Goal: Task Accomplishment & Management: Manage account settings

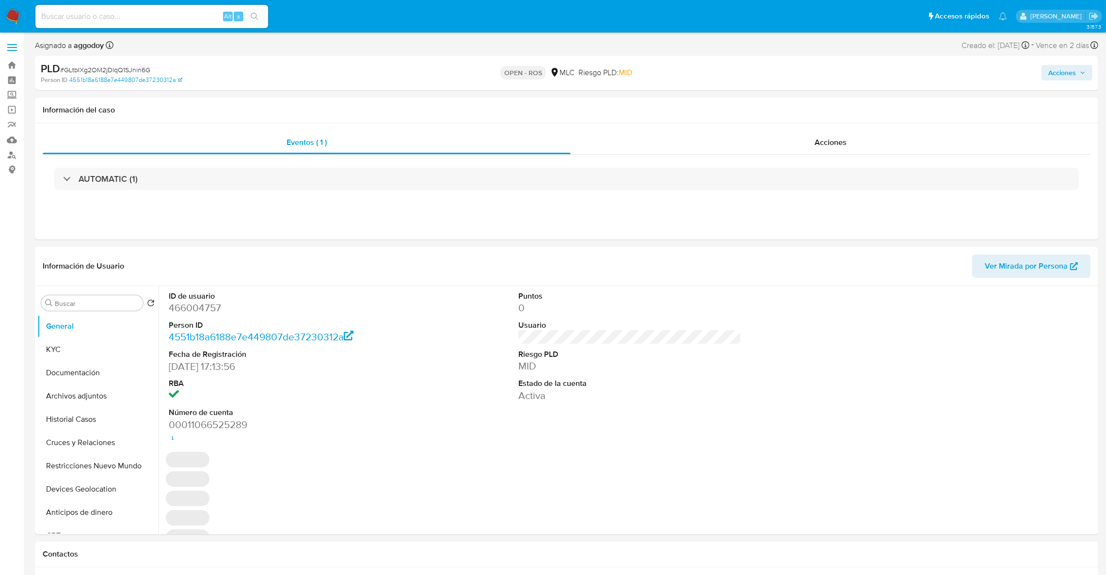
select select "10"
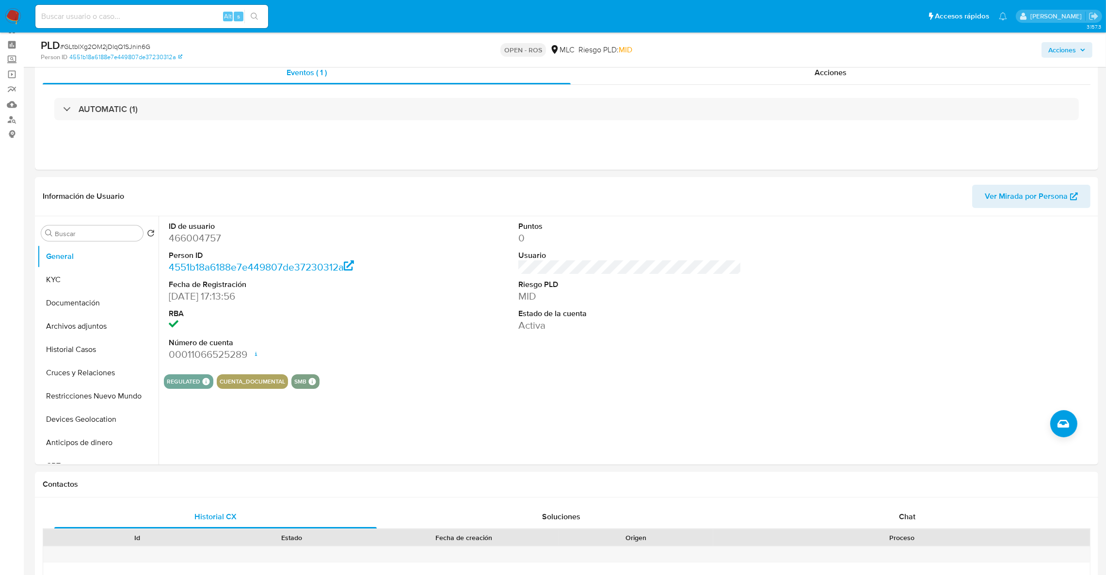
scroll to position [48, 0]
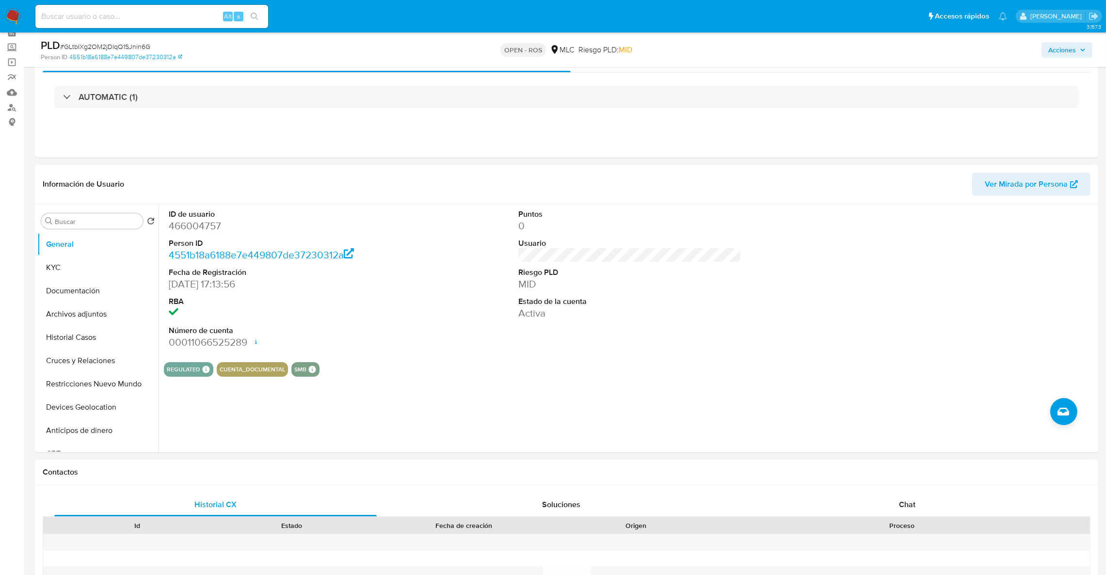
click at [152, 45] on div "PLD # GLtbIXg2OM2jDlqQ1SJnin6G" at bounding box center [214, 45] width 347 height 15
click at [146, 43] on span "# GLtbIXg2OM2jDlqQ1SJnin6G" at bounding box center [105, 47] width 90 height 10
click at [98, 44] on span "# GLtbIXg2OM2jDlqQ1SJnin6G" at bounding box center [105, 47] width 90 height 10
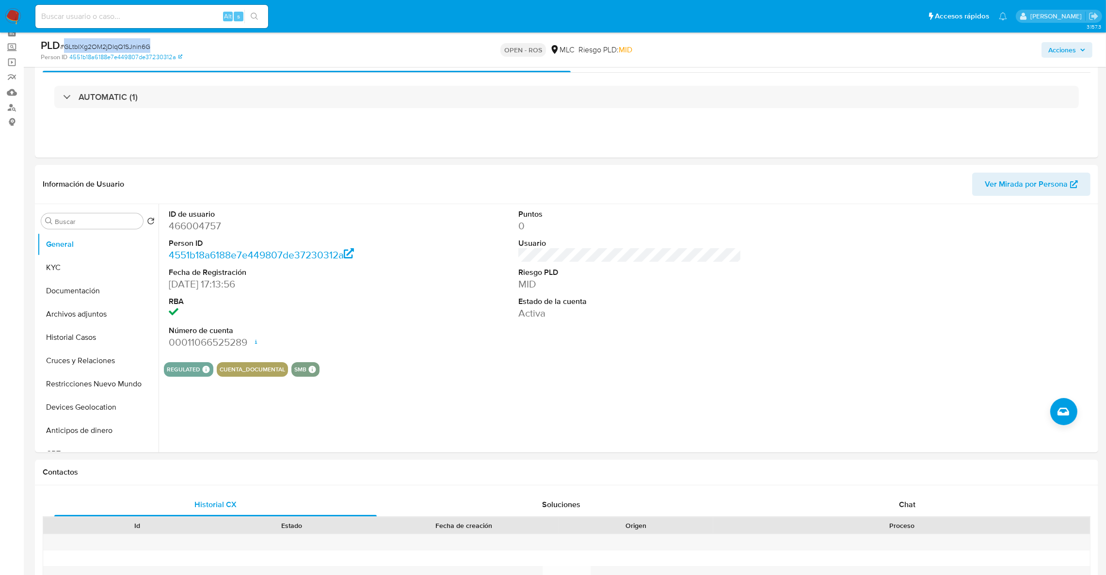
copy span "GLtbIXg2OM2jDlqQ1SJnin6G"
click at [115, 268] on button "KYC" at bounding box center [93, 267] width 113 height 23
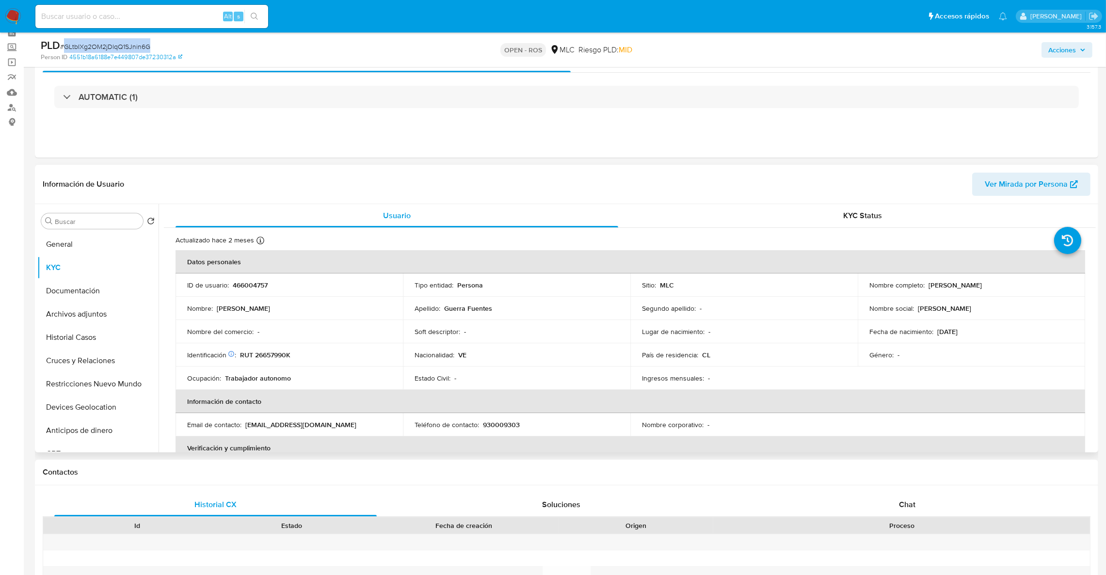
drag, startPoint x: 924, startPoint y: 285, endPoint x: 1057, endPoint y: 284, distance: 132.4
click at [1057, 284] on div "Nombre completo : Luis Alejandro Guerra Fuentes" at bounding box center [971, 285] width 204 height 9
copy div "Luis Alejandro Guerra Fuentes"
click at [282, 359] on p "RUT 26657990K" at bounding box center [265, 355] width 50 height 9
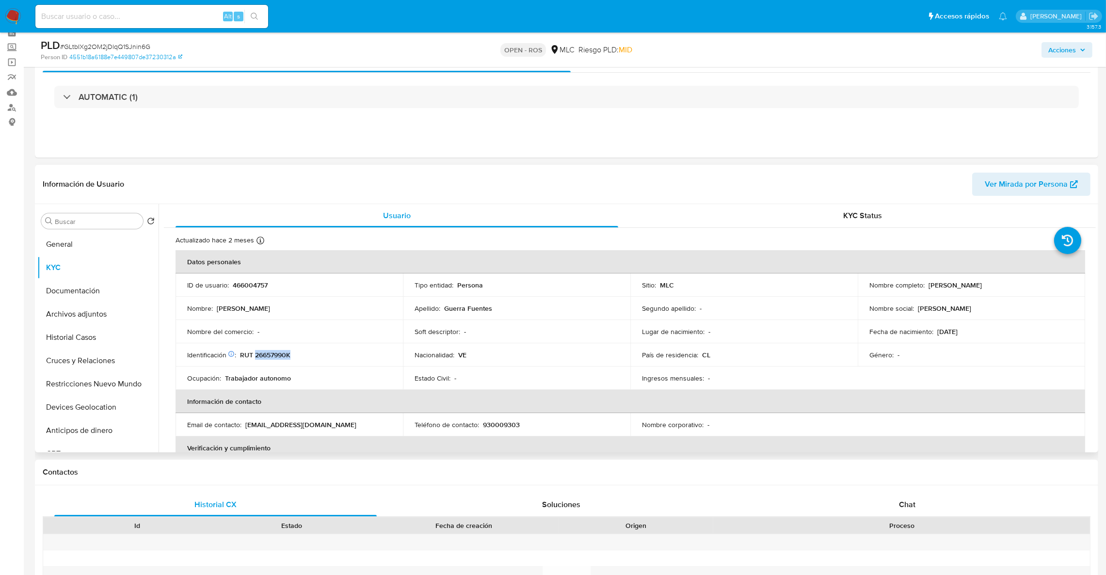
copy p "26657990K"
drag, startPoint x: 1096, startPoint y: 213, endPoint x: 1098, endPoint y: 222, distance: 8.9
click at [1093, 221] on div "Buscar Volver al orden por defecto General KYC Documentación Archivos adjuntos …" at bounding box center [566, 328] width 1063 height 248
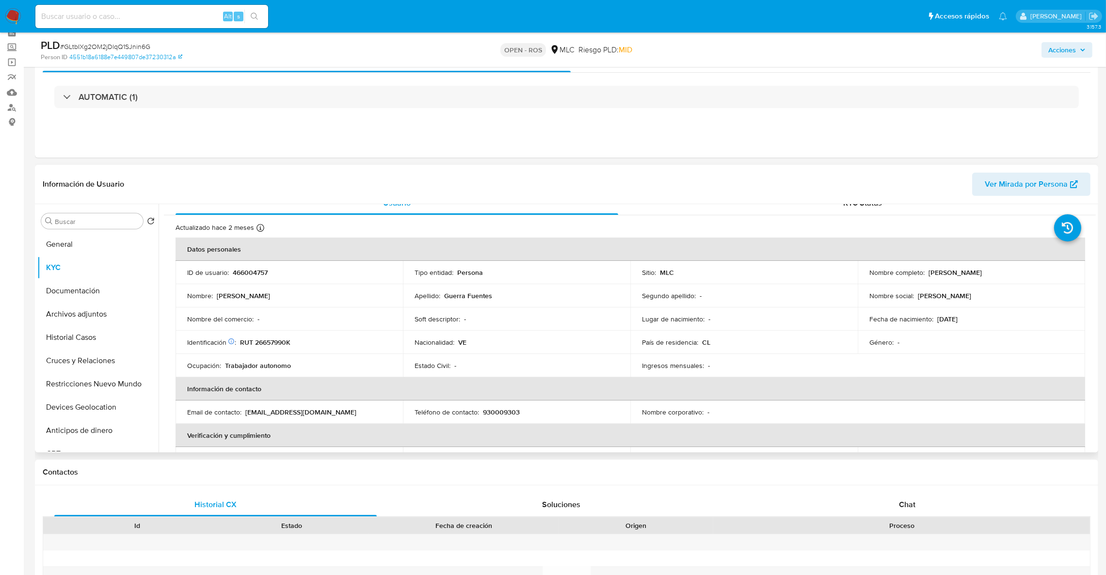
scroll to position [27, 0]
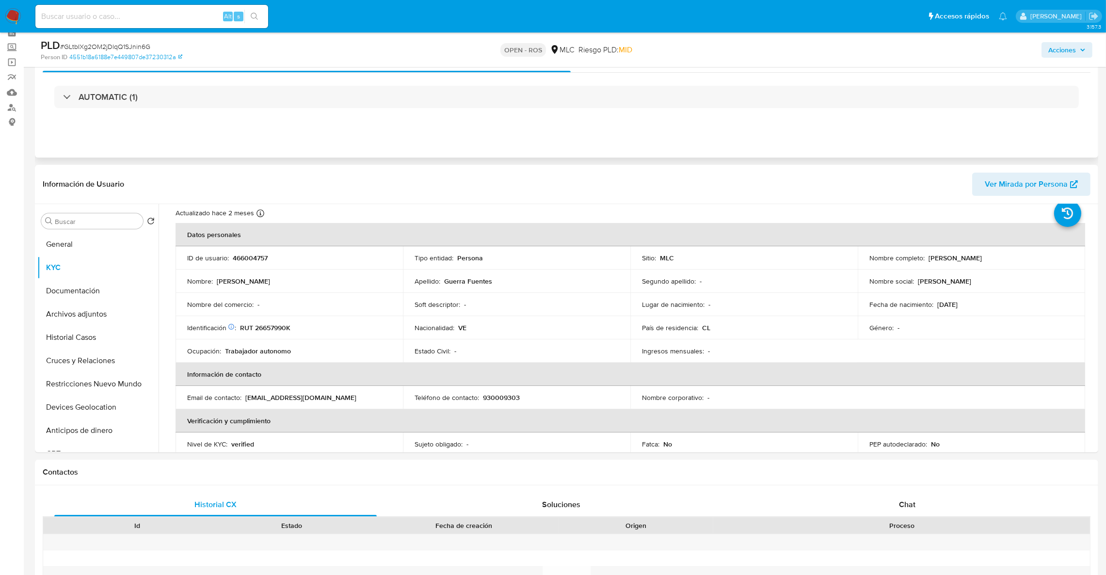
click at [330, 121] on div "AUTOMATIC (1)" at bounding box center [567, 97] width 1048 height 48
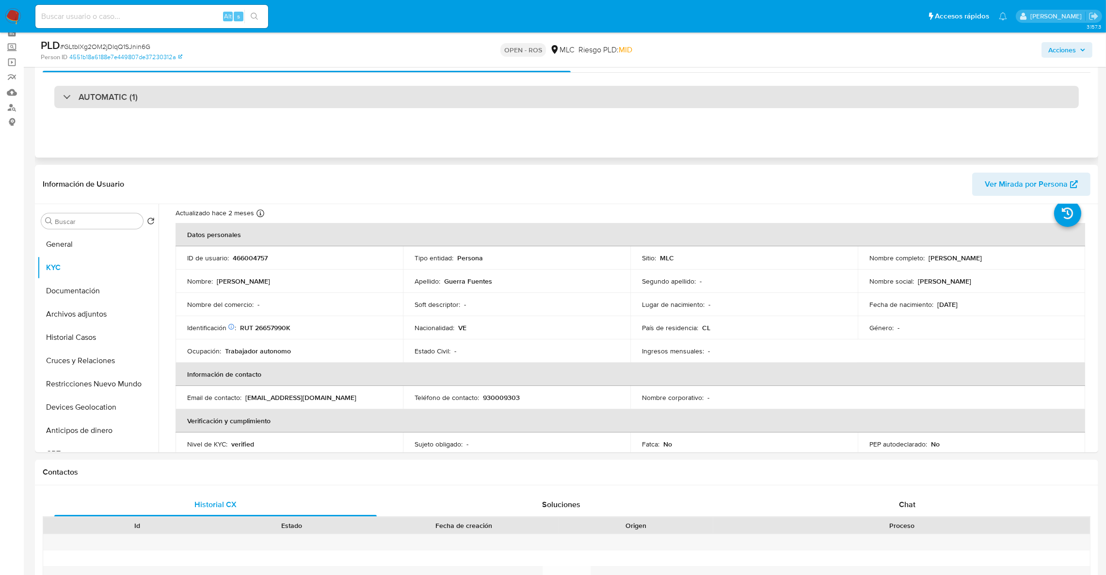
click at [344, 101] on div "AUTOMATIC (1)" at bounding box center [566, 97] width 1025 height 22
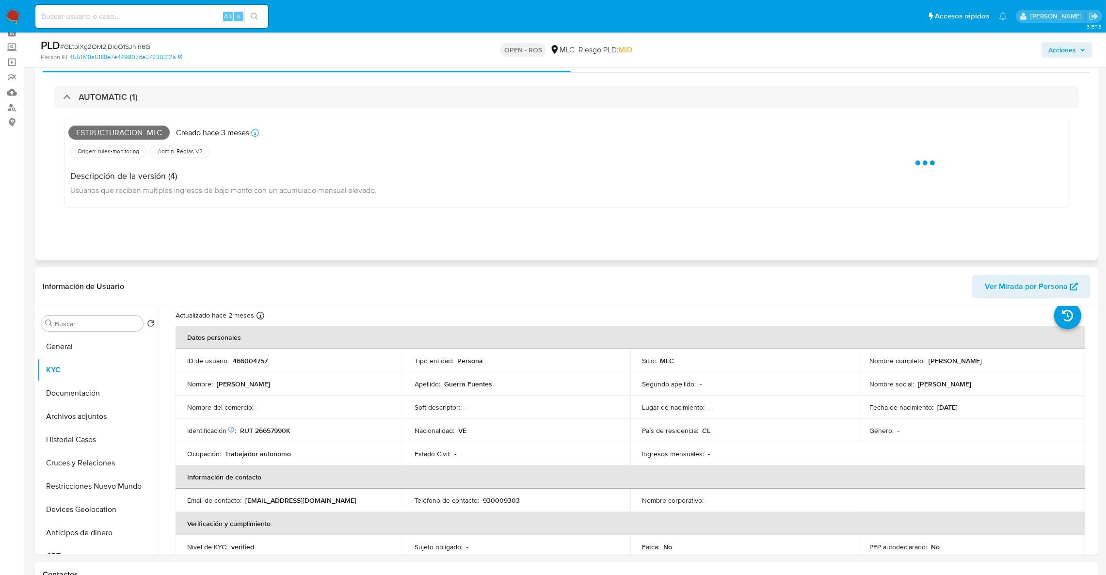
click at [121, 139] on span "Estructuracion_mlc" at bounding box center [118, 133] width 101 height 15
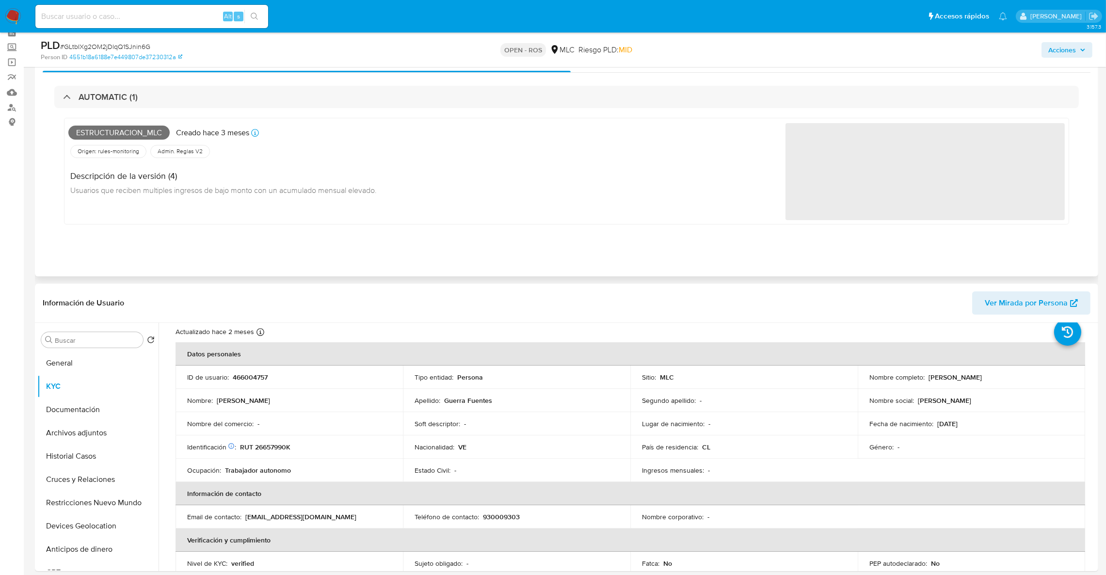
click at [119, 136] on span "Estructuracion_mlc" at bounding box center [118, 133] width 101 height 15
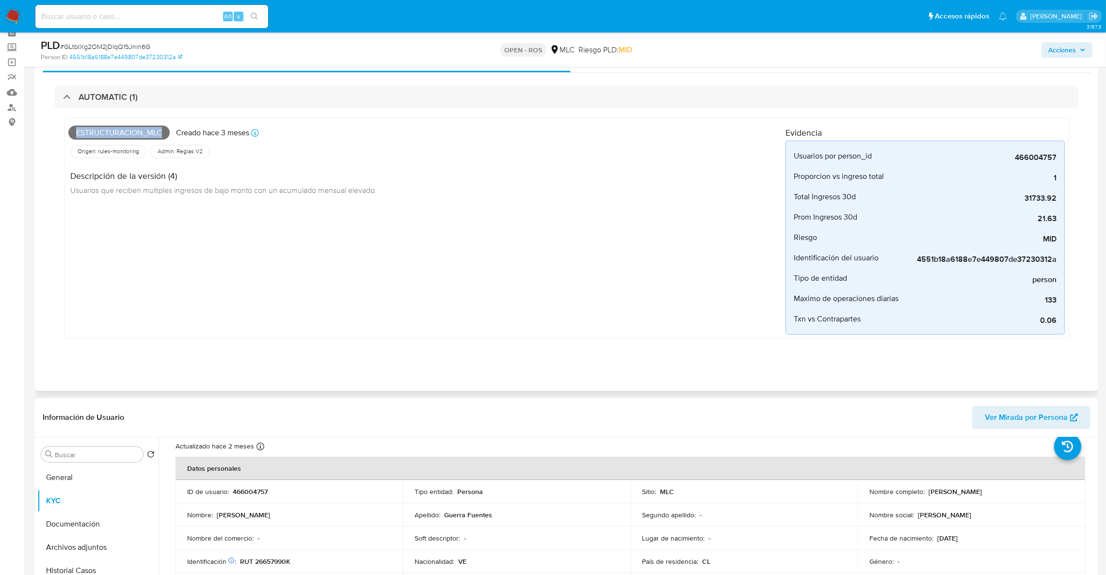
click at [119, 136] on span "Estructuracion_mlc" at bounding box center [118, 133] width 101 height 15
copy span "Estructuracion_mlc"
drag, startPoint x: 923, startPoint y: 493, endPoint x: 1045, endPoint y: 482, distance: 122.6
click at [1045, 482] on td "Nombre completo : Luis Alejandro Guerra Fuentes" at bounding box center [971, 491] width 227 height 23
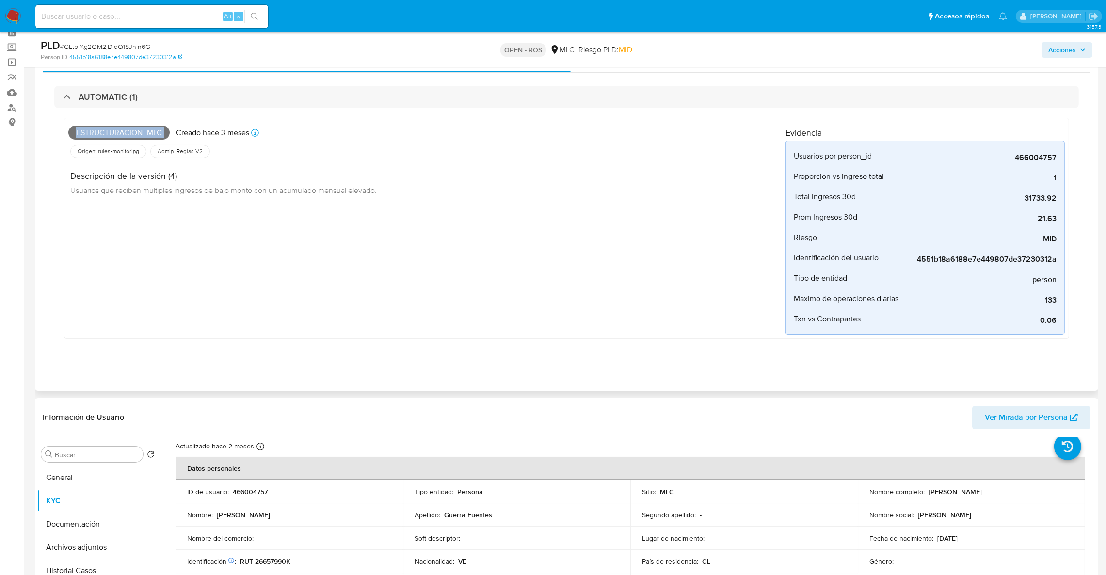
copy div "Luis Alejandro Guerra Fuentes"
click at [287, 559] on p "RUT 26657990K" at bounding box center [265, 561] width 50 height 9
copy p "26657990K"
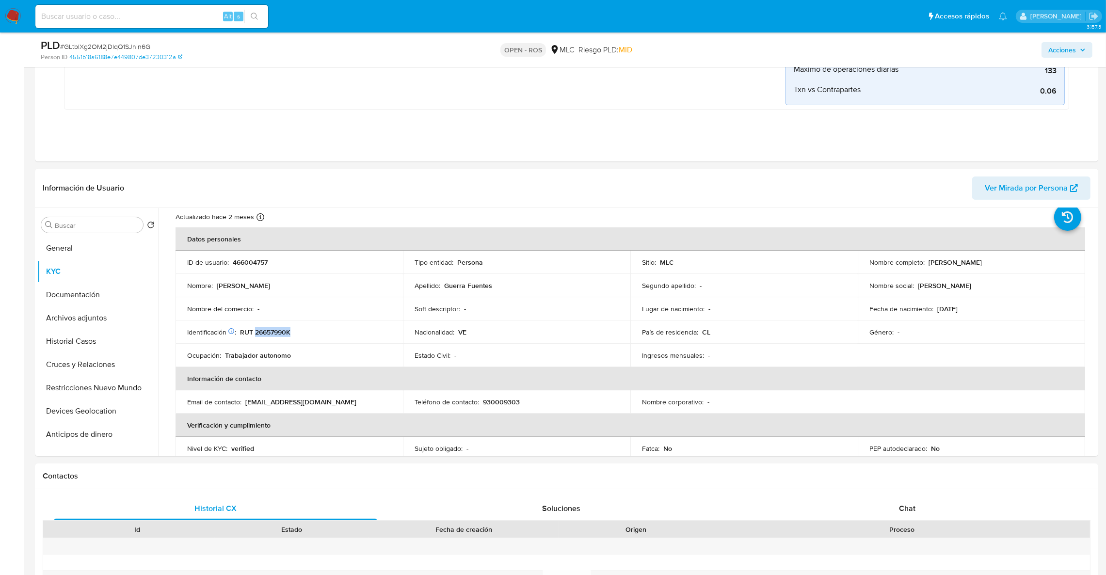
scroll to position [249, 0]
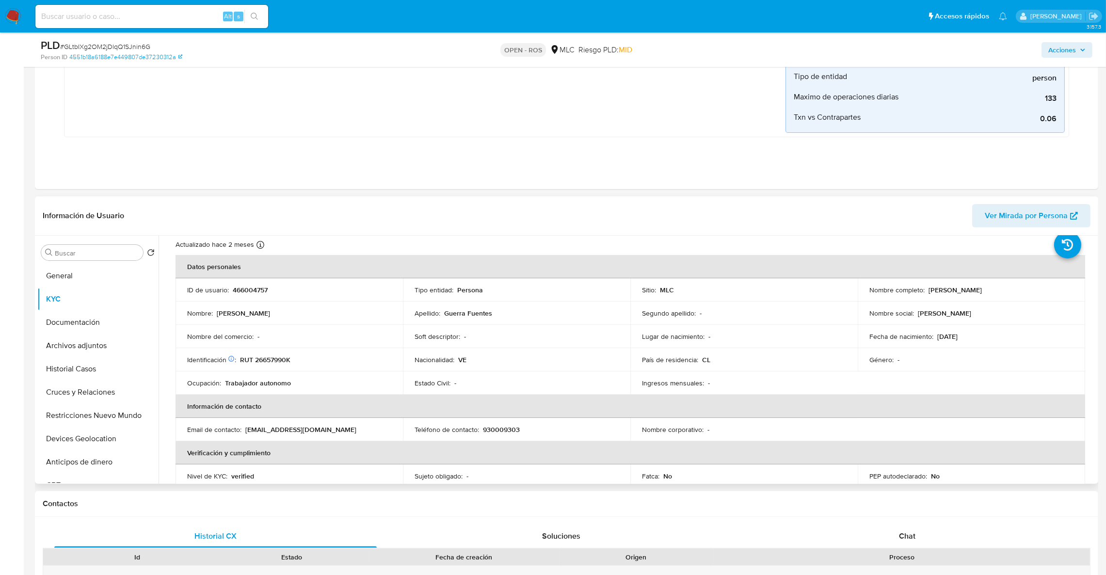
drag, startPoint x: 1092, startPoint y: 268, endPoint x: 1095, endPoint y: 289, distance: 21.5
click at [1095, 289] on div "Usuario KYC Status Actualizado hace 2 meses Creado: 06/09/2023 23:54:02 Actuali…" at bounding box center [627, 360] width 937 height 248
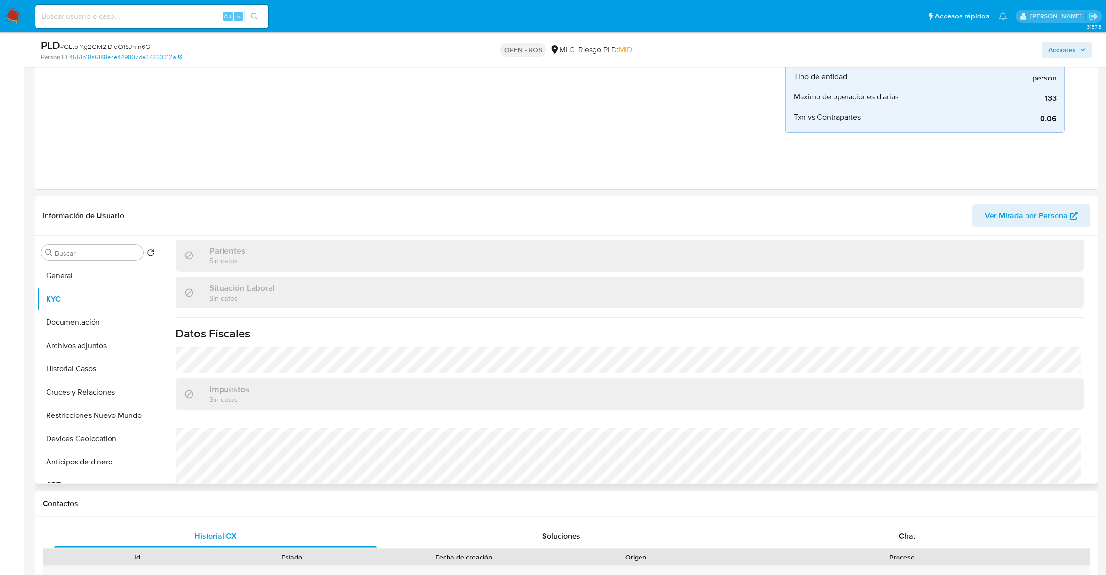
scroll to position [476, 0]
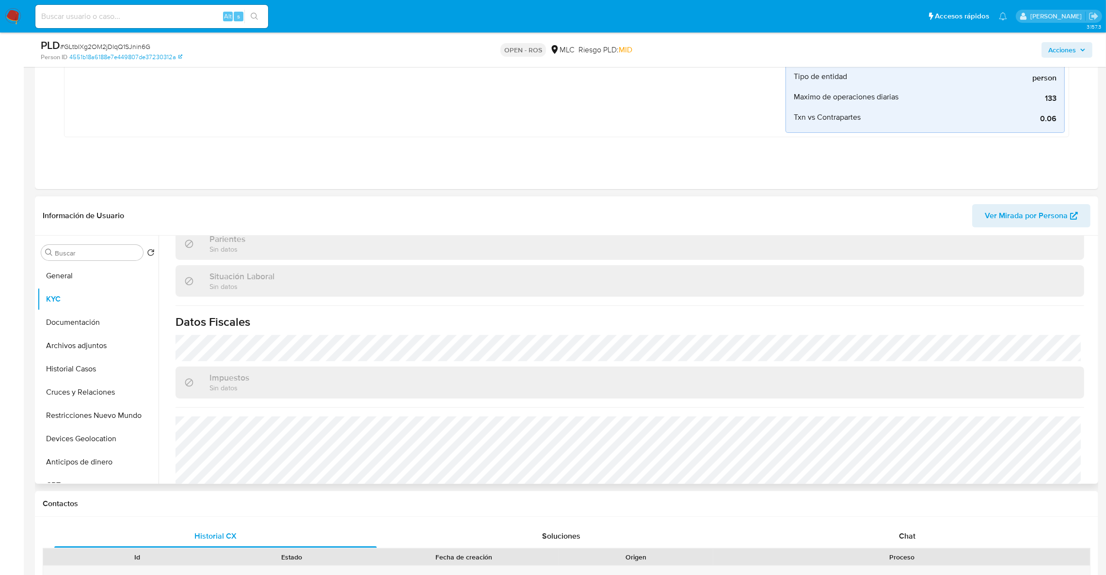
drag, startPoint x: 1092, startPoint y: 455, endPoint x: 1089, endPoint y: 442, distance: 13.3
click at [1089, 442] on div "Actualizado hace 2 meses Creado: 06/09/2023 23:54:02 Actualizado: 02/07/2025 10…" at bounding box center [630, 159] width 932 height 750
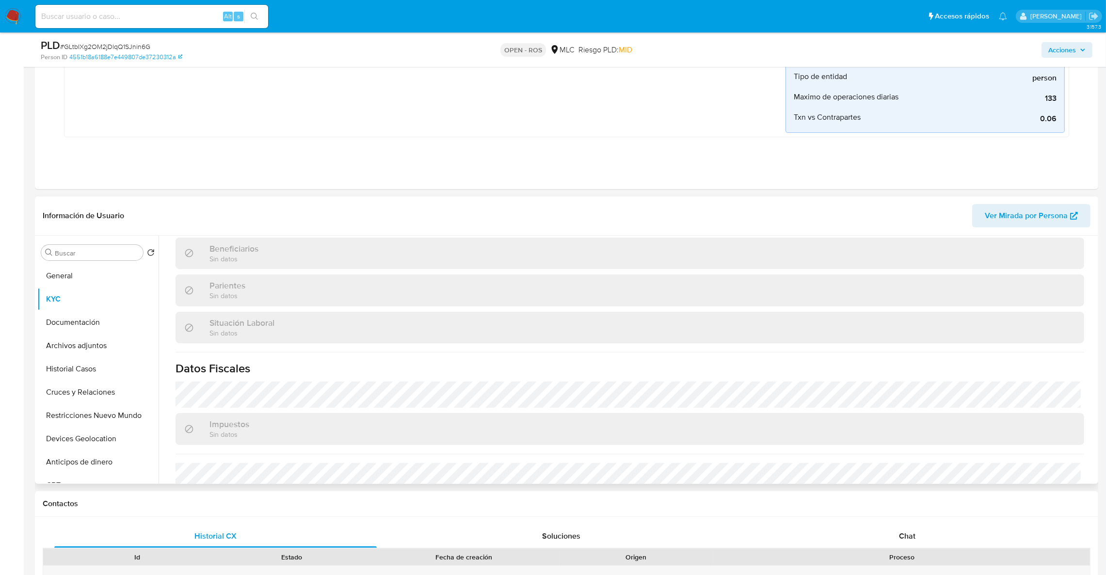
scroll to position [427, 0]
drag, startPoint x: 1090, startPoint y: 432, endPoint x: 1092, endPoint y: 390, distance: 42.2
click at [1092, 390] on div "Actualizado hace 2 meses Creado: 06/09/2023 23:54:02 Actualizado: 02/07/2025 10…" at bounding box center [630, 207] width 932 height 750
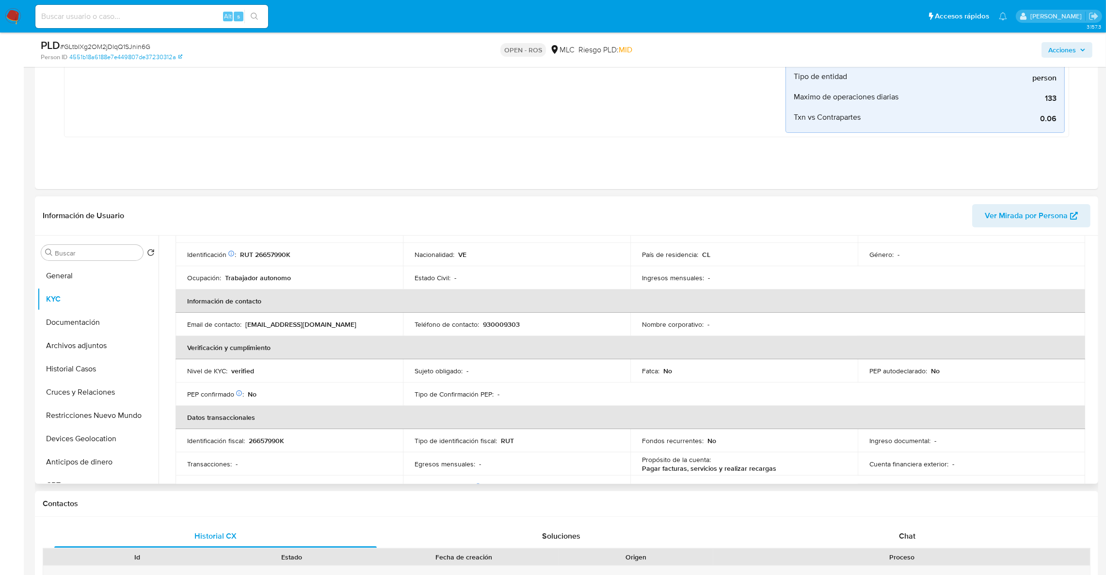
scroll to position [123, 0]
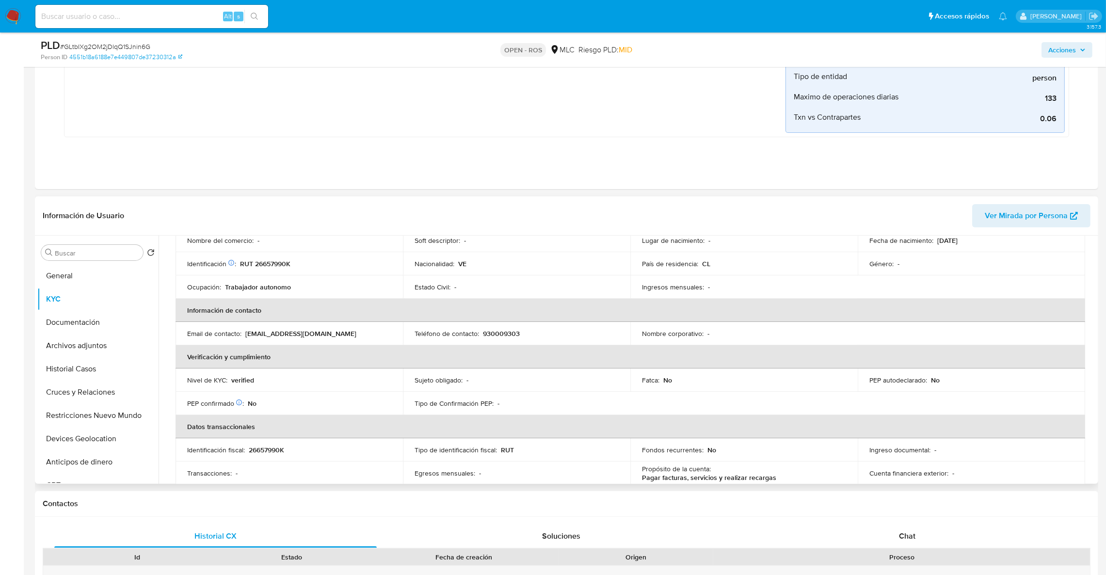
drag, startPoint x: 1090, startPoint y: 292, endPoint x: 1091, endPoint y: 297, distance: 5.1
click at [1091, 297] on div "Actualizado hace 2 meses Creado: 06/09/2023 23:54:02 Actualizado: 02/07/2025 10…" at bounding box center [630, 511] width 932 height 750
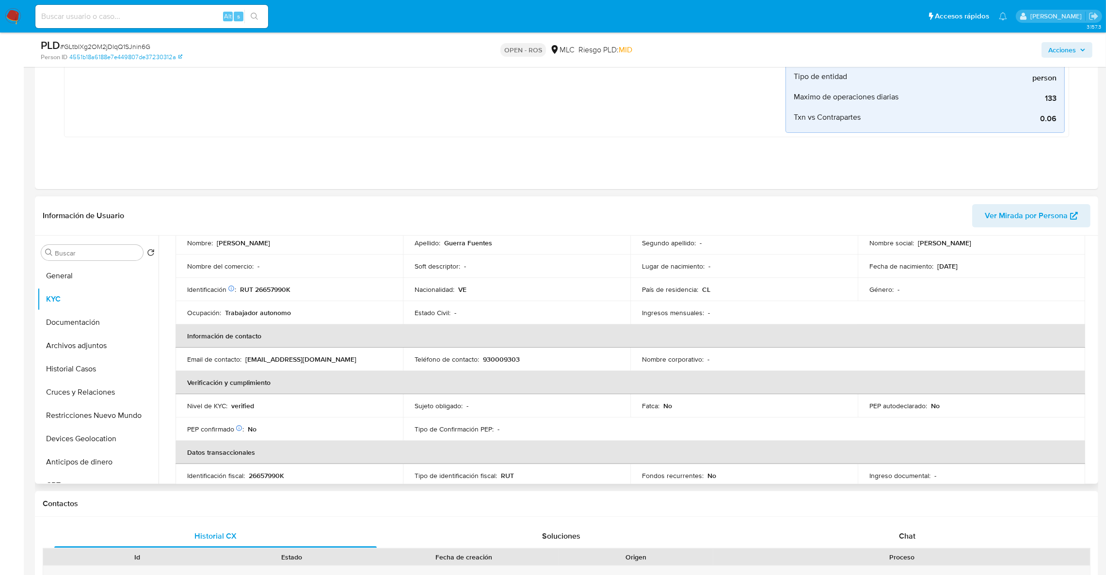
scroll to position [76, 0]
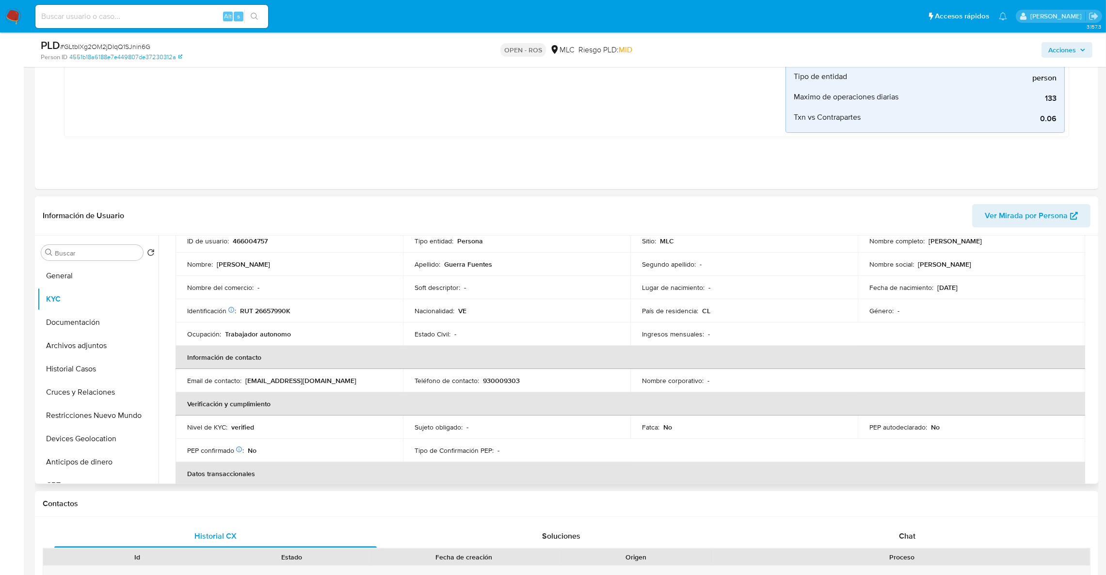
click at [502, 376] on p "930009303" at bounding box center [501, 380] width 37 height 9
copy p "930009303"
drag, startPoint x: 357, startPoint y: 385, endPoint x: 241, endPoint y: 386, distance: 115.9
click at [241, 386] on td "Email de contacto : luisguerrafuentes2019@gmail.com" at bounding box center [289, 380] width 227 height 23
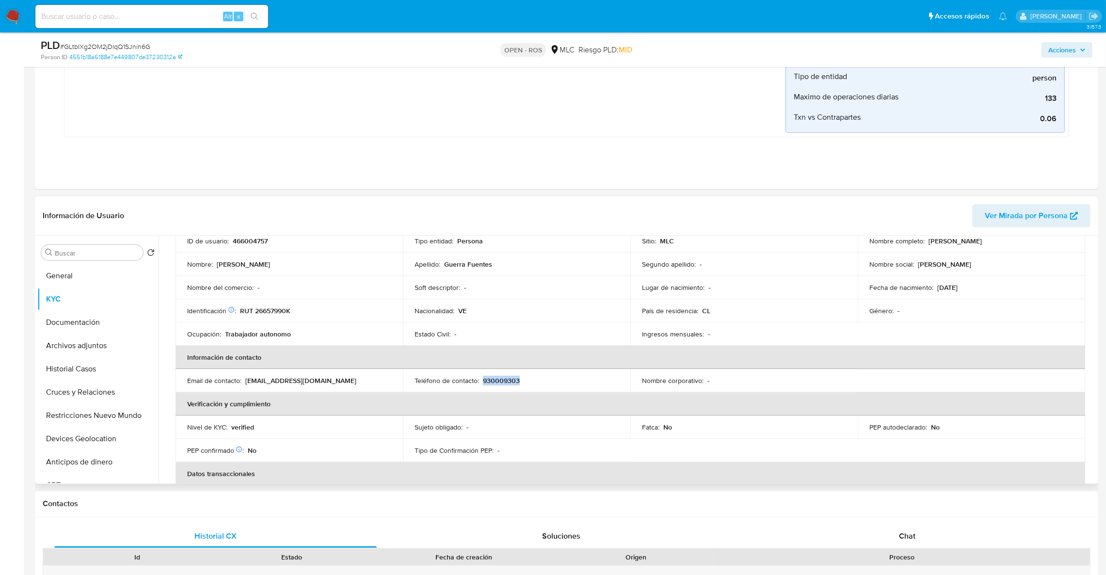
copy div "luisguerrafuentes2019@gmail.com"
click at [89, 350] on button "Archivos adjuntos" at bounding box center [93, 345] width 113 height 23
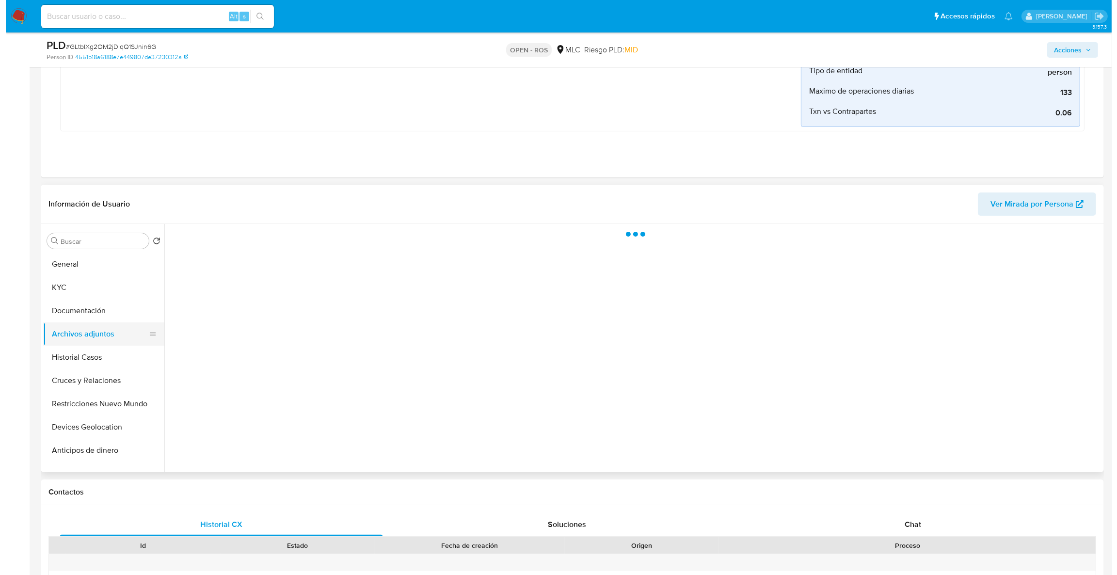
scroll to position [0, 0]
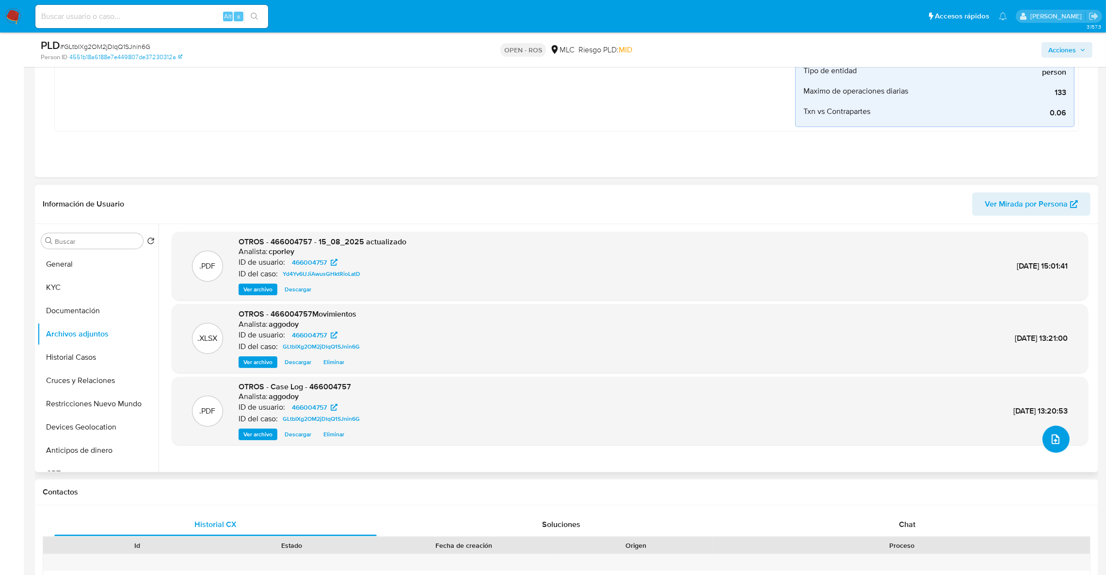
click at [1052, 432] on button "upload-file" at bounding box center [1055, 439] width 27 height 27
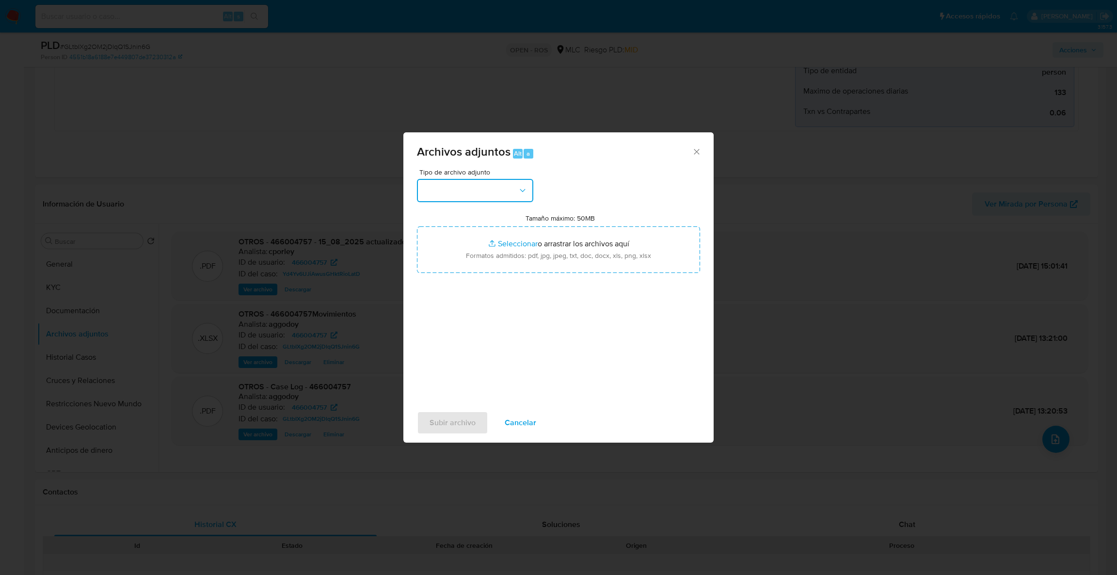
click at [505, 197] on button "button" at bounding box center [475, 190] width 116 height 23
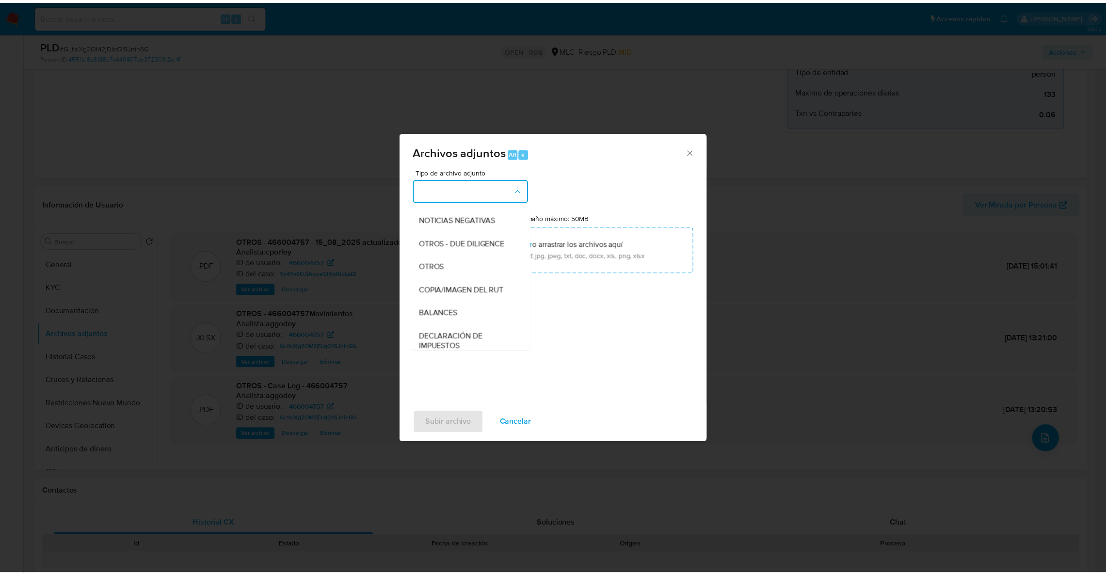
scroll to position [159, 0]
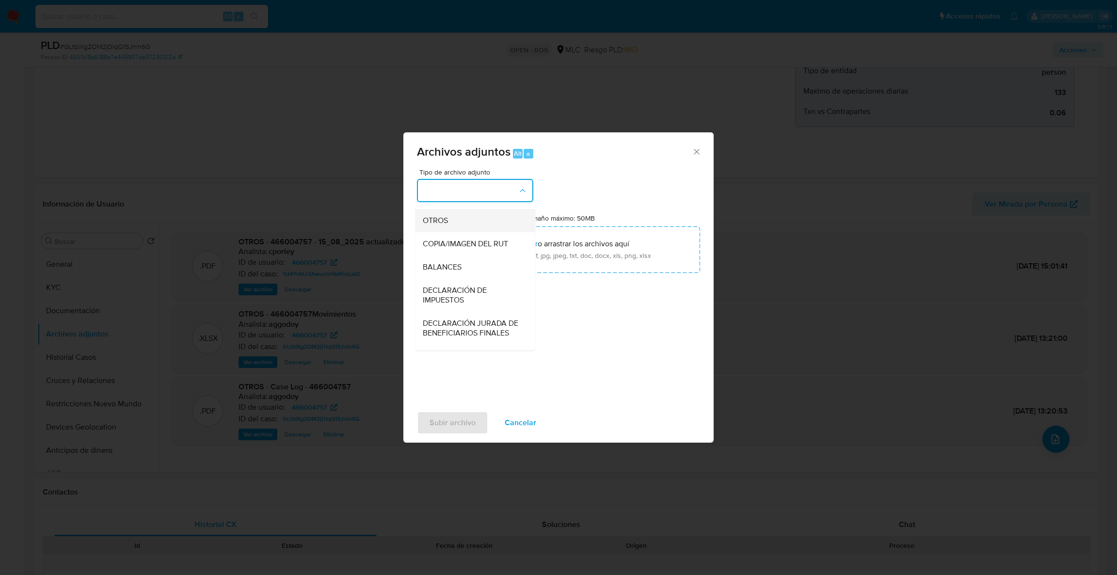
click at [471, 222] on div "OTROS" at bounding box center [472, 220] width 99 height 23
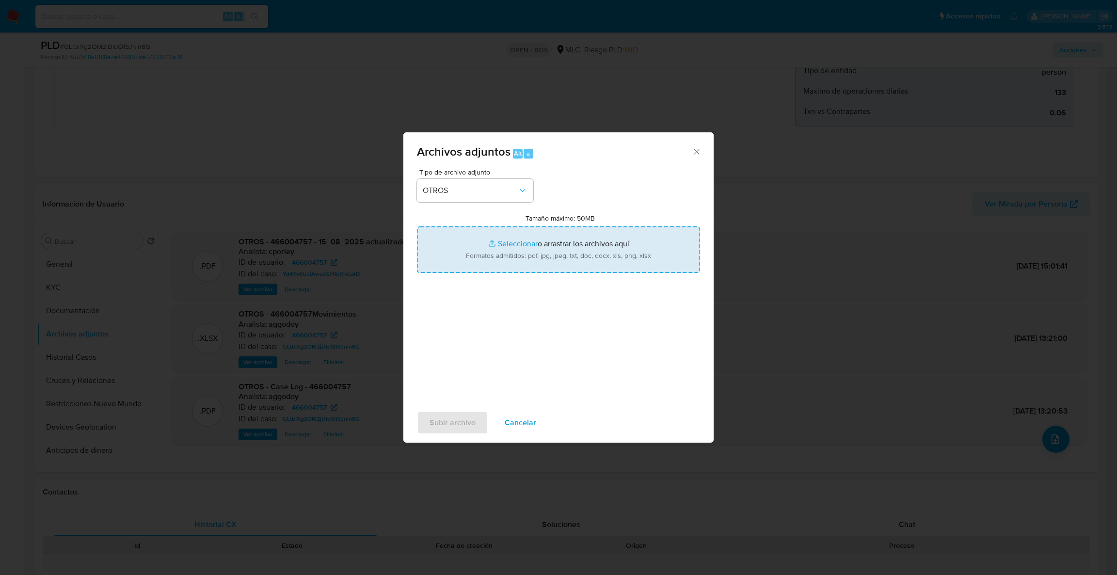
click at [477, 240] on input "Tamaño máximo: 50MB Seleccionar archivos" at bounding box center [558, 249] width 283 height 47
type input "C:\fakepath\UAF #1266.pdf"
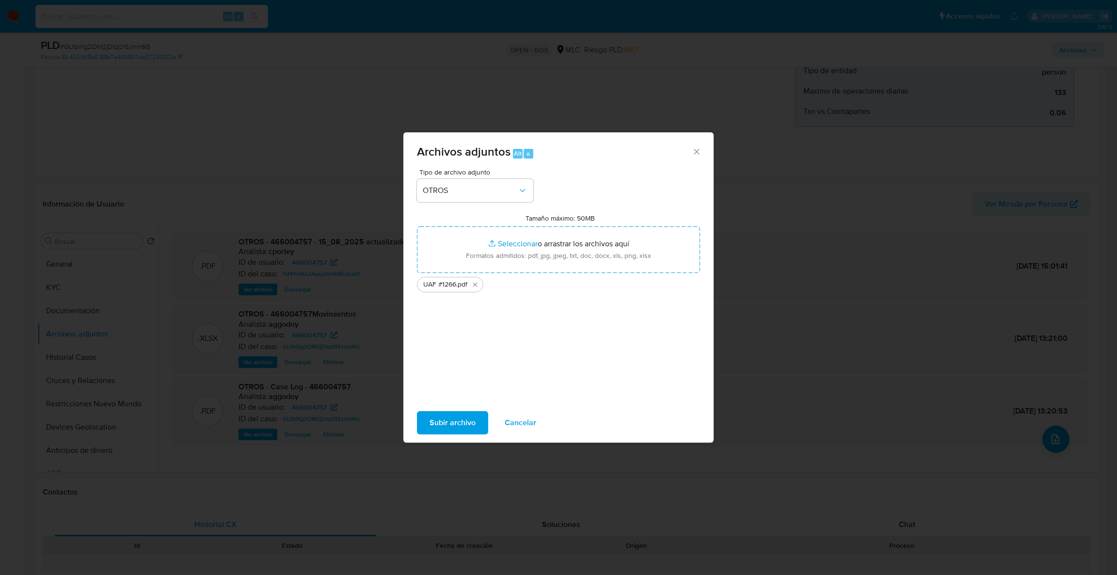
click at [449, 416] on span "Subir archivo" at bounding box center [453, 422] width 46 height 21
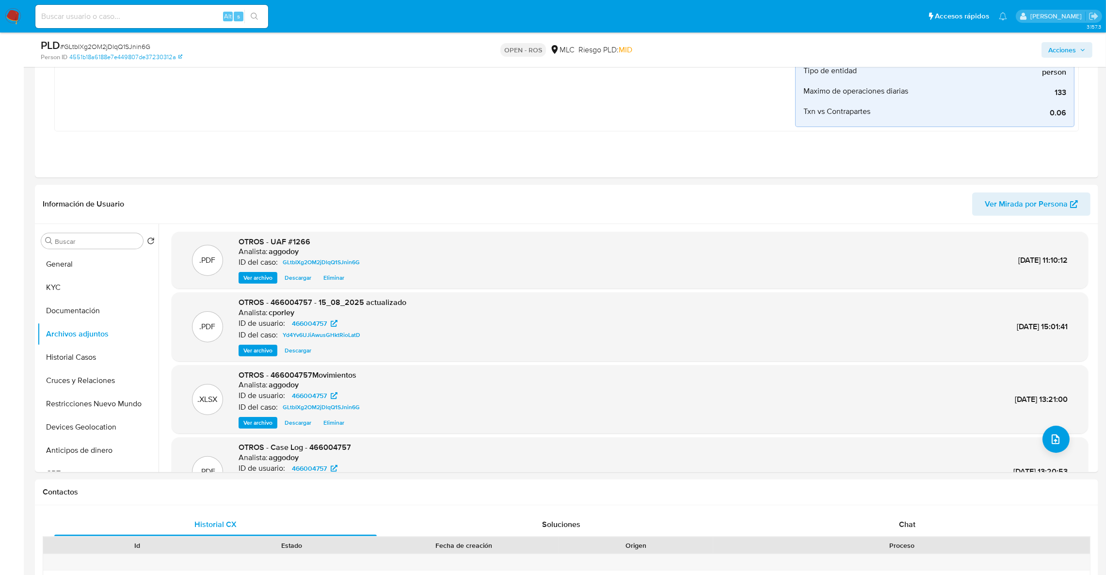
click at [134, 40] on div "PLD # GLtbIXg2OM2jDlqQ1SJnin6G" at bounding box center [214, 45] width 347 height 15
copy span "GLtbIXg2OM2jDlqQ1SJnin6G"
click at [1068, 50] on span "Acciones" at bounding box center [1062, 50] width 28 height 16
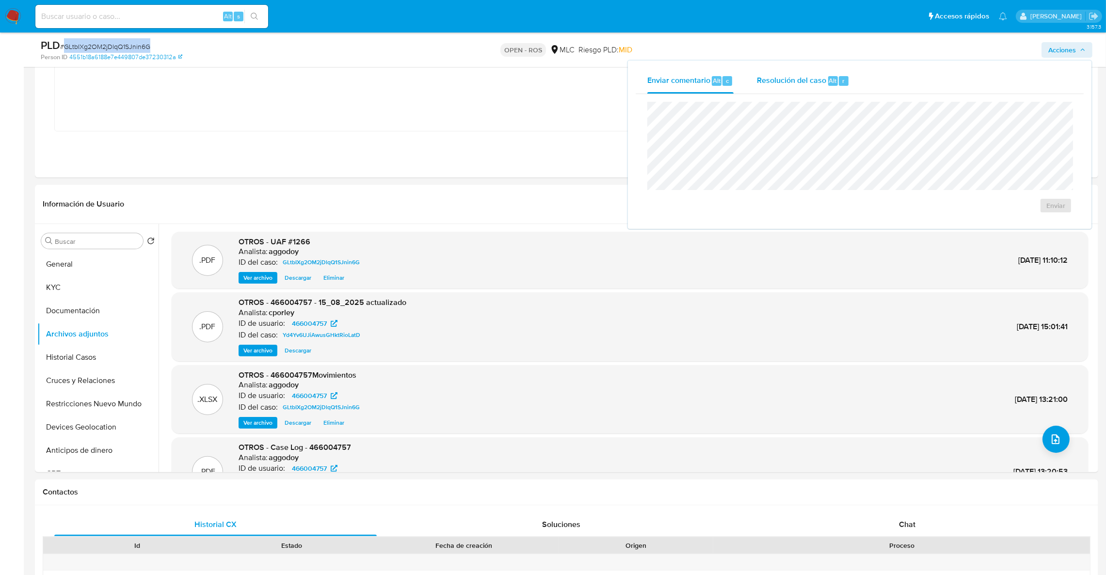
click at [825, 86] on div "Resolución del caso Alt r" at bounding box center [803, 80] width 93 height 25
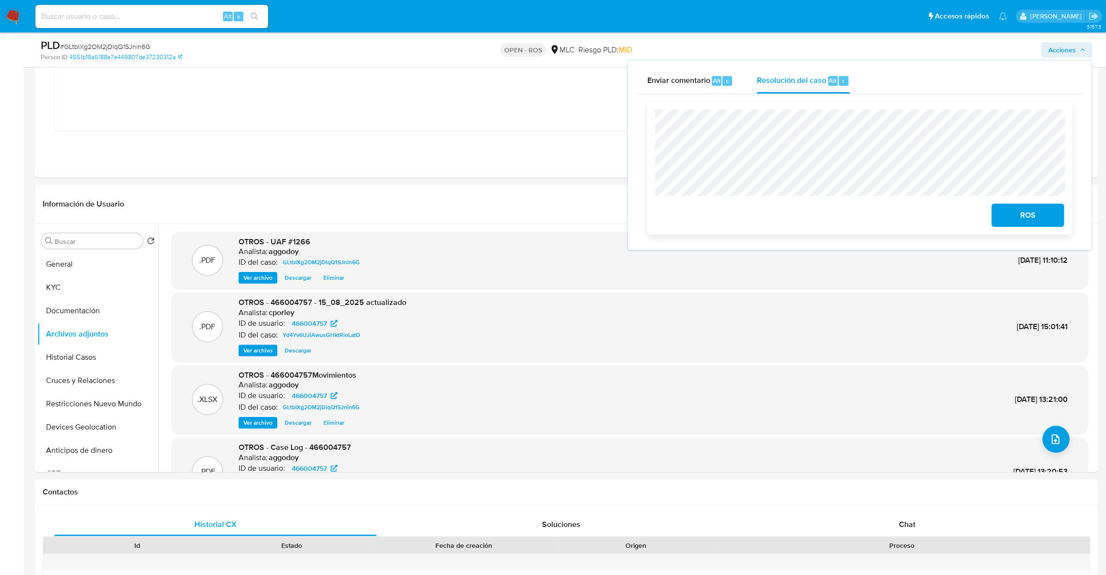
click at [1037, 222] on span "ROS" at bounding box center [1028, 215] width 48 height 21
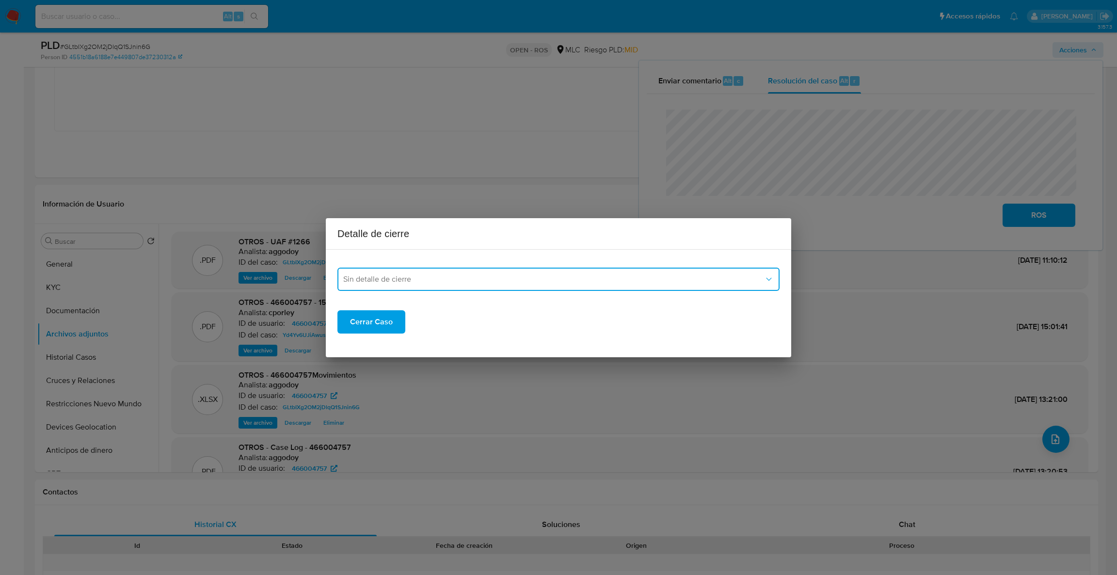
click at [568, 279] on span "Sin detalle de cierre" at bounding box center [553, 279] width 421 height 10
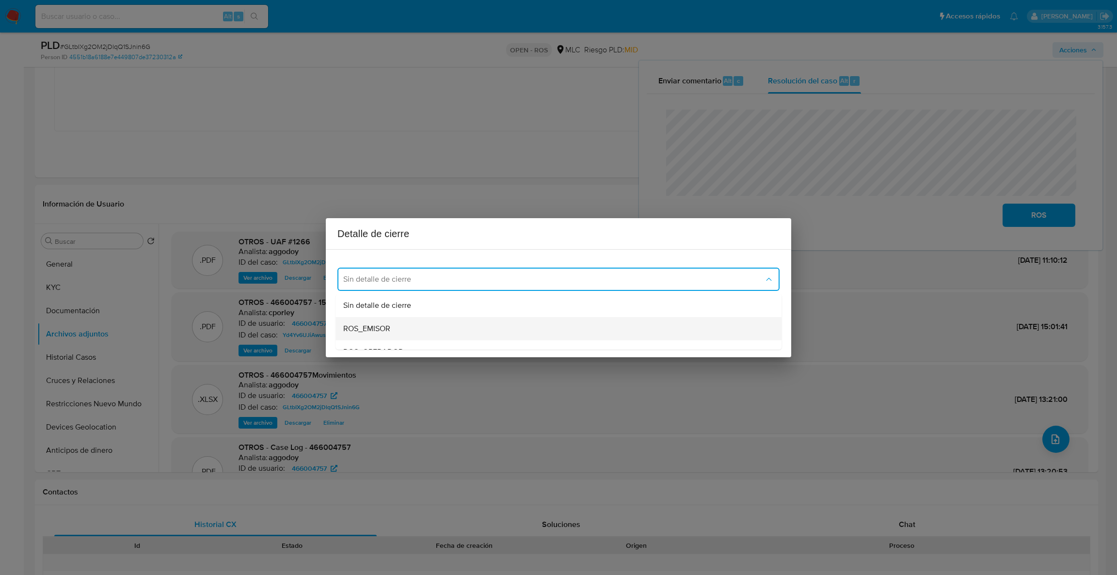
click at [438, 327] on div "ROS_EMISOR" at bounding box center [555, 328] width 425 height 23
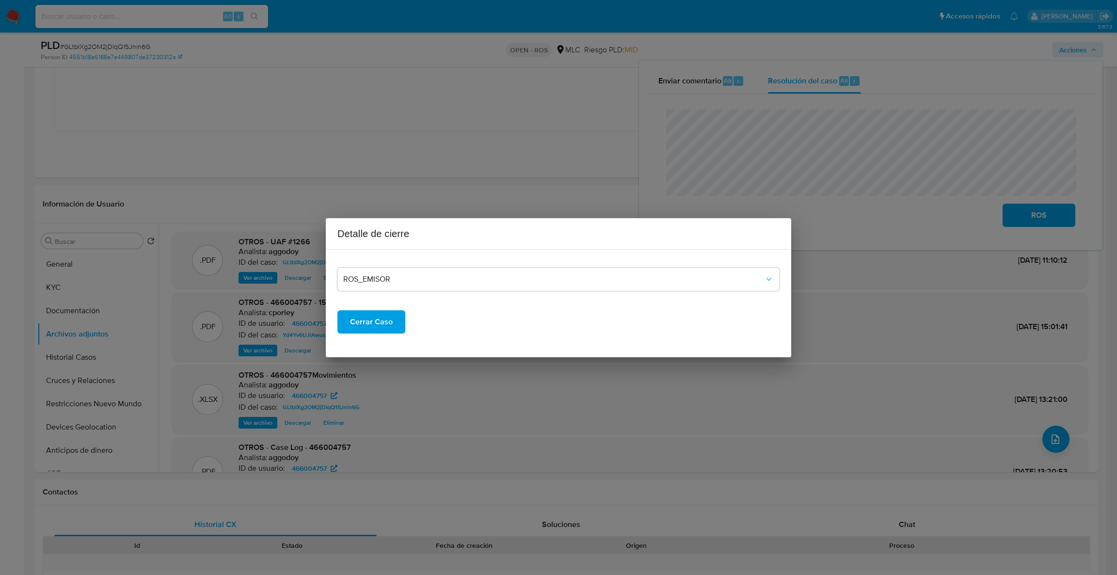
click at [389, 328] on span "Cerrar Caso" at bounding box center [371, 321] width 43 height 21
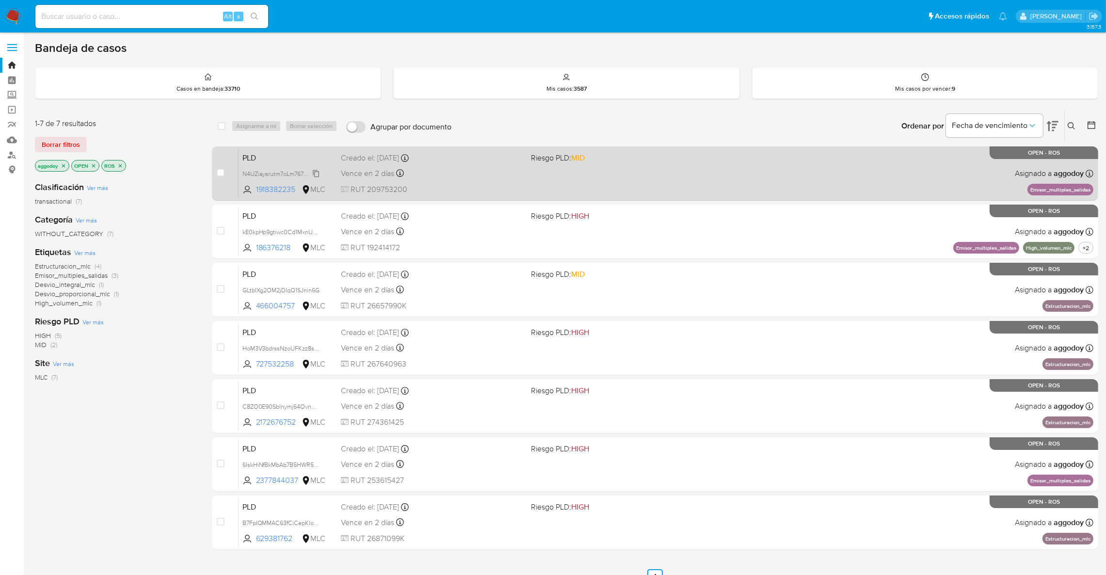
click at [277, 174] on span "N4UZiaysrutm7oLm767nBwJ1" at bounding box center [281, 173] width 78 height 11
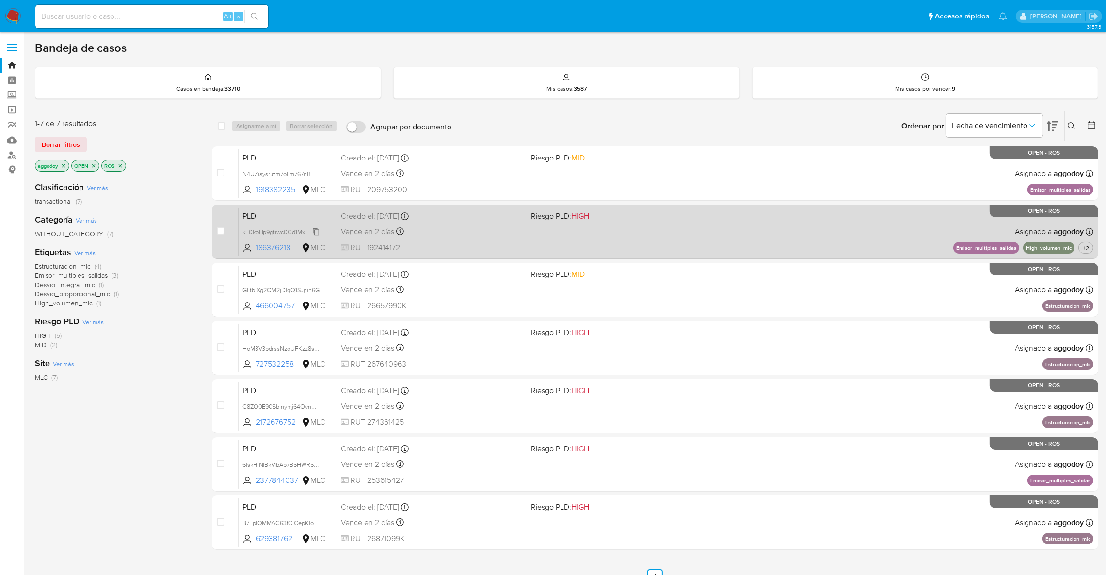
click at [307, 228] on span "kE0kpHp9gtiwc0Cd1MxnULje" at bounding box center [281, 231] width 79 height 11
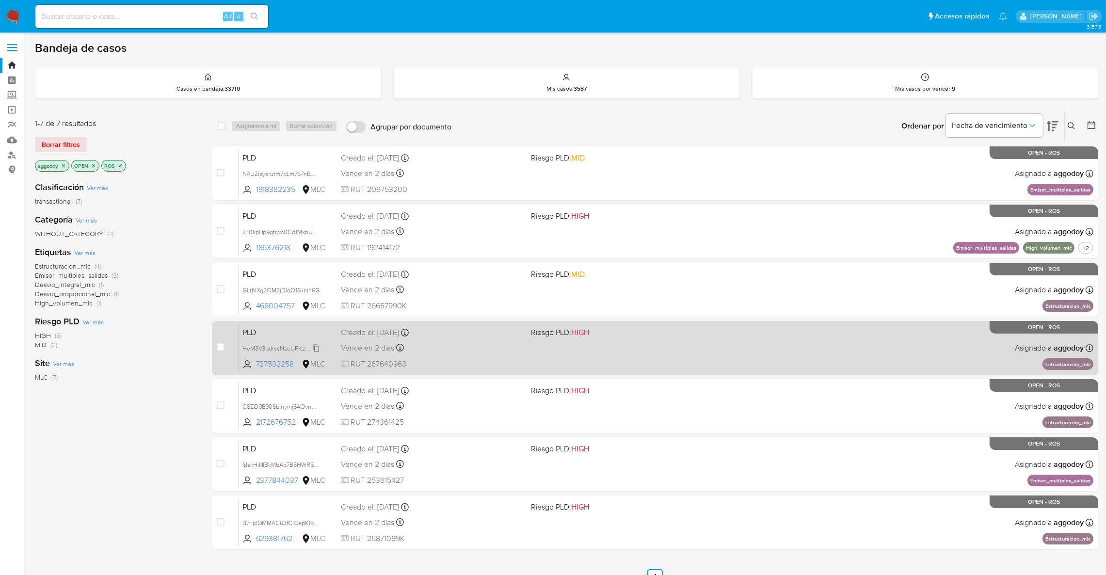
click at [267, 346] on span "HoM3V3bdrssNzoUFKzz8sCmo" at bounding box center [284, 347] width 85 height 11
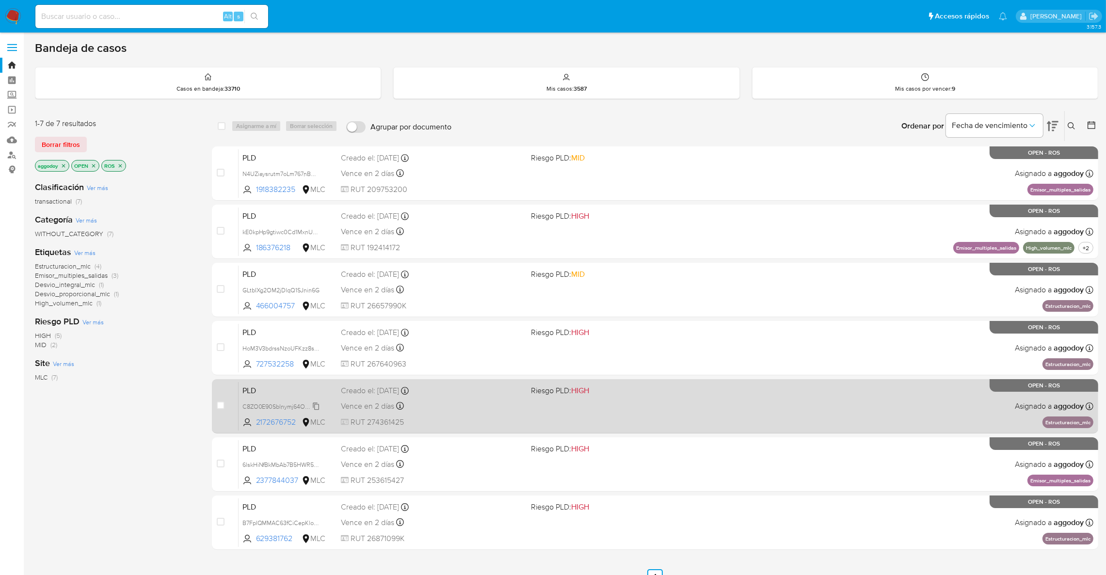
click at [302, 405] on span "C8ZO0E90Sblnymj64Ovn6FUp" at bounding box center [284, 405] width 84 height 11
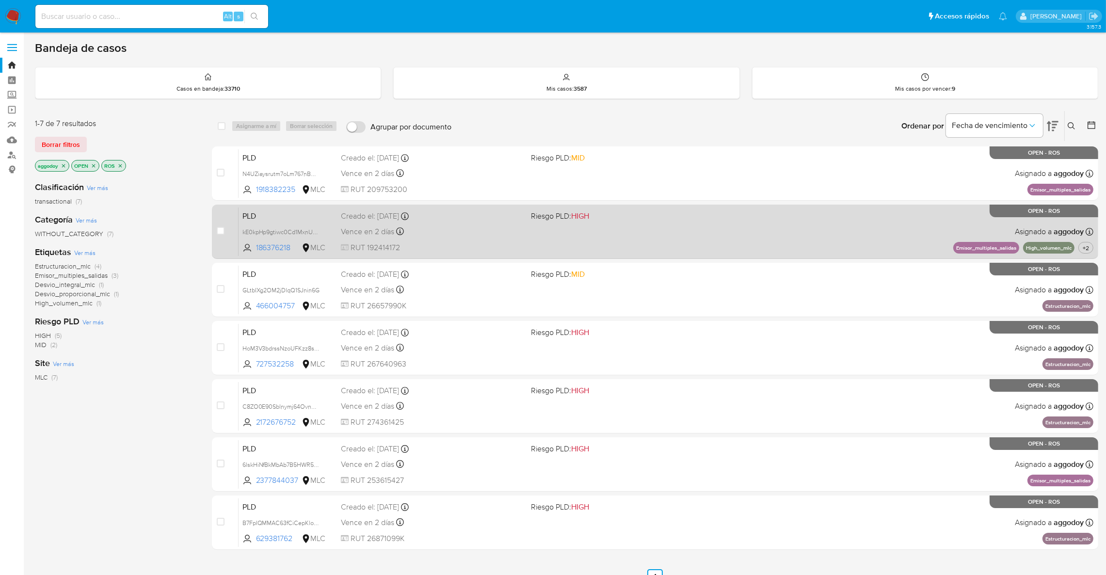
click at [560, 246] on div "PLD kE0kpHp9gtiwc0Cd1MxnULje 186376218 MLC Riesgo PLD: HIGH Creado el: 12/06/20…" at bounding box center [666, 231] width 855 height 49
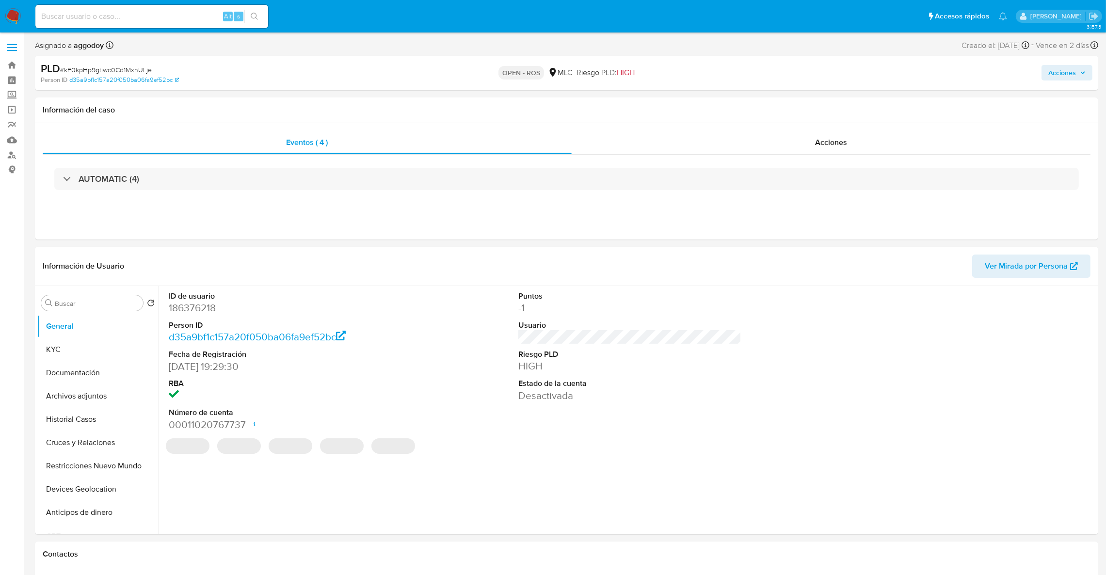
select select "10"
click at [210, 298] on dt "ID de usuario" at bounding box center [281, 296] width 224 height 11
click at [206, 301] on dd "186376218" at bounding box center [281, 308] width 224 height 14
click at [142, 68] on span "# kE0kpHp9gtiwc0Cd1MxnULje" at bounding box center [106, 70] width 92 height 10
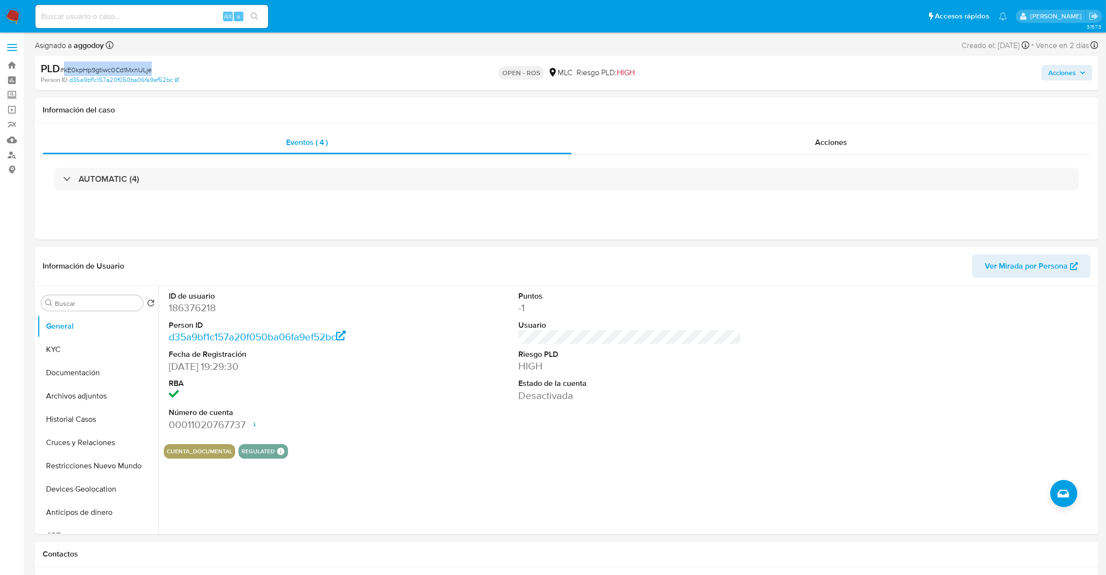
click at [142, 68] on span "# kE0kpHp9gtiwc0Cd1MxnULje" at bounding box center [106, 70] width 92 height 10
copy span "kE0kpHp9gtiwc0Cd1MxnULje"
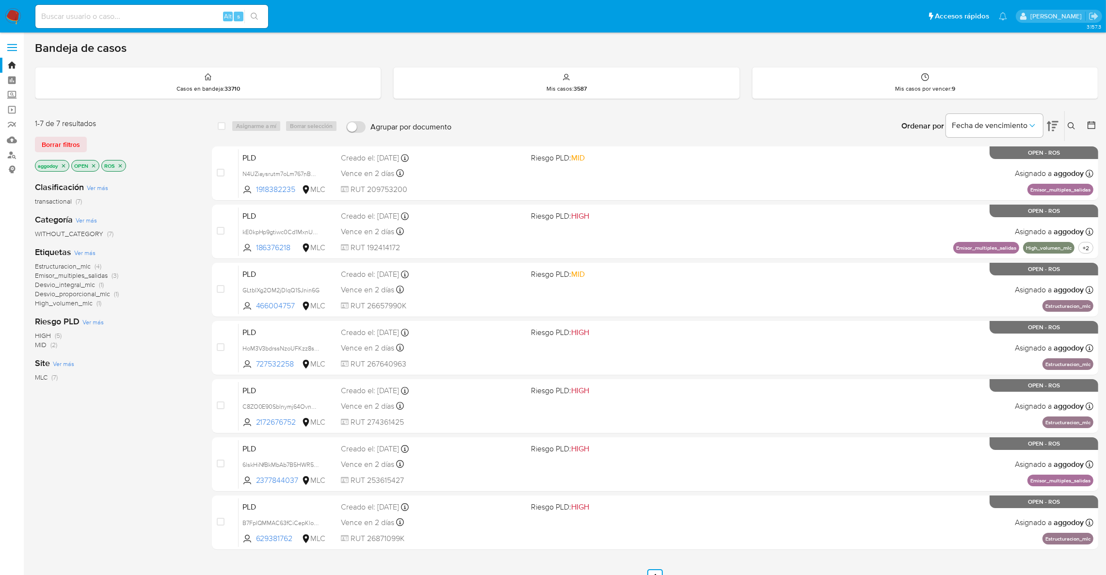
click at [1076, 129] on button at bounding box center [1073, 126] width 16 height 12
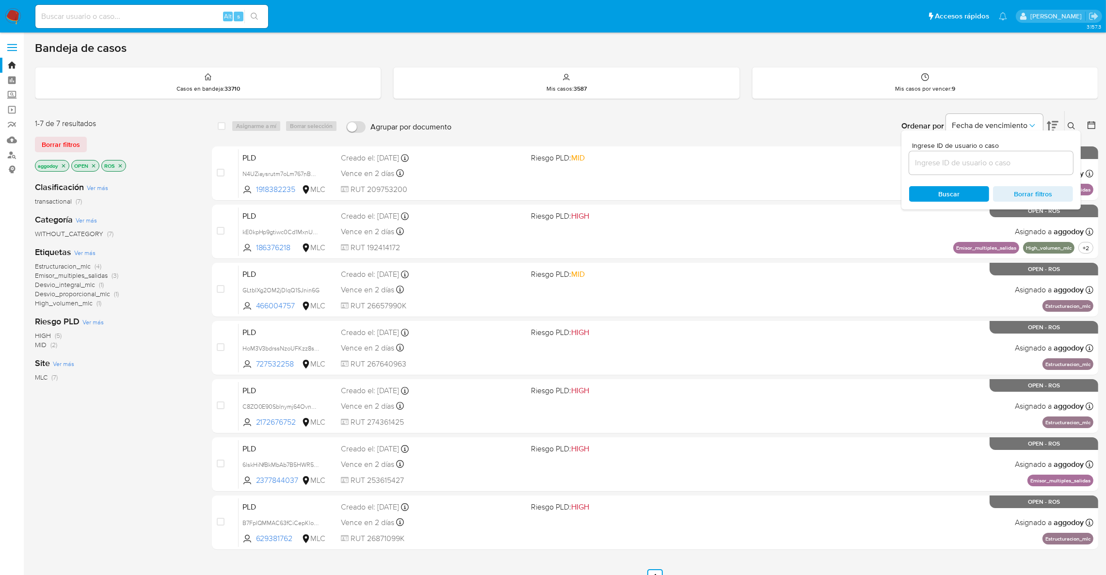
click at [990, 159] on input at bounding box center [991, 163] width 164 height 13
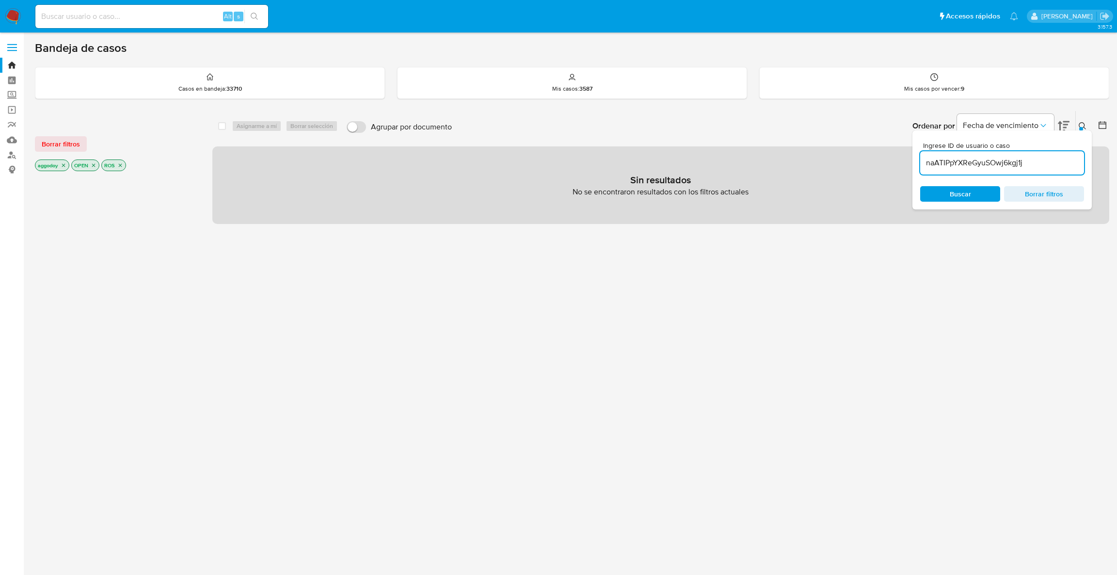
click at [1074, 124] on div "Ordenar por Fecha de vencimiento" at bounding box center [990, 126] width 171 height 30
click at [65, 162] on icon "close-filter" at bounding box center [64, 165] width 6 height 6
click at [1008, 169] on div "naATIPpYXReGyuSOwj6kgj1j" at bounding box center [1002, 162] width 164 height 23
click at [1045, 159] on input "naATIPpYXReGyuSOwj6kgj1j" at bounding box center [1002, 163] width 164 height 13
type input "naATIPpYXReGyuSOwj6kgj1"
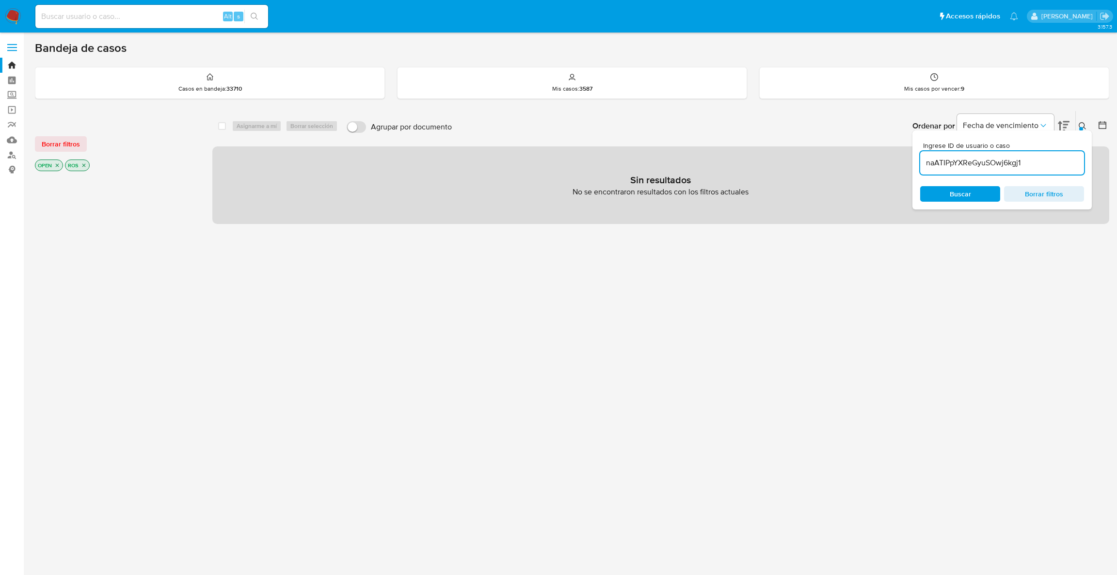
click at [86, 164] on icon "close-filter" at bounding box center [84, 165] width 6 height 6
click at [58, 166] on icon "close-filter" at bounding box center [57, 165] width 6 height 6
click at [138, 8] on div "Alt s" at bounding box center [151, 16] width 233 height 23
click at [126, 14] on input at bounding box center [151, 16] width 233 height 13
paste input "naATIPpYXReGyuSOwj6kgj1j"
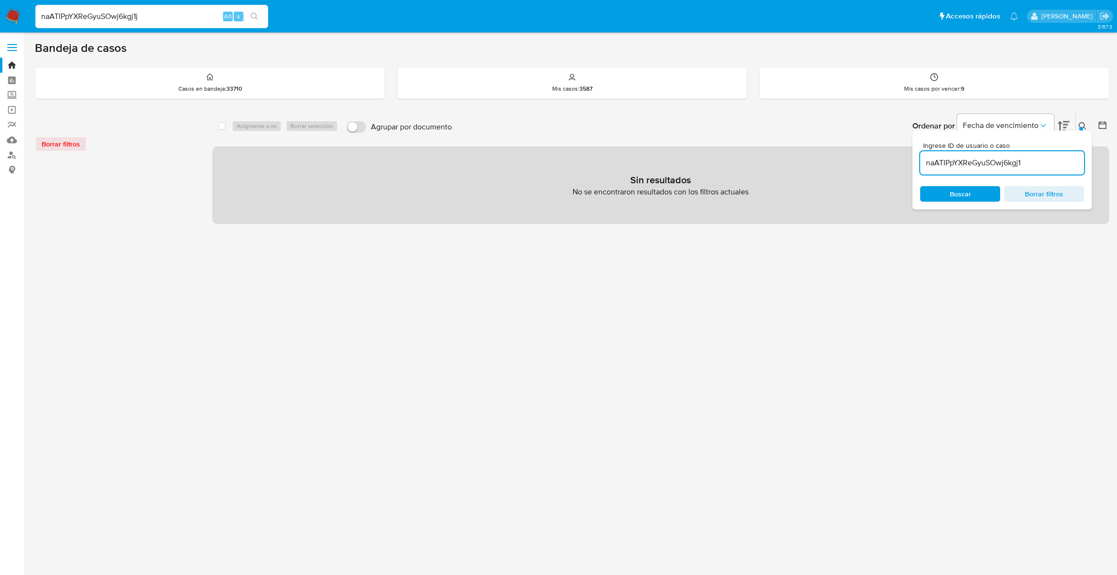
type input "naATIPpYXReGyuSOwj6kgj1j"
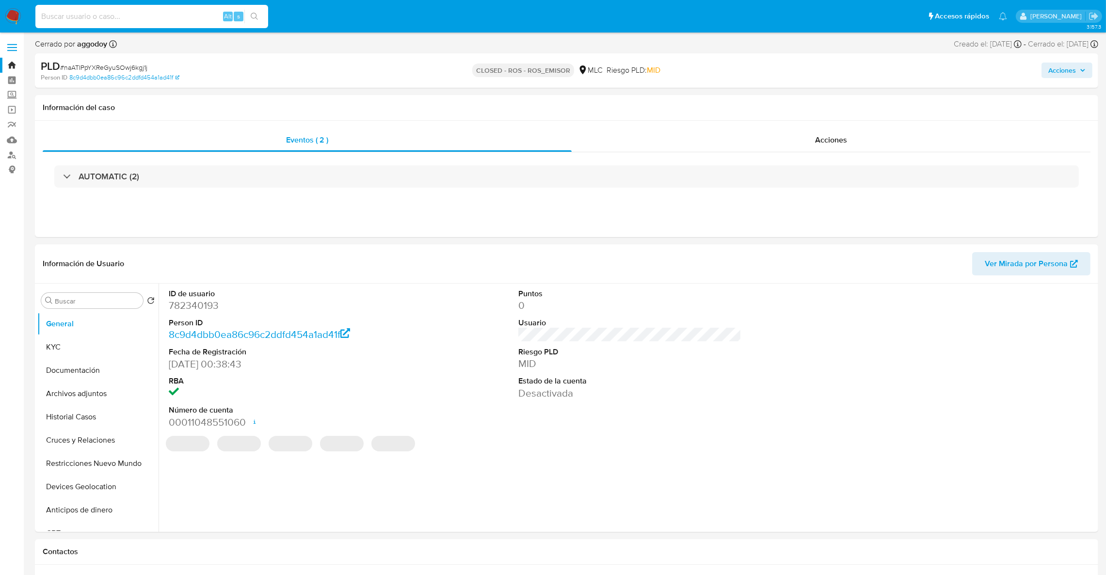
click at [126, 14] on input at bounding box center [151, 16] width 233 height 13
select select "10"
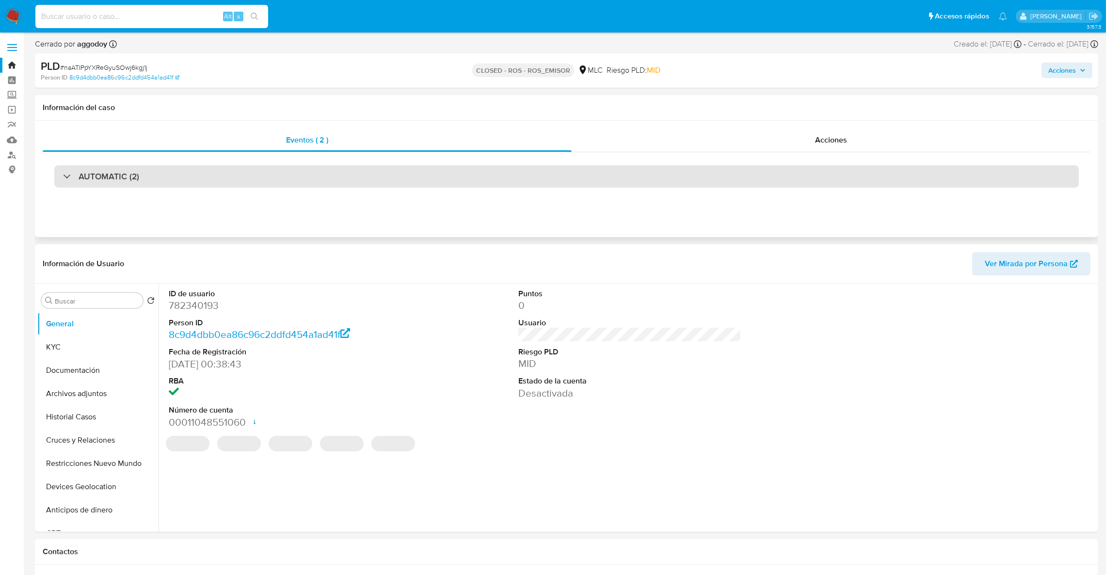
click at [807, 176] on div "AUTOMATIC (2)" at bounding box center [566, 176] width 1025 height 22
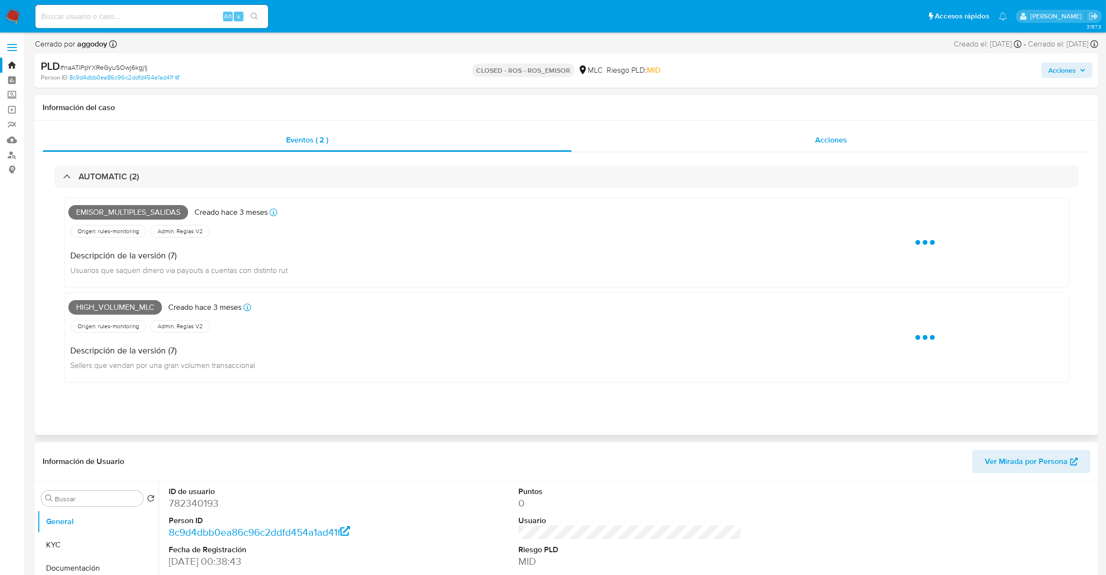
click at [801, 151] on div "Acciones" at bounding box center [831, 139] width 519 height 23
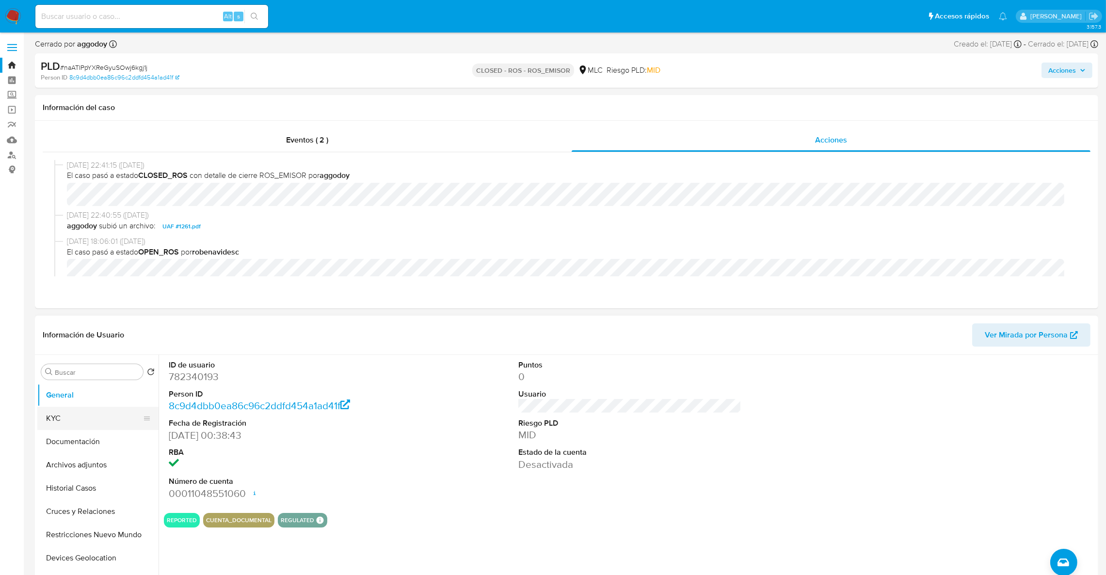
click at [100, 413] on button "KYC" at bounding box center [93, 418] width 113 height 23
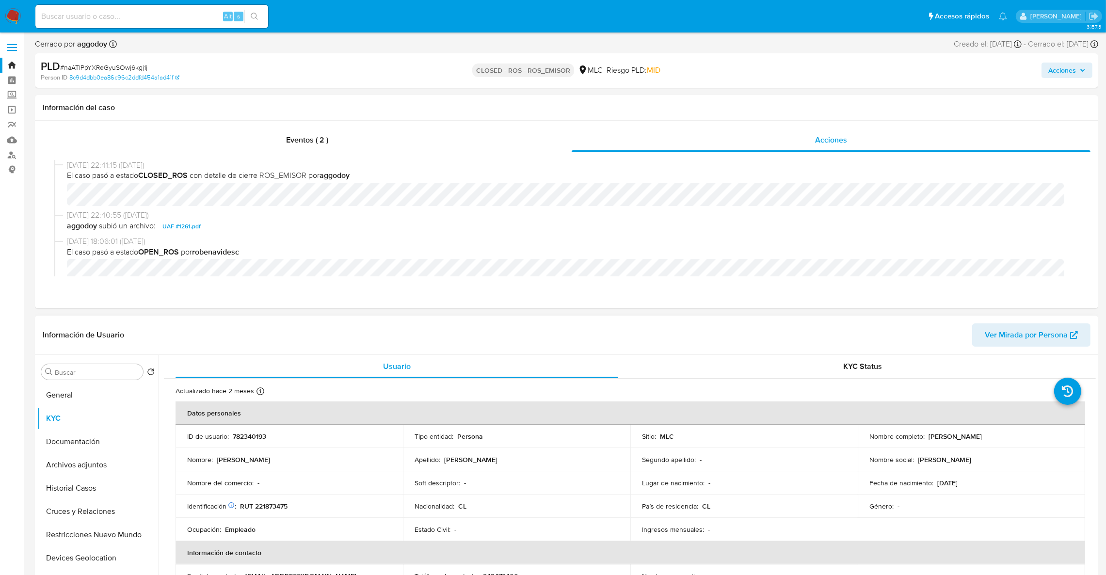
click at [244, 440] on p "782340193" at bounding box center [249, 436] width 33 height 9
copy p "782340193"
drag, startPoint x: 926, startPoint y: 435, endPoint x: 1056, endPoint y: 432, distance: 130.0
click at [1056, 432] on div "Nombre completo : Bayron Alejandro Hernández Ramírez" at bounding box center [971, 436] width 204 height 9
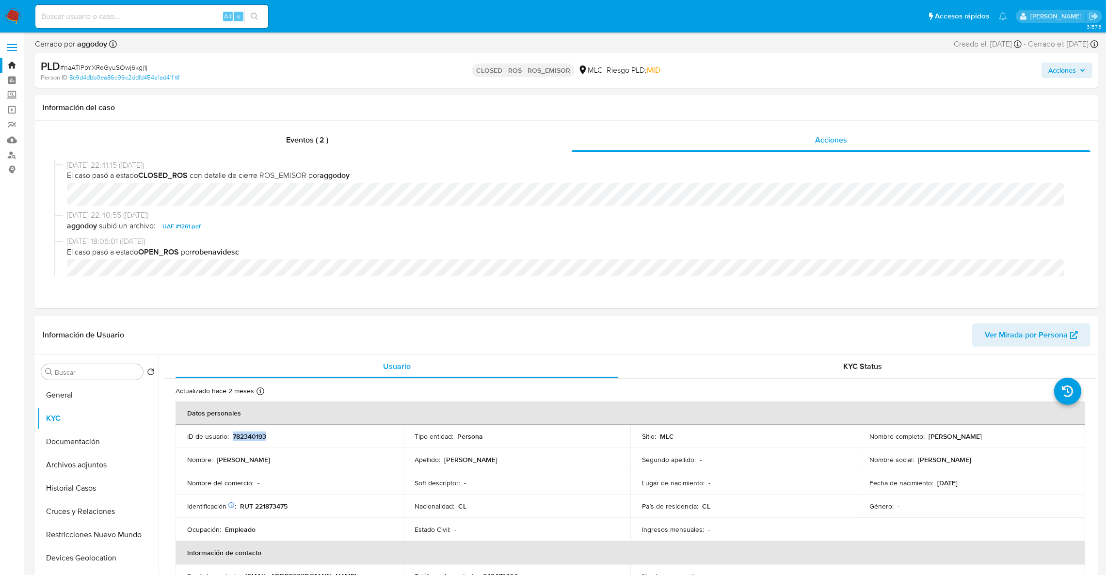
copy p "Bayron Alejandro Hernández Ramírez"
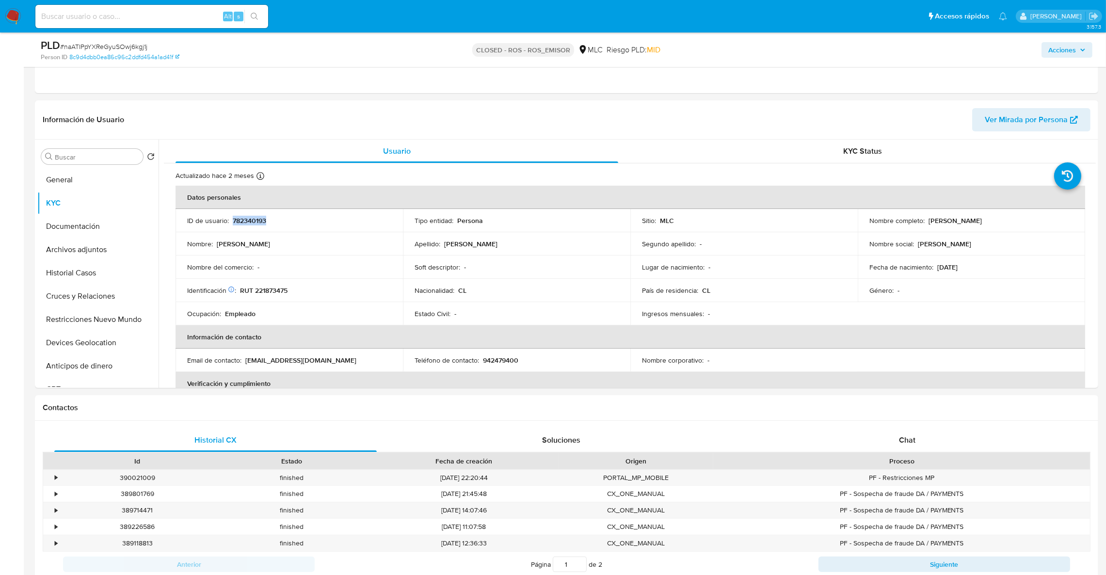
scroll to position [179, 0]
click at [261, 292] on p "RUT 221873475" at bounding box center [264, 292] width 48 height 9
copy p "221873475"
click at [10, 17] on img at bounding box center [13, 16] width 16 height 16
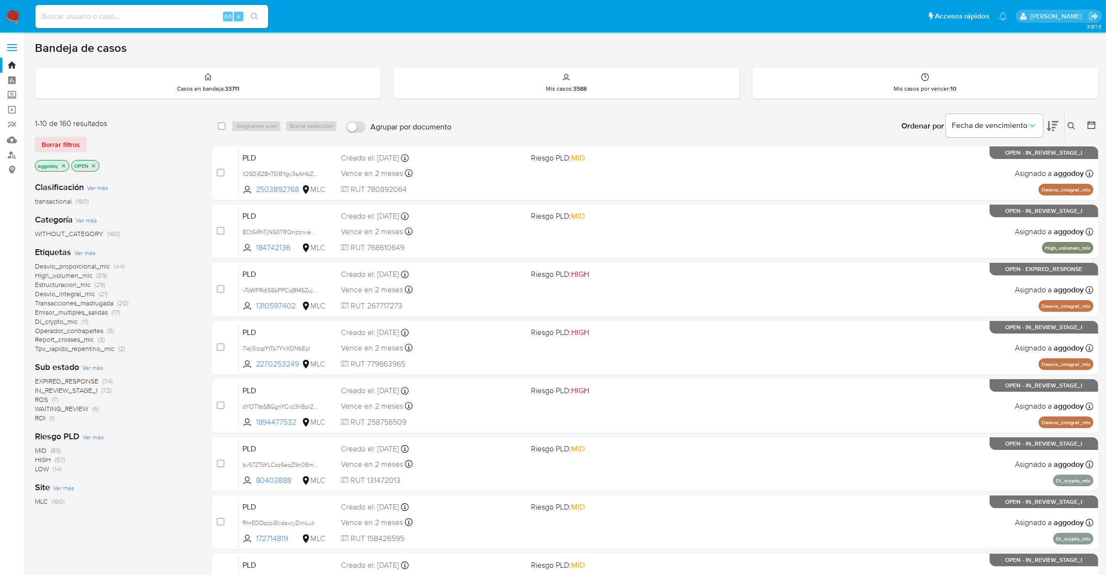
click at [1071, 127] on icon at bounding box center [1071, 125] width 7 height 7
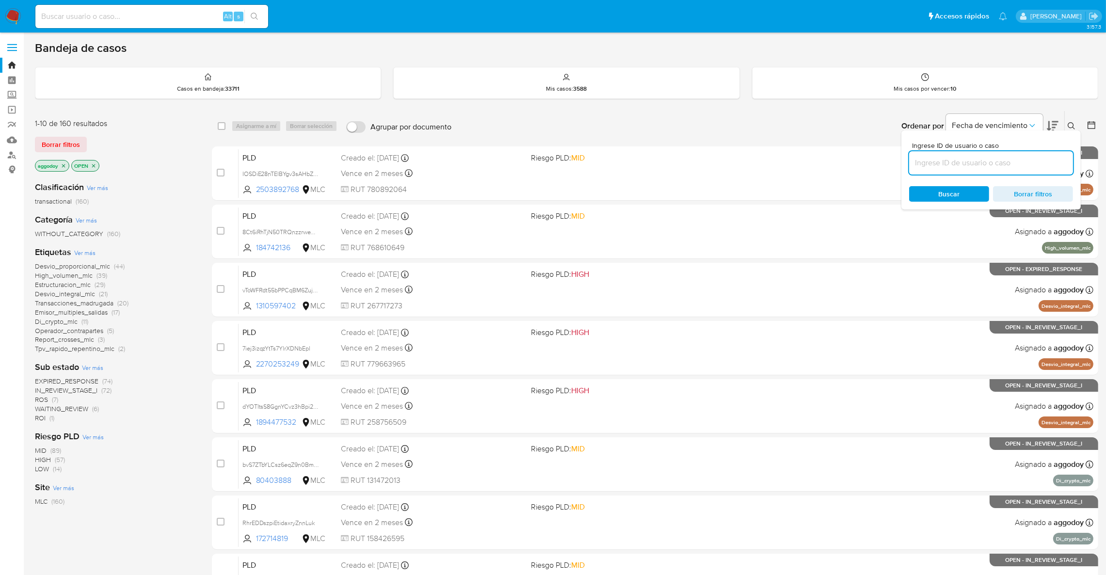
click at [1008, 161] on input at bounding box center [991, 163] width 164 height 13
type input "9XmmUFRmdwUHxhBb6oxGX0IS"
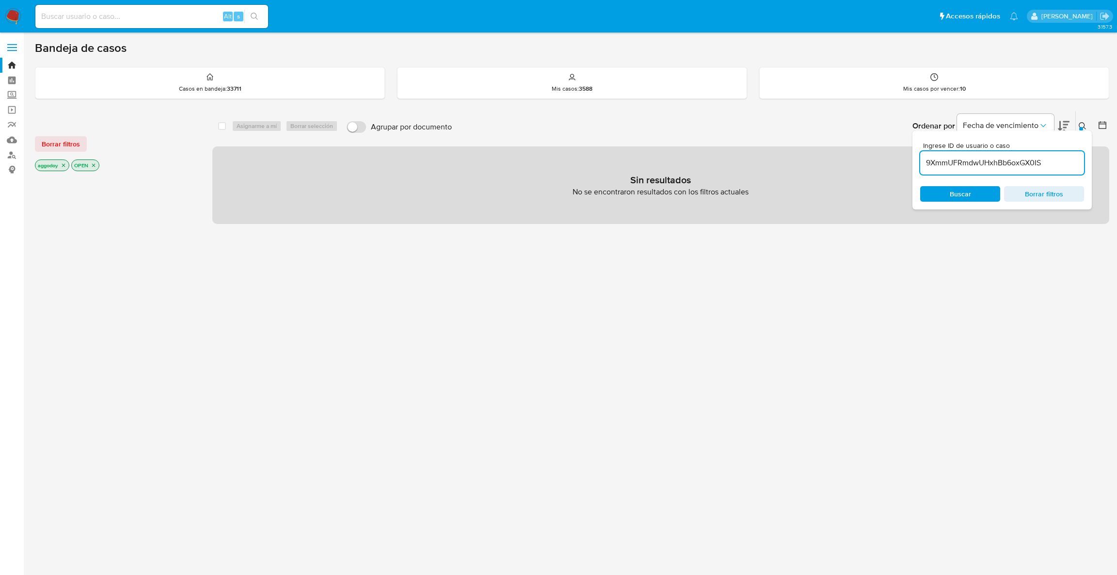
click at [1076, 123] on button at bounding box center [1084, 126] width 16 height 12
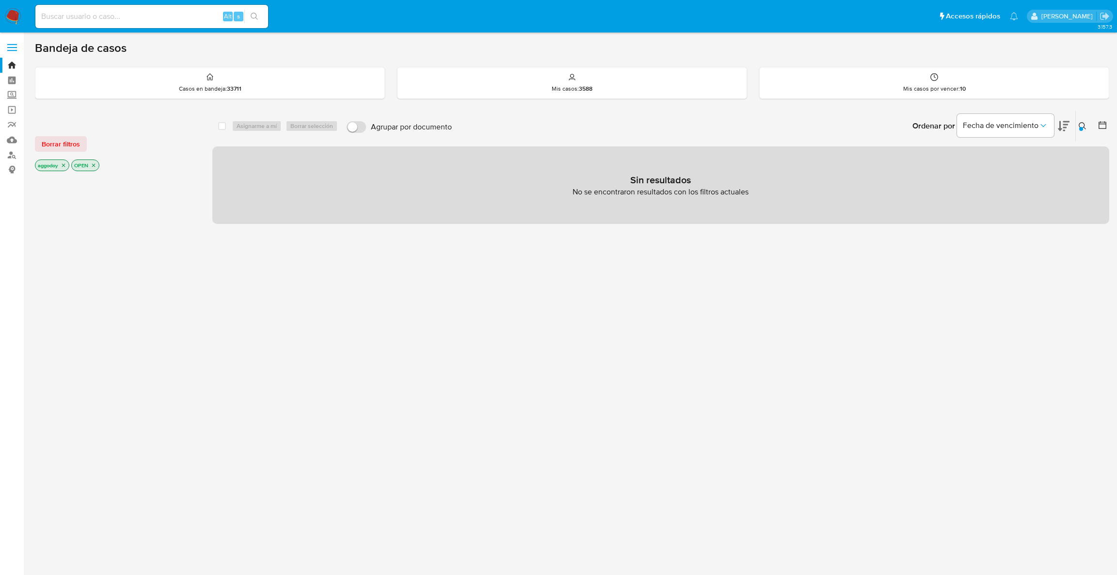
click at [65, 165] on icon "close-filter" at bounding box center [64, 165] width 6 height 6
click at [59, 165] on icon "close-filter" at bounding box center [57, 165] width 6 height 6
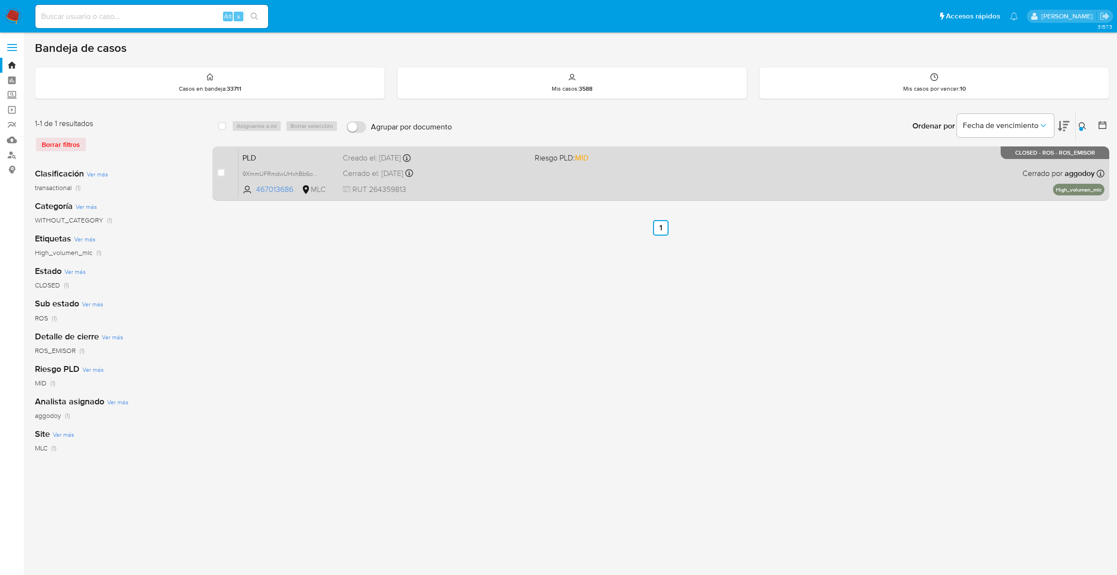
click at [497, 149] on div "PLD 9XmmUFRmdwUHxhBb6oxGX0IS 467013686 MLC Riesgo PLD: MID Creado el: [DATE] Cr…" at bounding box center [672, 173] width 866 height 49
click at [434, 160] on div "Creado el: [DATE] Creado el: [DATE] 06:06:17" at bounding box center [435, 158] width 185 height 11
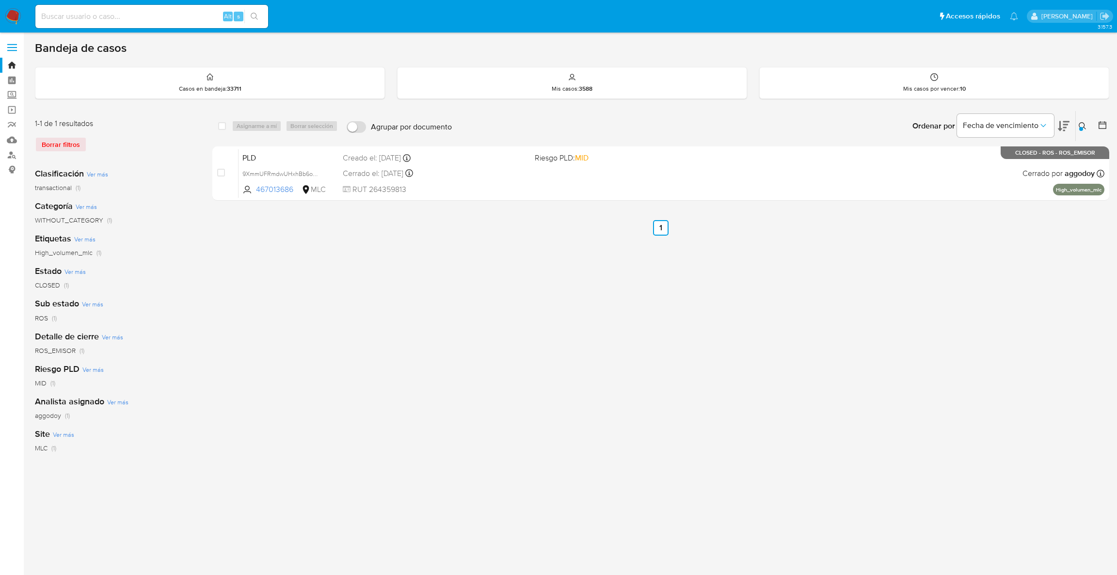
click at [1077, 128] on button at bounding box center [1084, 126] width 16 height 12
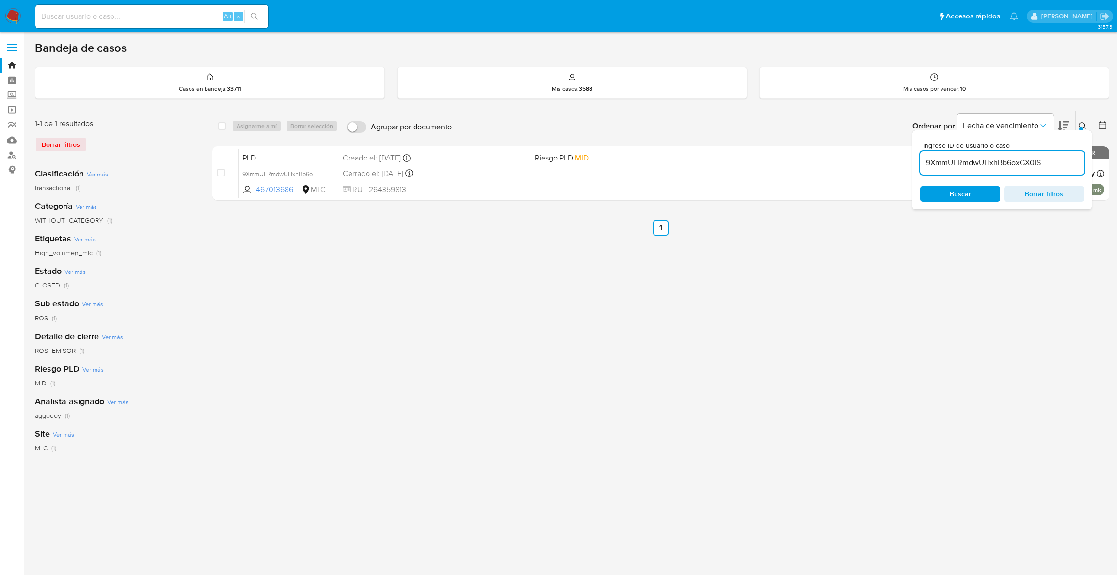
click at [1020, 157] on input "9XmmUFRmdwUHxhBb6oxGX0IS" at bounding box center [1002, 163] width 164 height 13
click at [1060, 162] on input "9XmmUFRmdwUHxhBb6oxGX0IS" at bounding box center [1002, 163] width 164 height 13
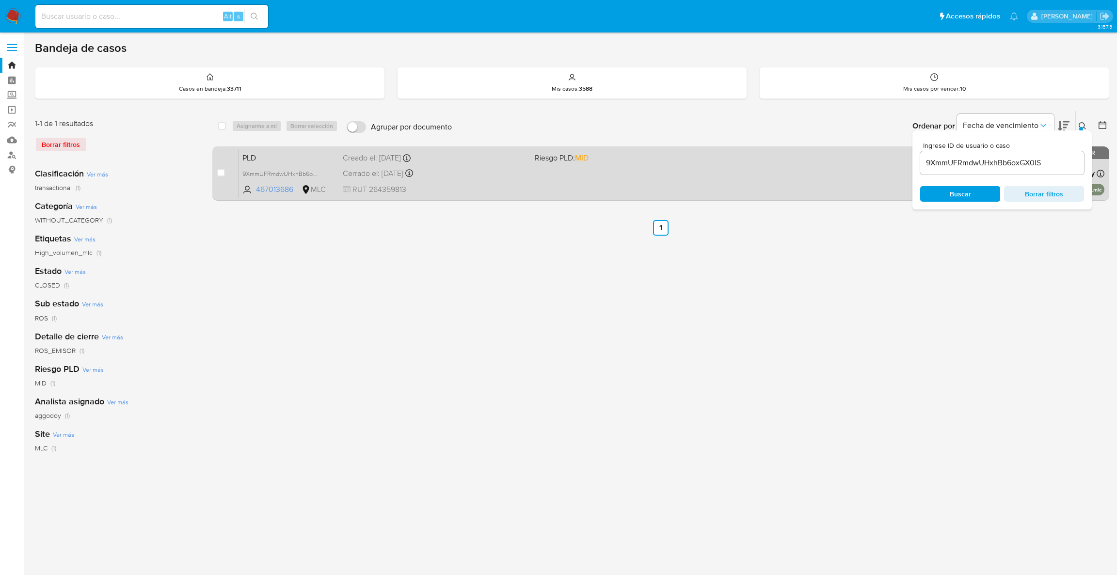
click at [619, 176] on div "PLD 9XmmUFRmdwUHxhBb6oxGX0IS 467013686 MLC Riesgo PLD: MID Creado el: 12/06/202…" at bounding box center [672, 173] width 866 height 49
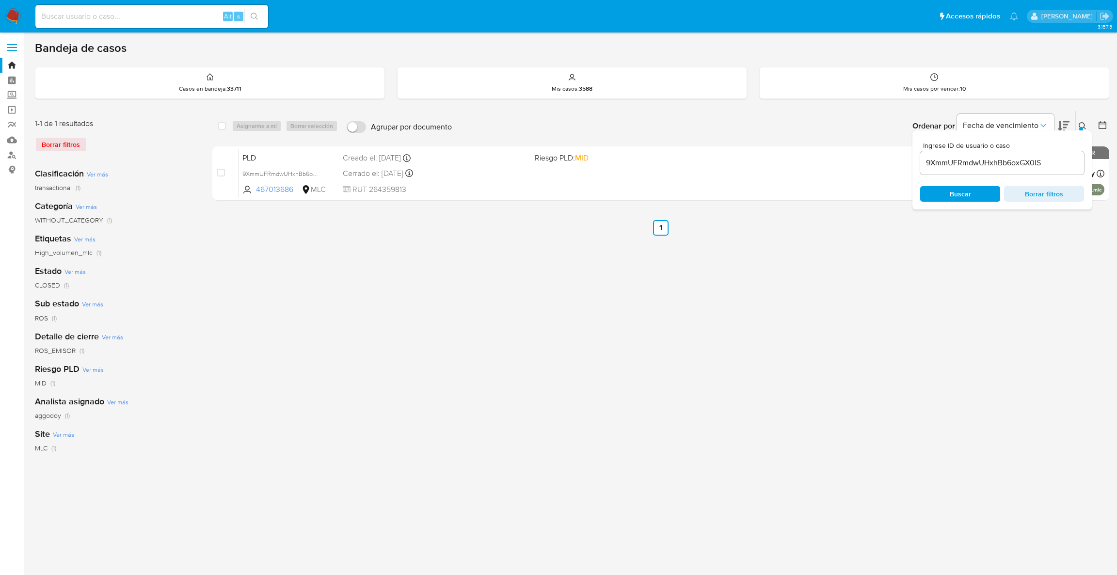
click at [153, 23] on div "Alt s" at bounding box center [151, 16] width 233 height 23
click at [144, 19] on input at bounding box center [151, 16] width 233 height 13
paste input "kE0kpHp9gtiwc0Cd1MxnULje"
type input "kE0kpHp9gtiwc0Cd1MxnULje"
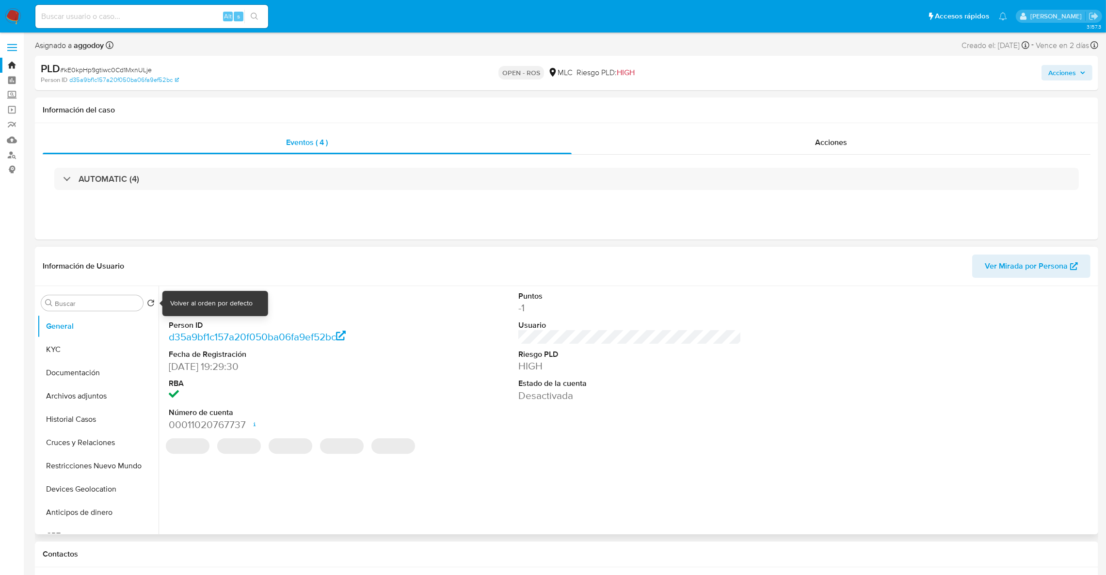
select select "10"
click at [202, 313] on dd "186376218" at bounding box center [281, 308] width 224 height 14
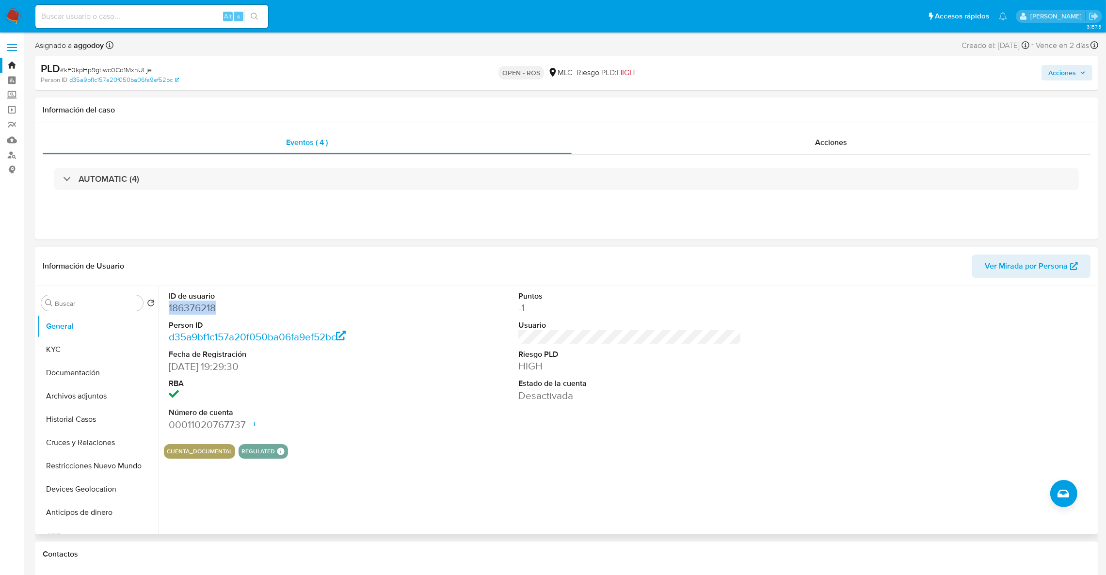
copy dd "186376218"
click at [203, 308] on dd "186376218" at bounding box center [281, 308] width 224 height 14
click at [91, 350] on button "KYC" at bounding box center [93, 349] width 113 height 23
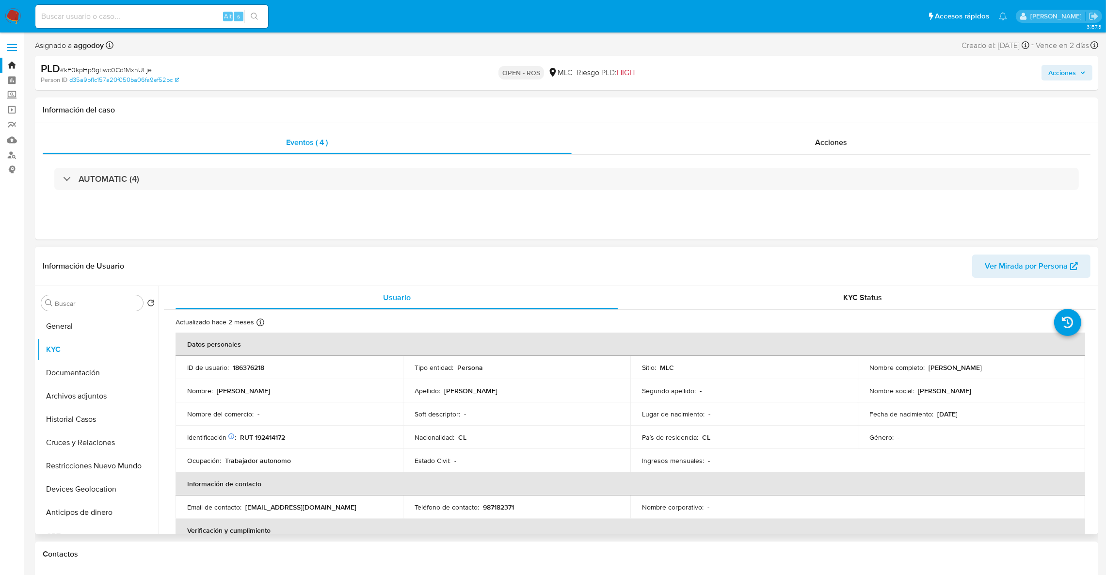
click at [246, 368] on p "186376218" at bounding box center [249, 367] width 32 height 9
copy p "186376218"
drag, startPoint x: 926, startPoint y: 368, endPoint x: 1062, endPoint y: 380, distance: 136.8
click at [1062, 380] on tbody "ID de usuario : 186376218 Tipo entidad : Persona Sitio : MLC Nombre completo : …" at bounding box center [631, 414] width 910 height 116
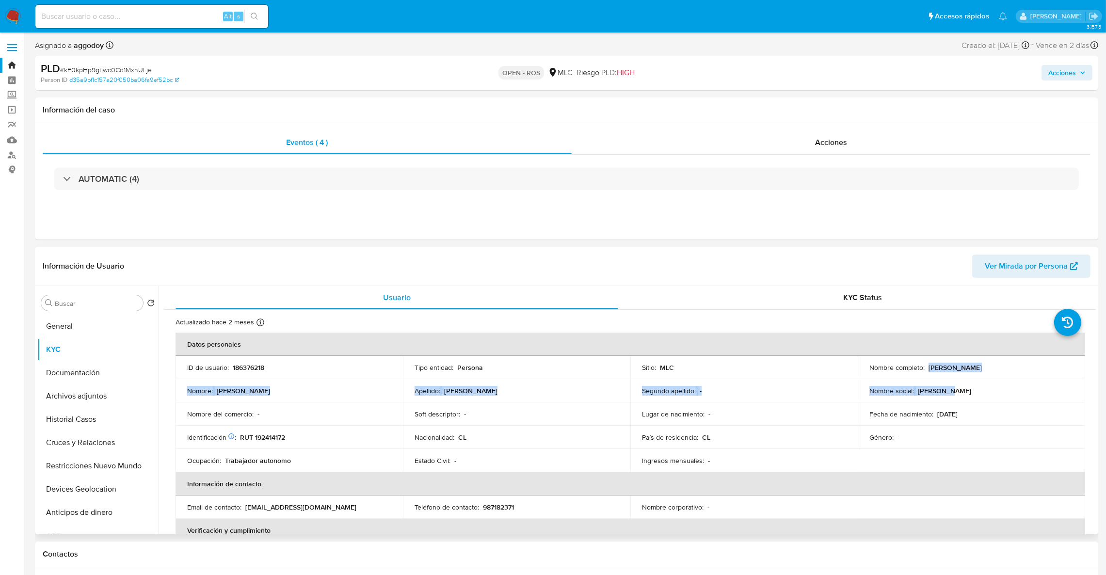
copy tbody "Valentina Paz Carvajal González Nombre : Valentina Paz Apellido : Carvajal Gonz…"
click at [963, 372] on td "Nombre completo : Valentina Paz Carvajal González" at bounding box center [971, 367] width 227 height 23
drag, startPoint x: 1023, startPoint y: 365, endPoint x: 926, endPoint y: 367, distance: 97.0
click at [926, 367] on div "Nombre completo : Valentina Paz Carvajal González" at bounding box center [971, 367] width 204 height 9
copy p "Valentina Paz Carvajal González"
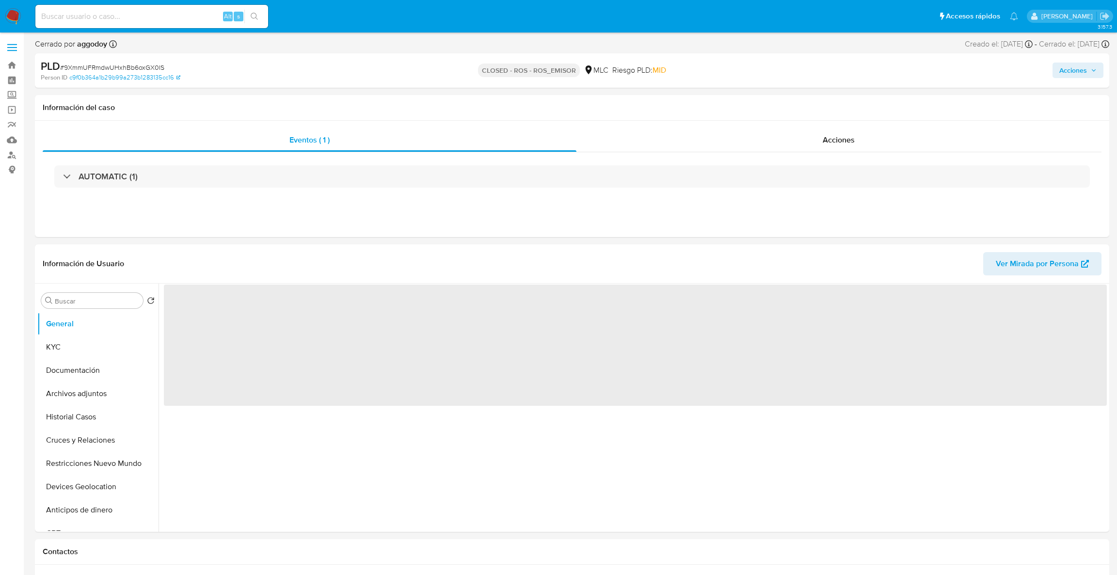
select select "10"
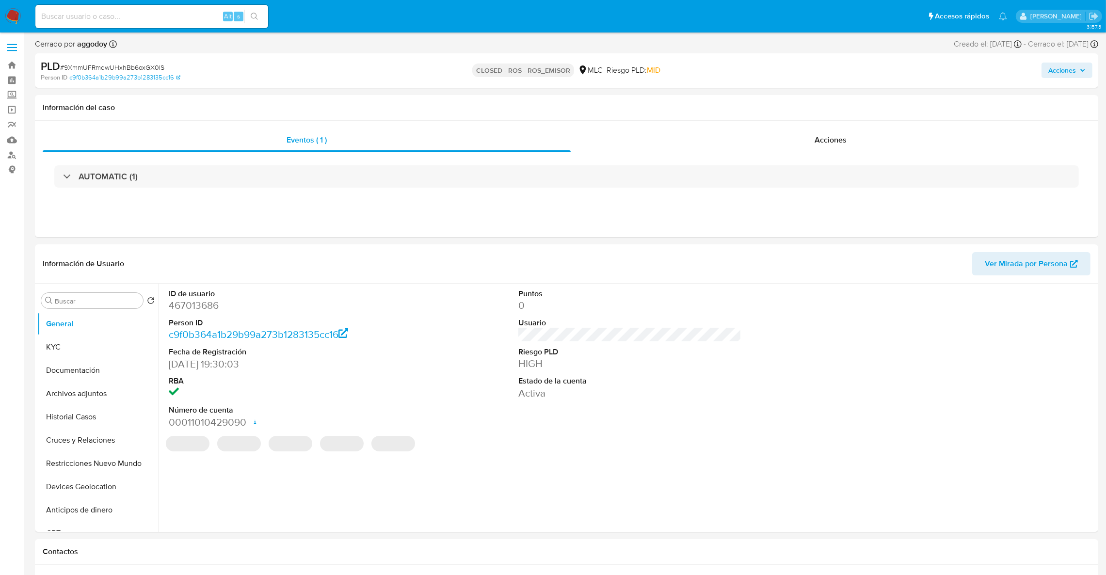
select select "10"
click at [85, 343] on button "KYC" at bounding box center [93, 347] width 113 height 23
select select "10"
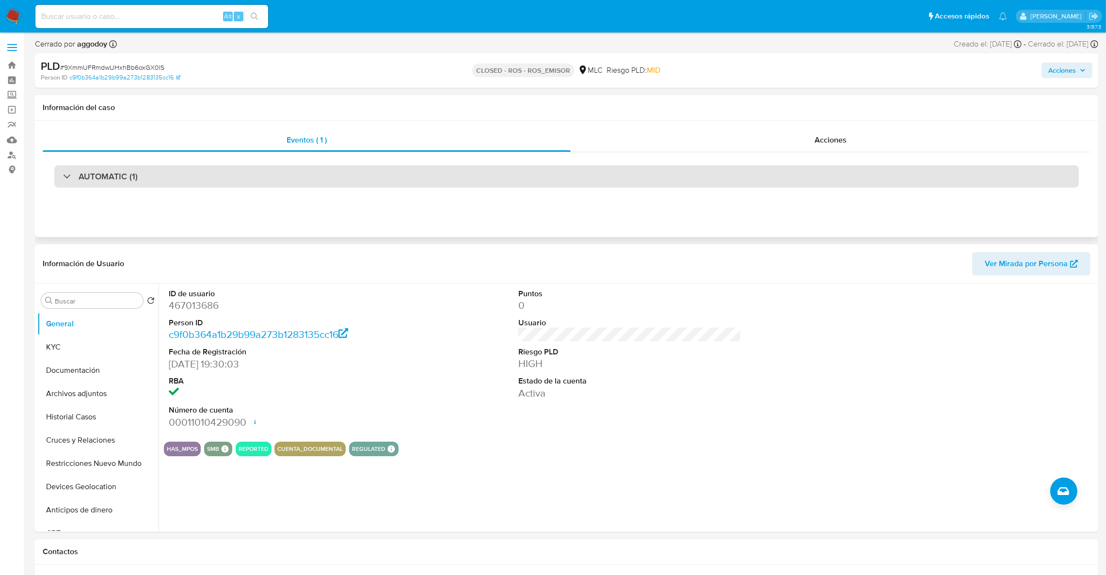
click at [338, 167] on div "AUTOMATIC (1)" at bounding box center [566, 176] width 1025 height 22
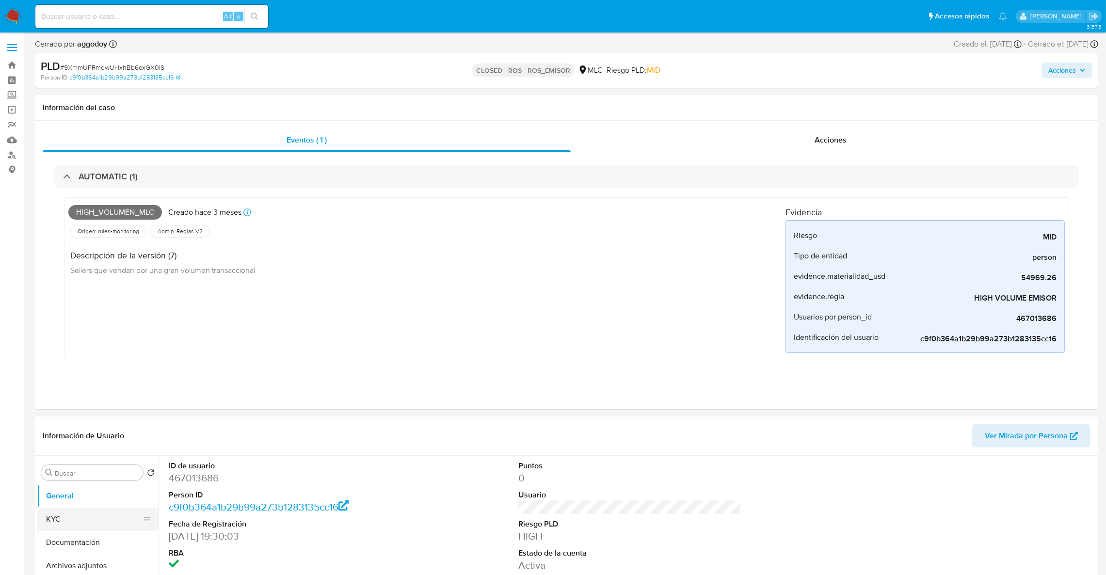
click at [82, 512] on button "KYC" at bounding box center [93, 519] width 113 height 23
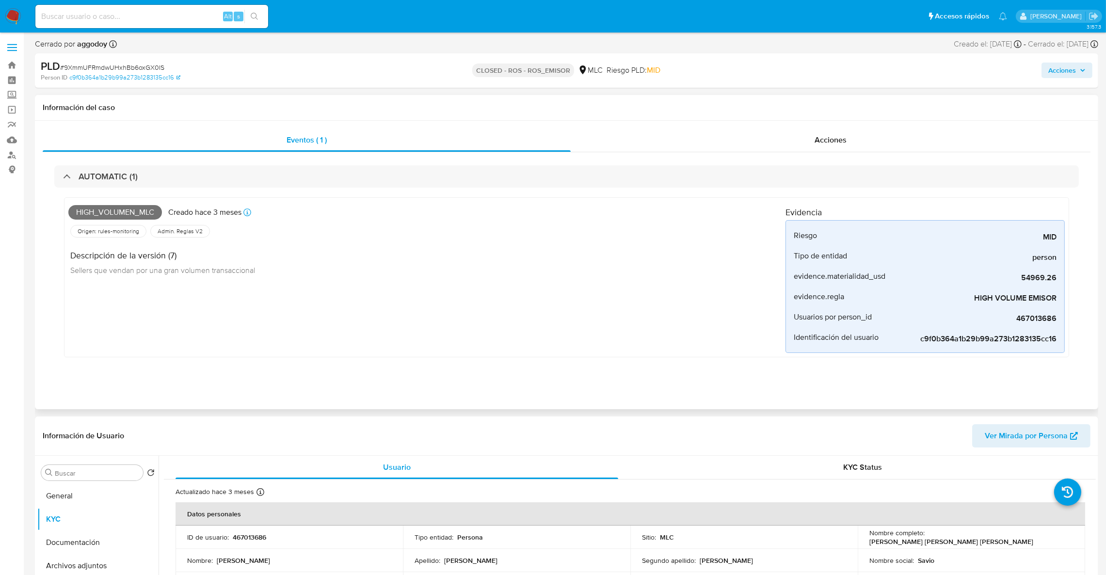
click at [122, 214] on span "High_volumen_mlc" at bounding box center [115, 212] width 94 height 15
copy span "High_volumen_mlc"
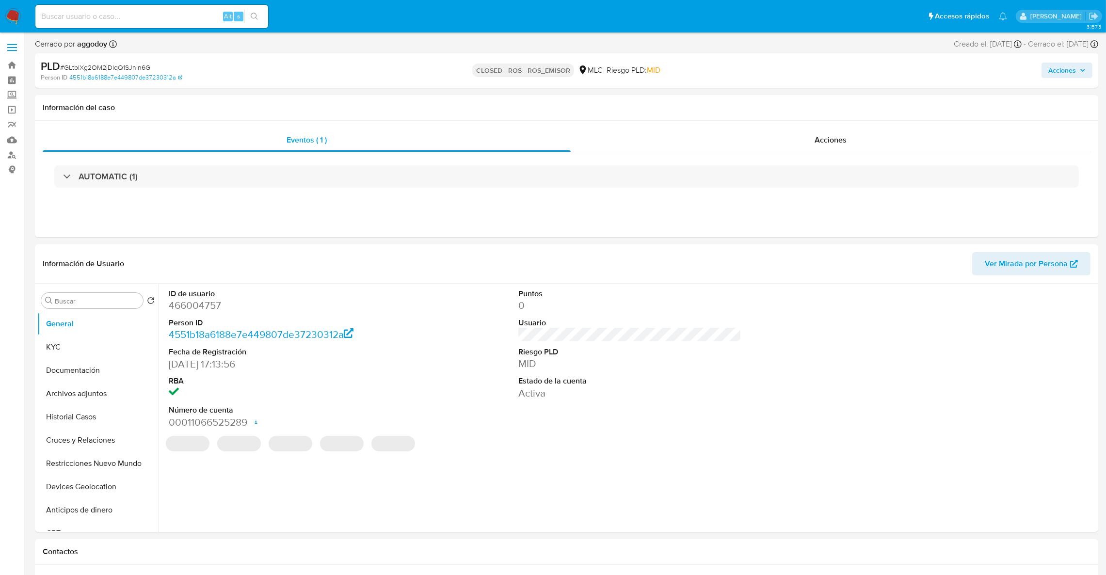
select select "10"
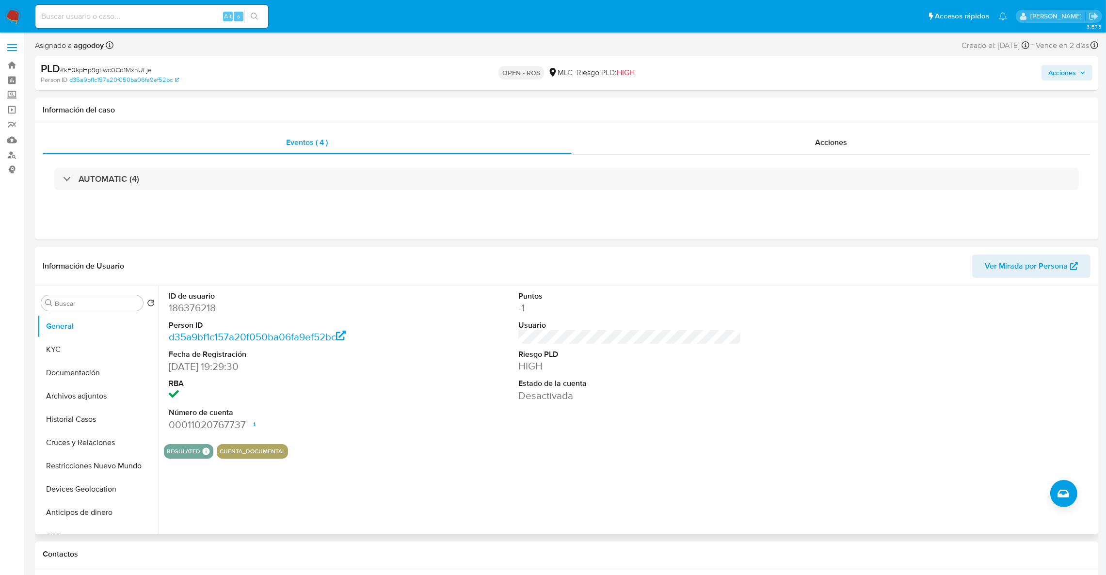
click at [201, 302] on dd "186376218" at bounding box center [281, 308] width 224 height 14
copy dd "186376218"
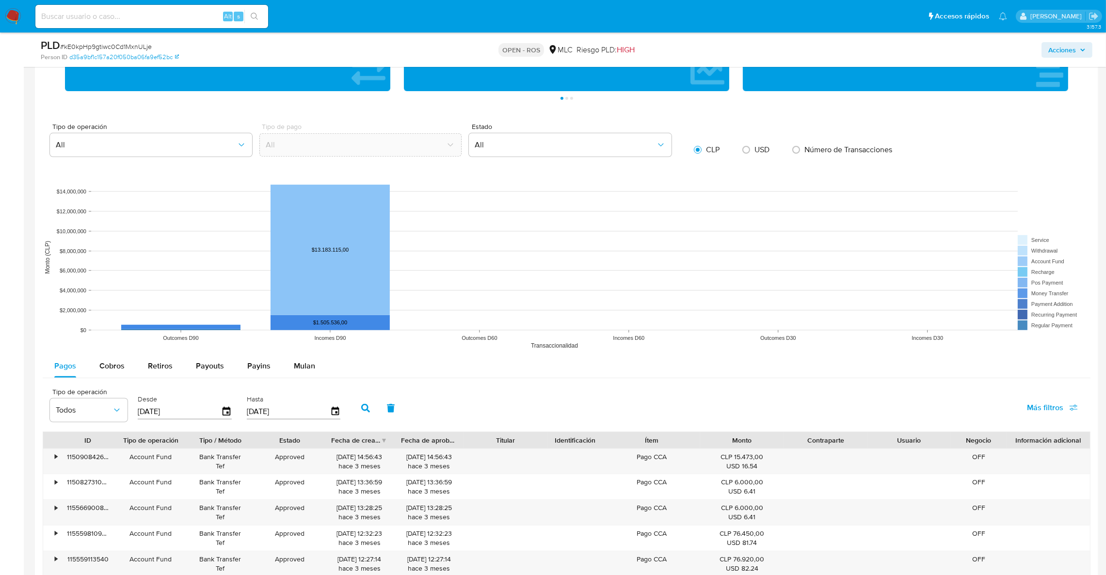
scroll to position [763, 0]
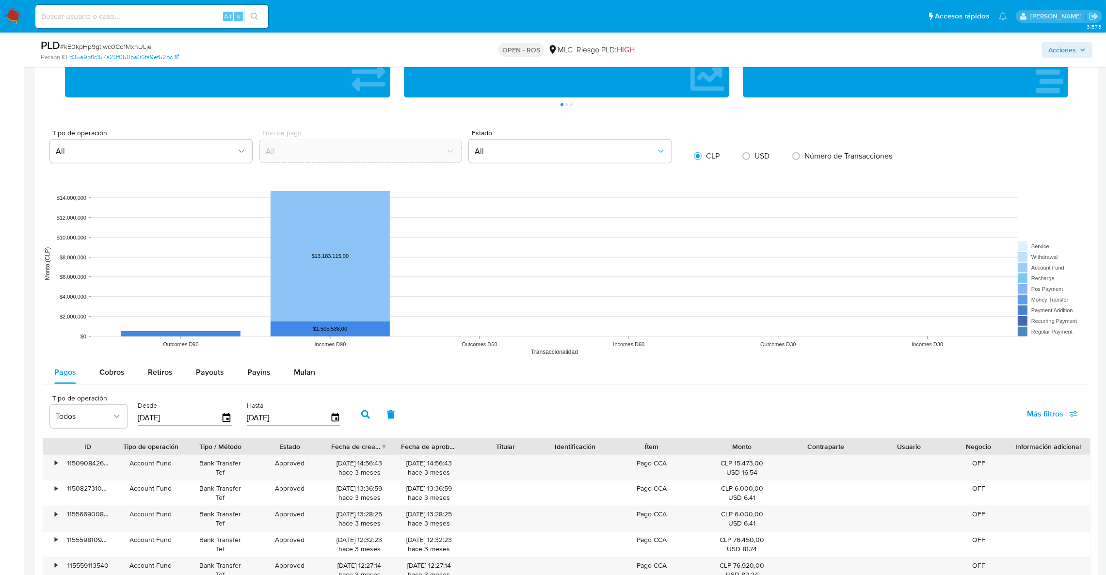
click at [100, 359] on rect at bounding box center [567, 264] width 1048 height 194
click at [104, 368] on span "Cobros" at bounding box center [111, 372] width 25 height 11
select select "10"
click at [227, 426] on icon "button" at bounding box center [226, 418] width 17 height 17
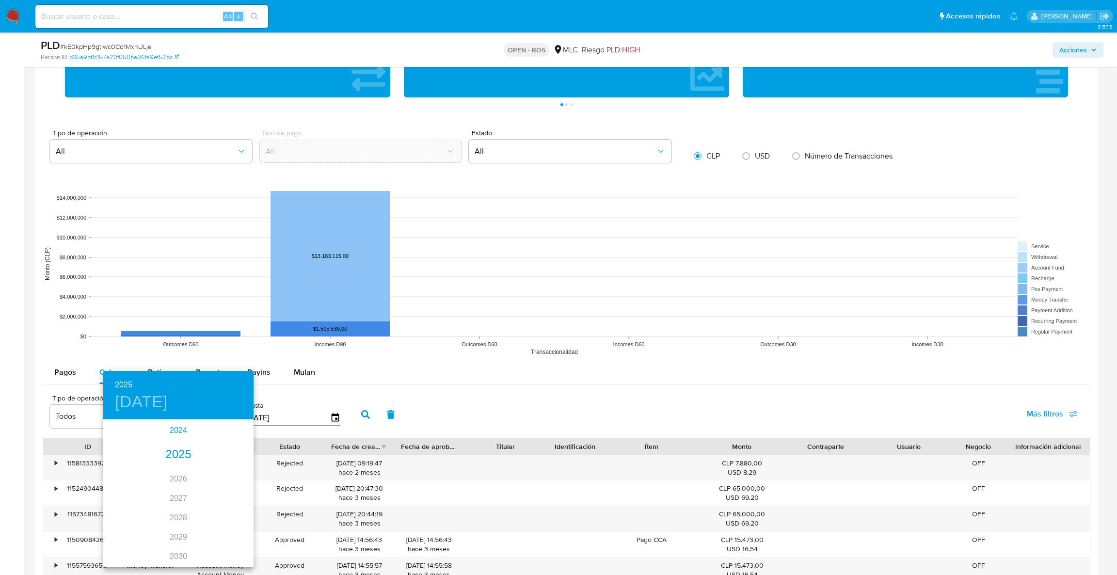
click at [176, 430] on div "2024" at bounding box center [178, 430] width 150 height 19
click at [225, 511] on div "sep." at bounding box center [229, 512] width 50 height 36
click at [160, 502] on p "11" at bounding box center [159, 506] width 8 height 10
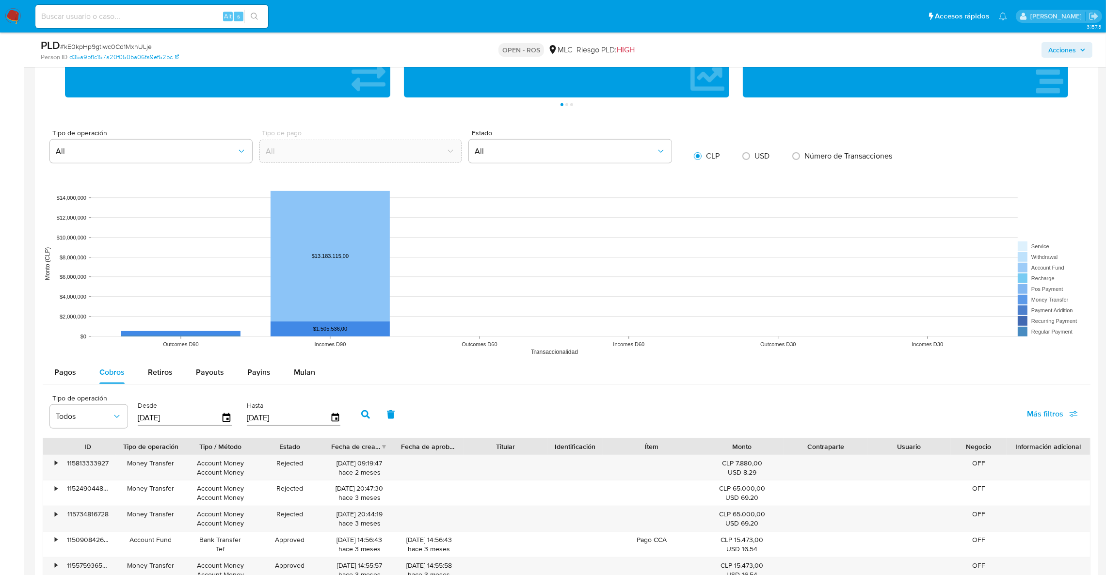
click at [367, 424] on button "button" at bounding box center [365, 414] width 25 height 23
click at [385, 449] on div at bounding box center [393, 446] width 17 height 16
click at [372, 449] on div "Fecha de creación" at bounding box center [355, 447] width 49 height 10
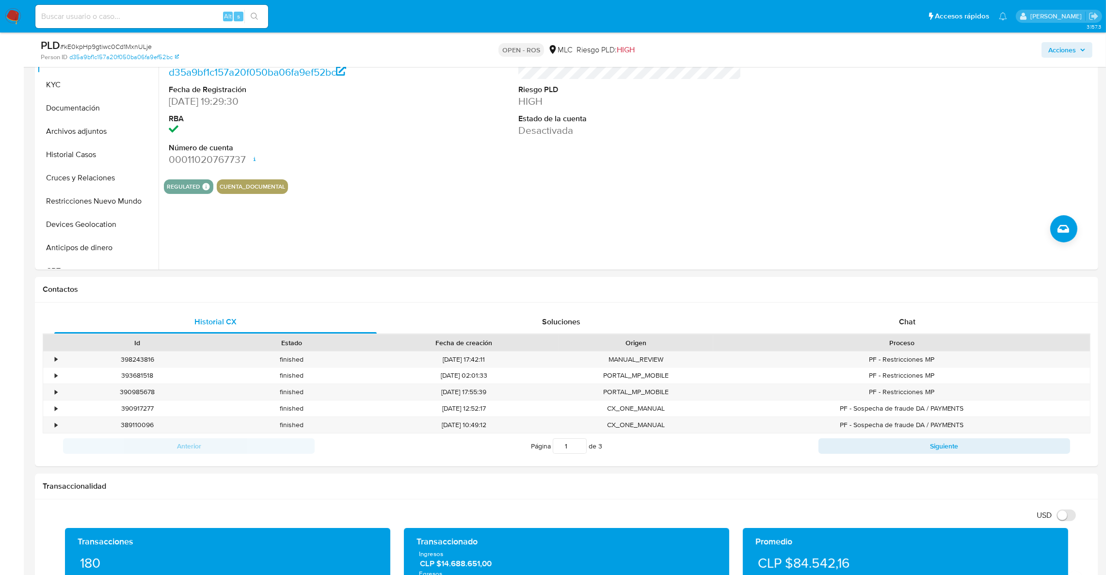
scroll to position [63, 0]
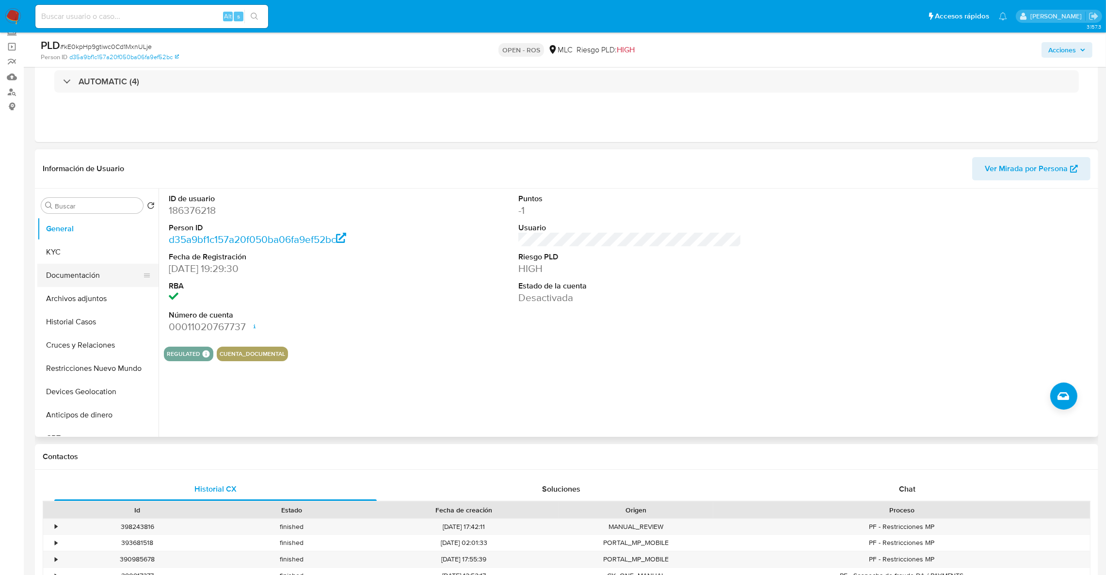
click at [96, 266] on button "Documentación" at bounding box center [93, 275] width 113 height 23
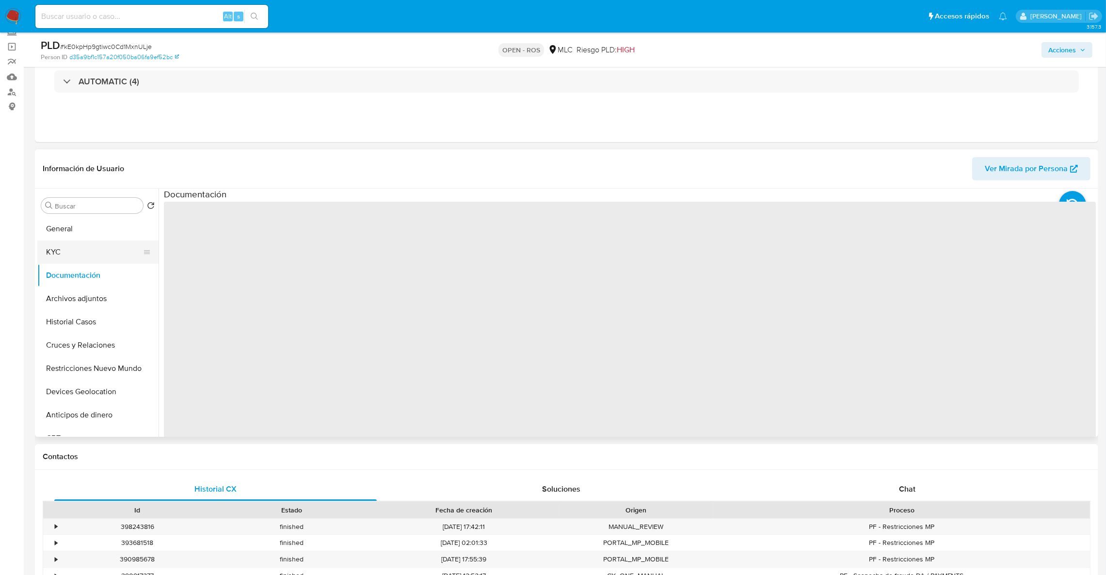
click at [92, 255] on button "KYC" at bounding box center [93, 251] width 113 height 23
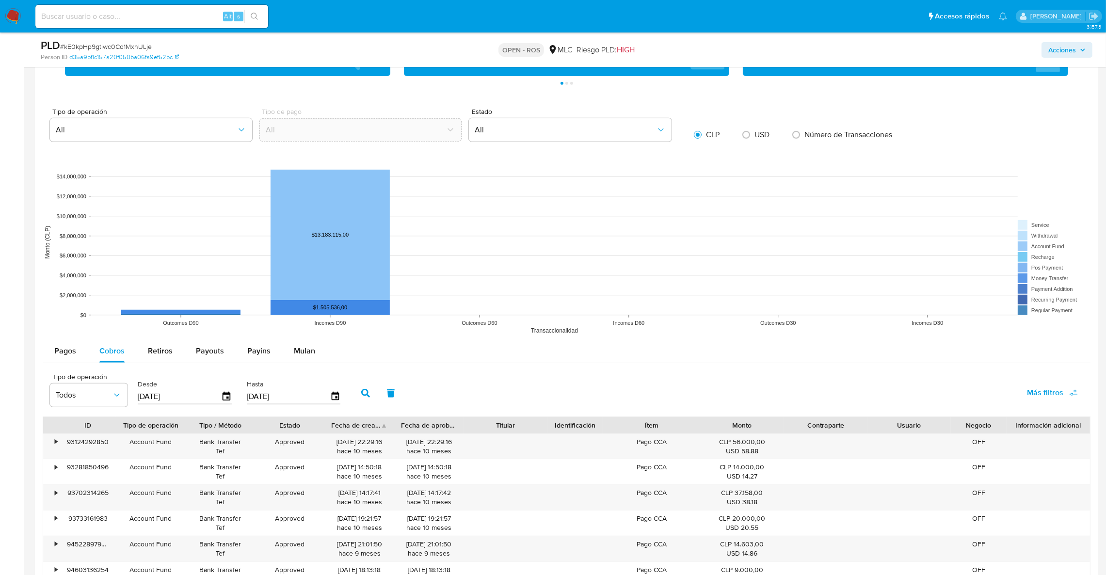
scroll to position [846, 0]
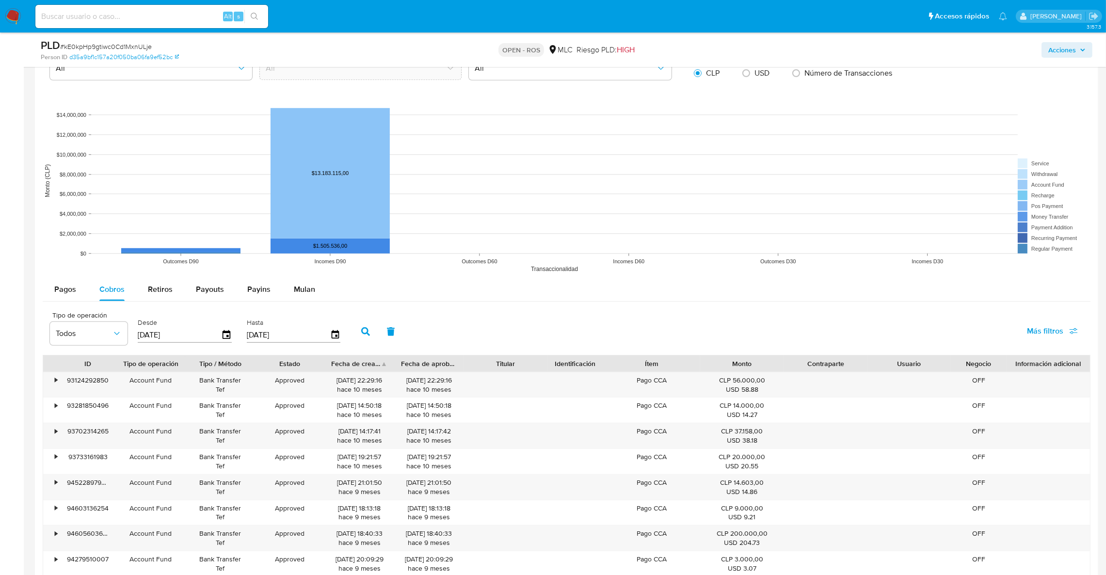
click at [369, 364] on div "Fecha de creación" at bounding box center [355, 364] width 49 height 10
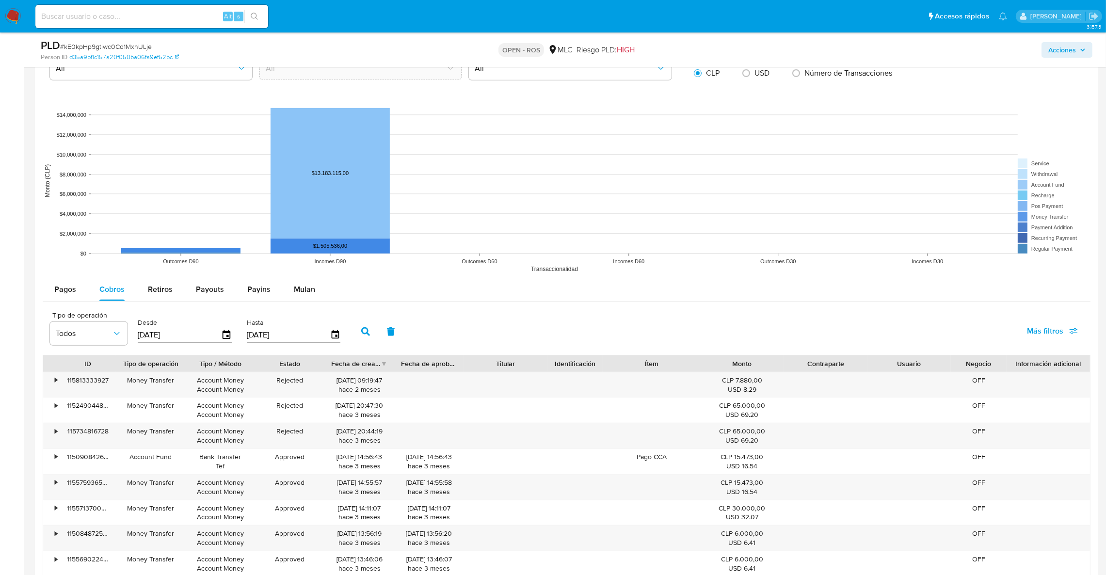
click at [369, 364] on div "Fecha de creación" at bounding box center [355, 364] width 49 height 10
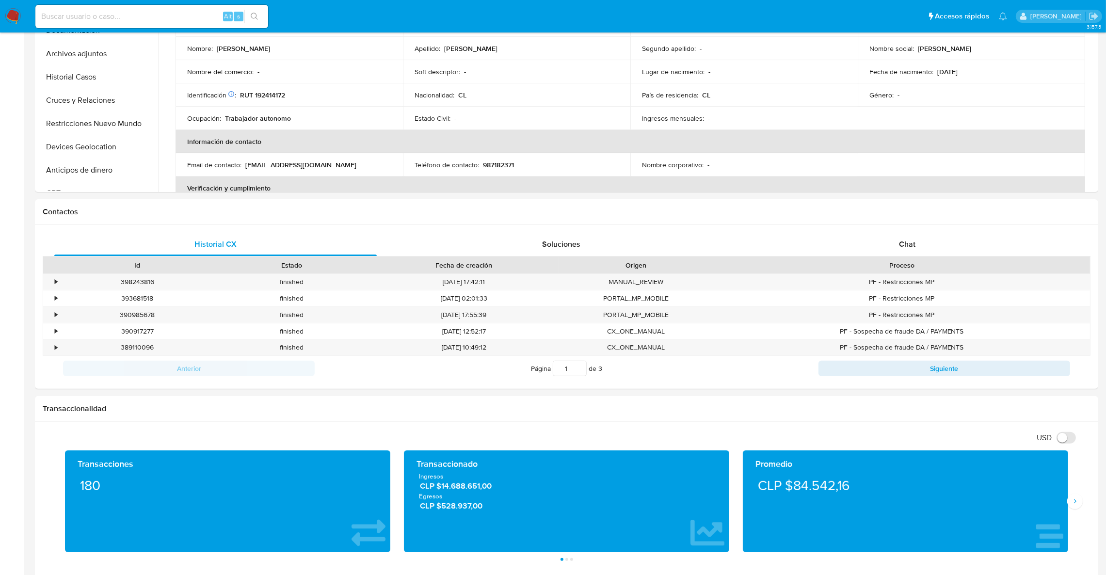
scroll to position [6, 0]
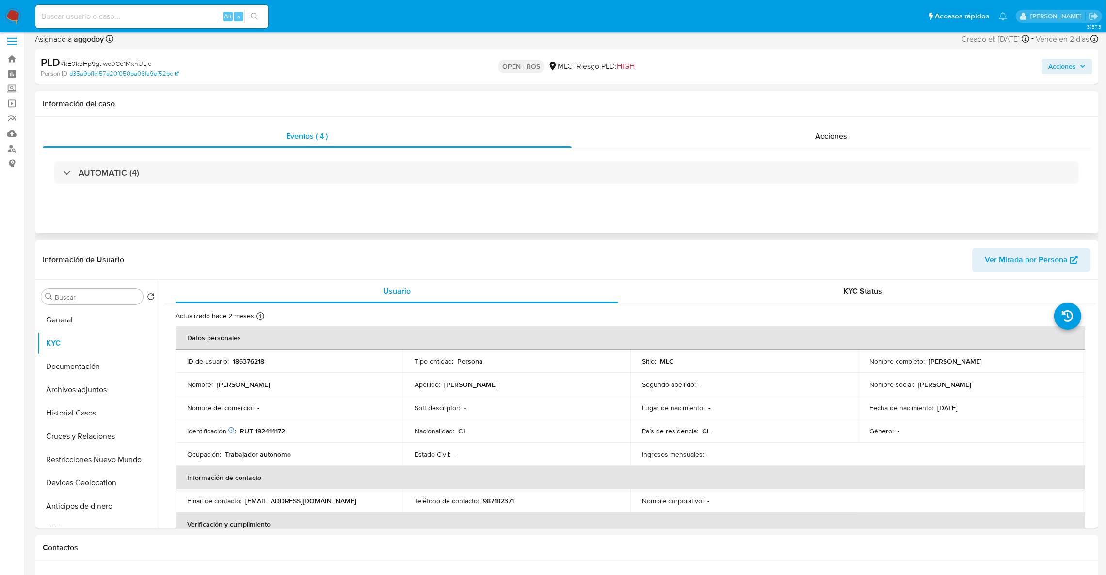
click at [374, 159] on div "AUTOMATIC (4)" at bounding box center [567, 172] width 1048 height 48
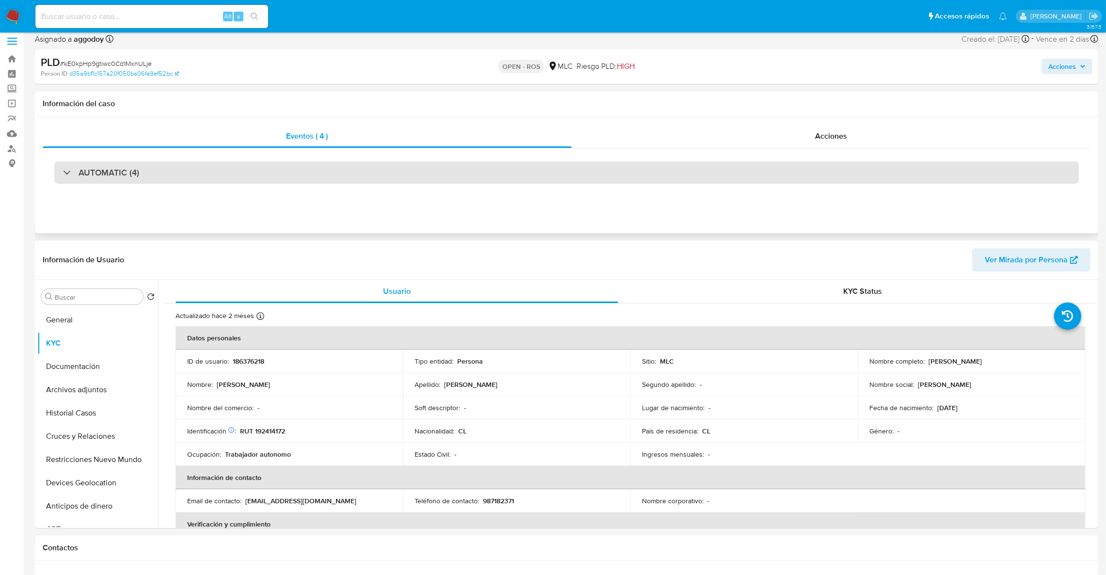
click at [347, 173] on div "AUTOMATIC (4)" at bounding box center [566, 172] width 1025 height 22
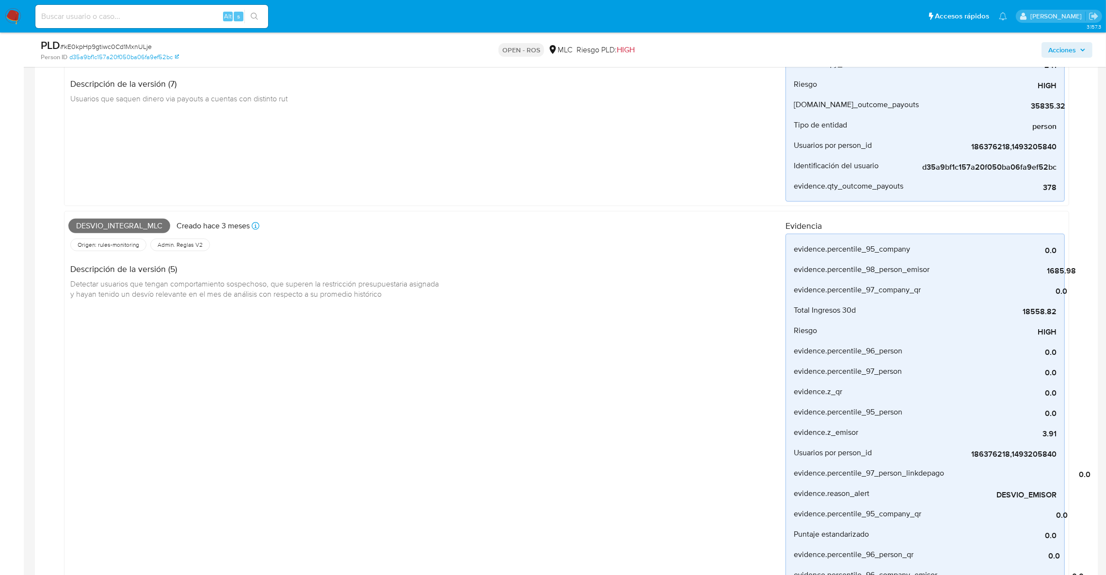
scroll to position [1183, 0]
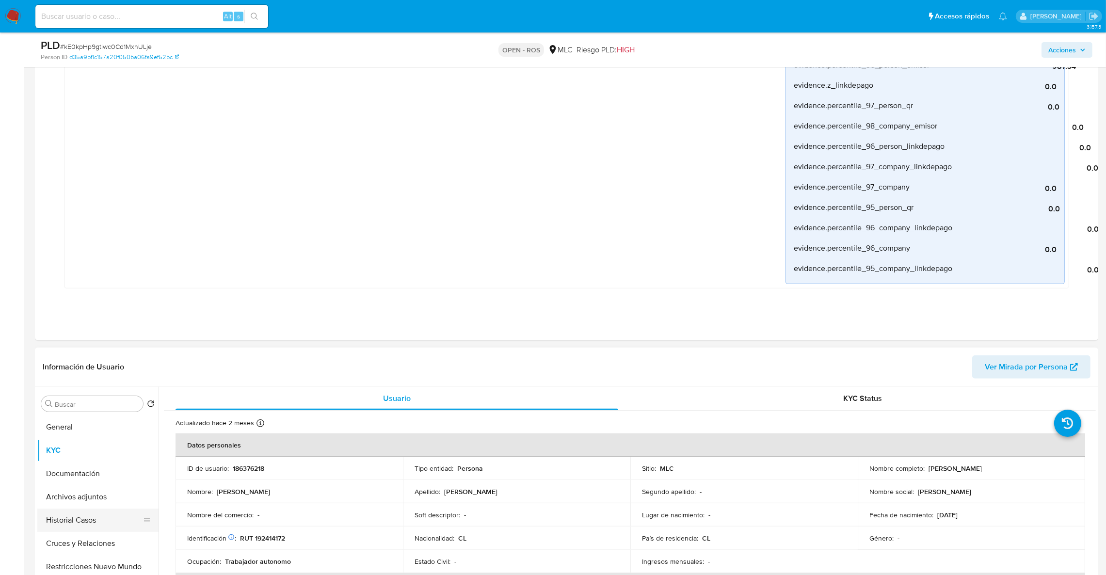
click at [97, 521] on button "Historial Casos" at bounding box center [93, 520] width 113 height 23
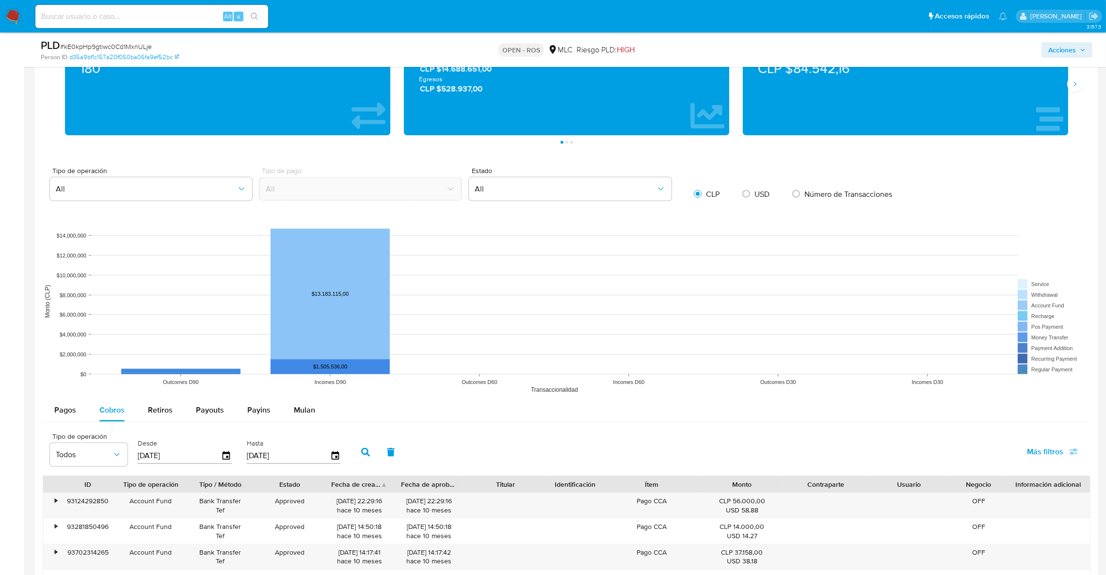
scroll to position [2034, 0]
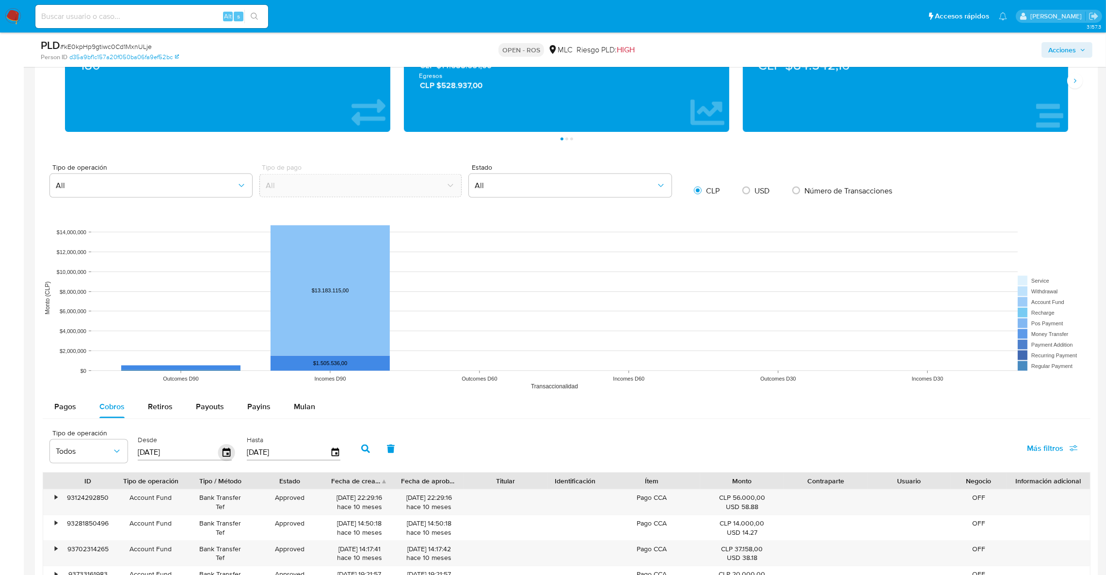
click at [225, 458] on icon "button" at bounding box center [226, 452] width 17 height 17
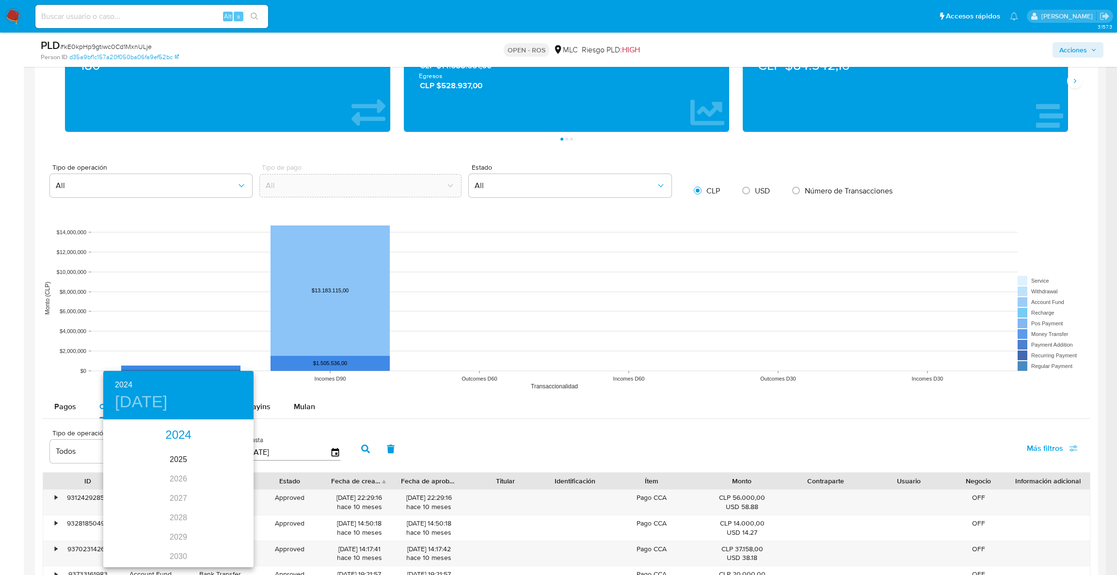
click at [171, 440] on div "2024" at bounding box center [178, 435] width 150 height 19
click at [231, 517] on div "sep." at bounding box center [229, 512] width 50 height 36
click at [172, 507] on span "12" at bounding box center [178, 506] width 17 height 10
type input "12/09/2024"
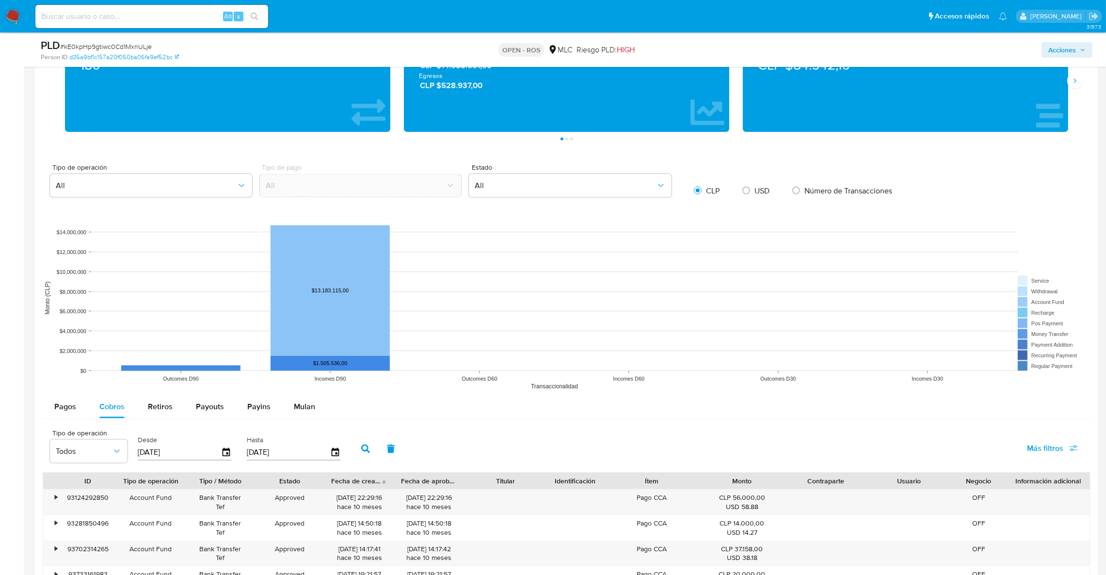
click at [354, 452] on button "button" at bounding box center [365, 448] width 25 height 23
click at [376, 483] on div "Fecha de creación" at bounding box center [355, 481] width 49 height 10
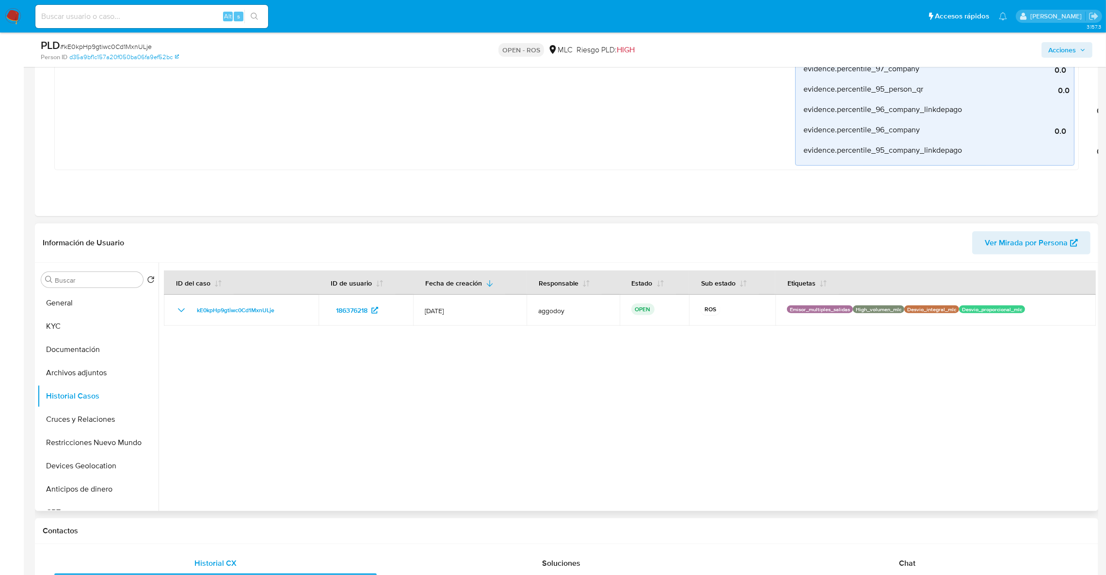
scroll to position [1302, 0]
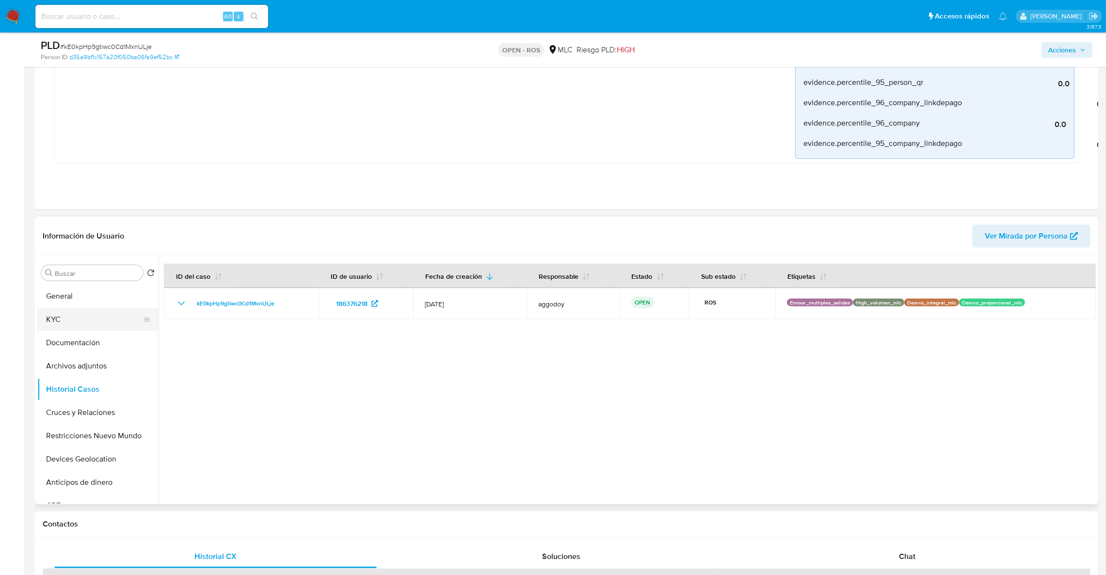
click at [107, 314] on button "KYC" at bounding box center [93, 319] width 113 height 23
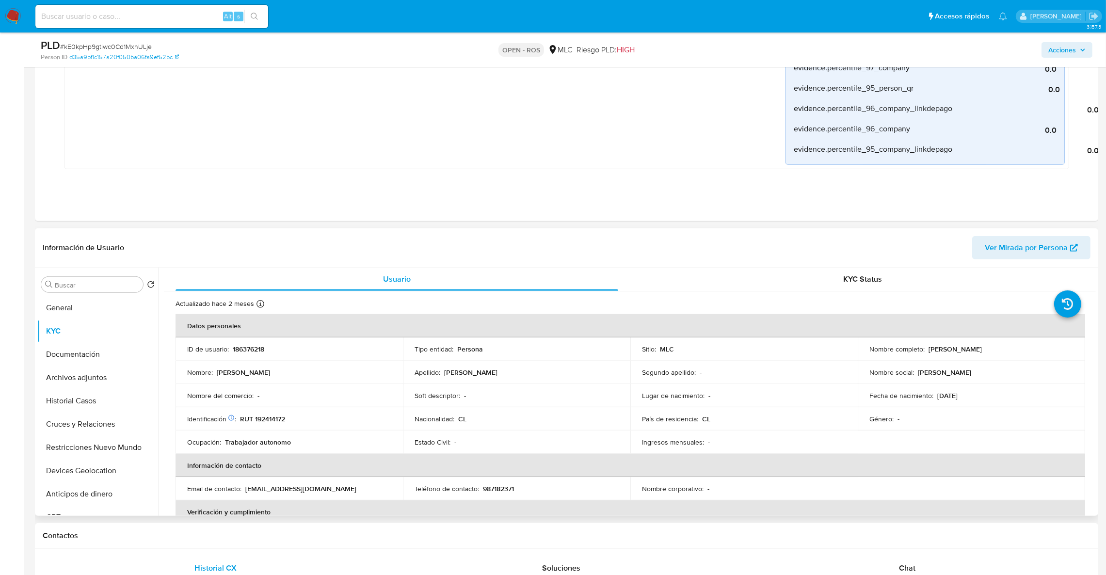
drag, startPoint x: 926, startPoint y: 352, endPoint x: 1057, endPoint y: 357, distance: 131.5
click at [1057, 357] on td "Nombre completo : Valentina Paz Carvajal González" at bounding box center [971, 348] width 227 height 23
copy p "[PERSON_NAME] [PERSON_NAME]"
click at [276, 421] on p "RUT 192414172" at bounding box center [262, 419] width 45 height 9
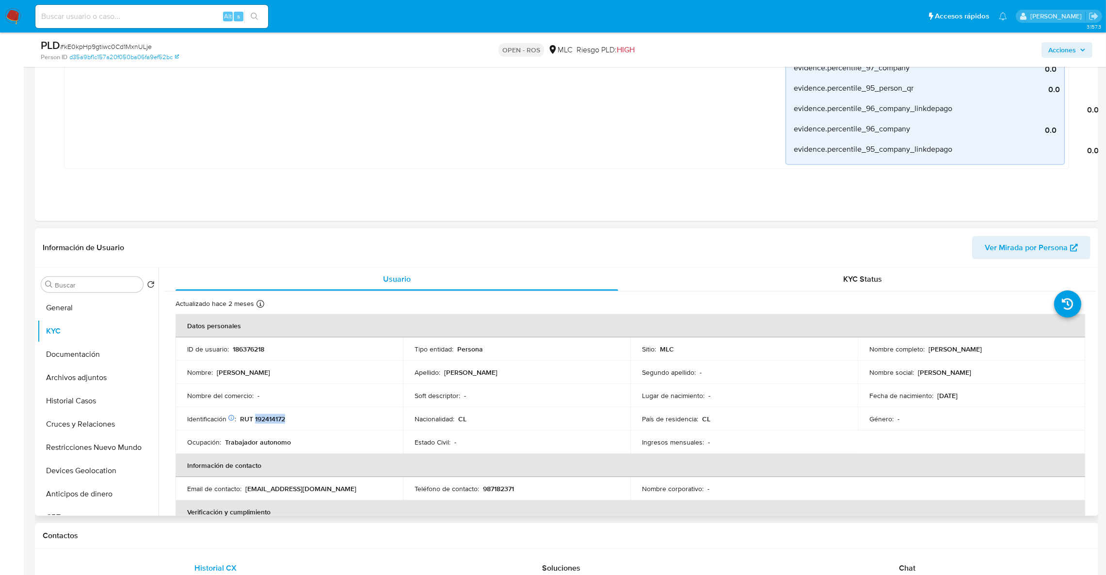
copy p "192414172"
click at [501, 493] on p "987182371" at bounding box center [498, 488] width 31 height 9
copy p "987182371"
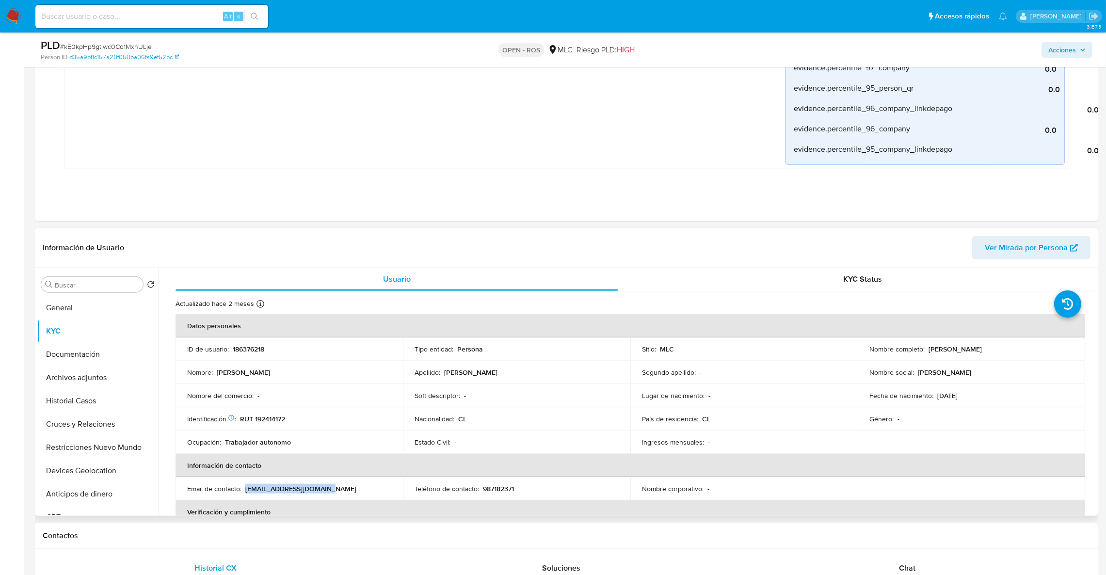
drag, startPoint x: 353, startPoint y: 491, endPoint x: 249, endPoint y: 481, distance: 104.7
click at [249, 481] on td "Email de contacto : valen_tine9@hotmail.com" at bounding box center [289, 488] width 227 height 23
copy p "valen_tine9@hotmail.com"
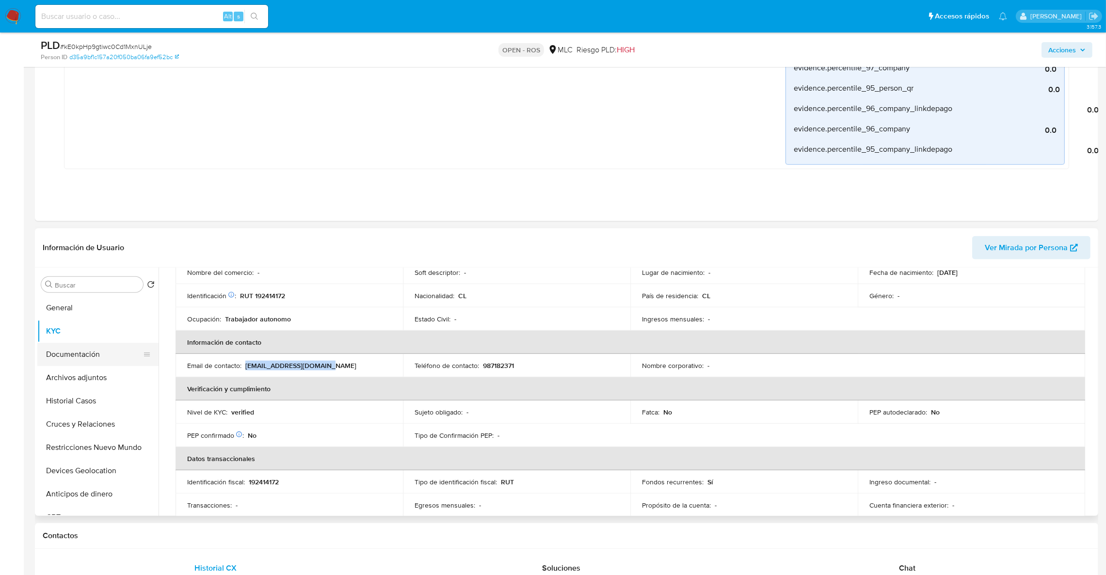
click at [99, 350] on button "Documentación" at bounding box center [93, 354] width 113 height 23
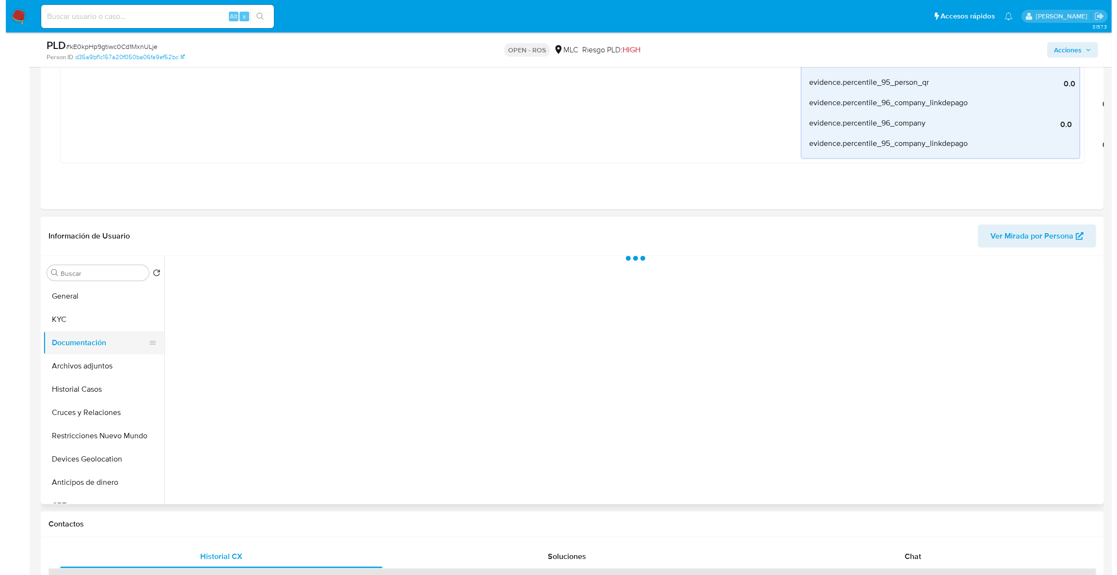
scroll to position [0, 0]
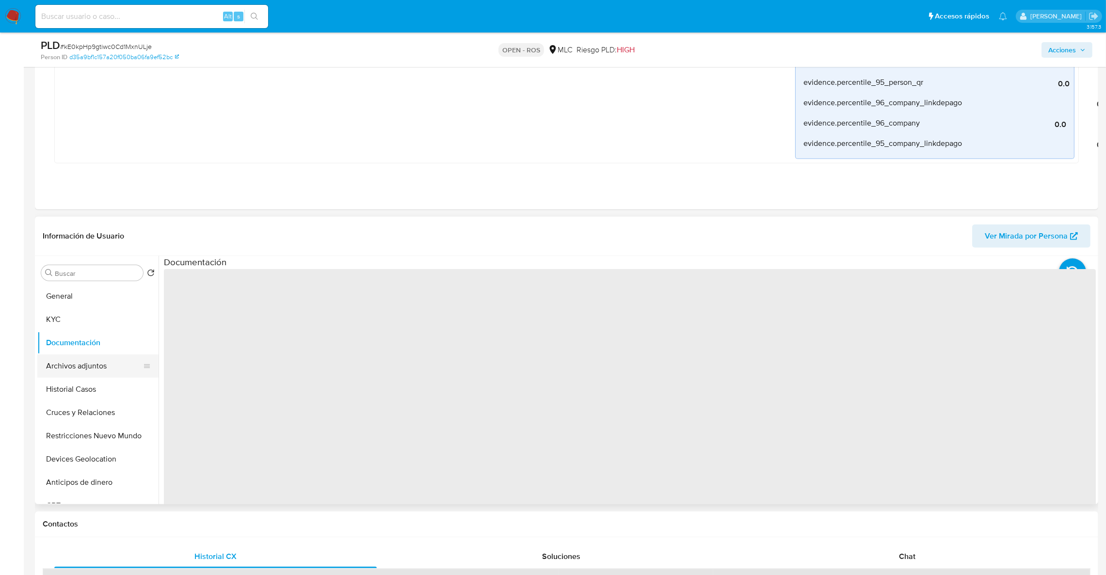
click at [101, 366] on button "Archivos adjuntos" at bounding box center [93, 365] width 113 height 23
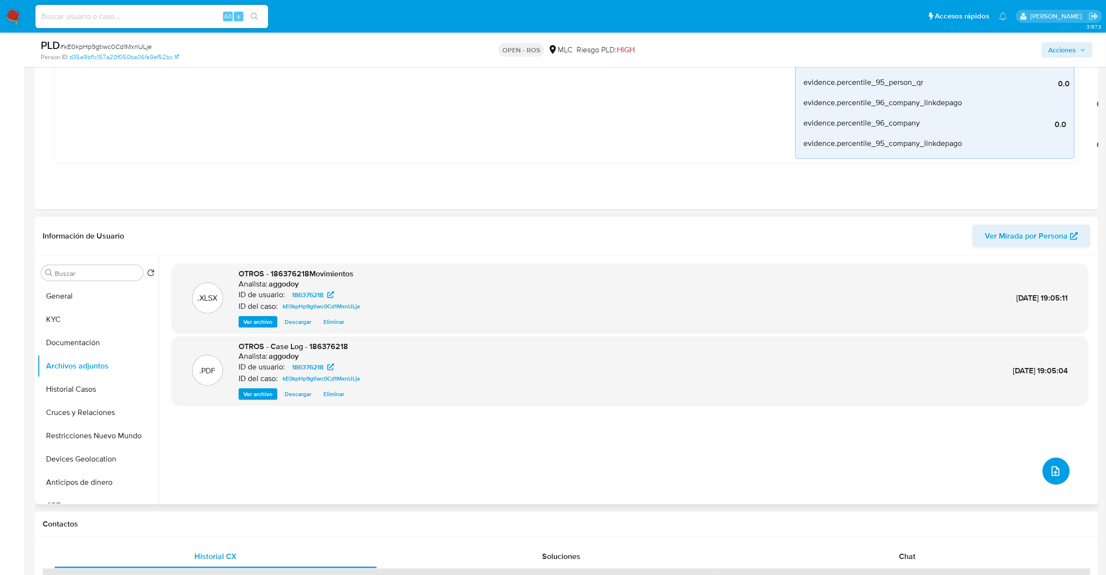
click at [1058, 470] on button "upload-file" at bounding box center [1055, 471] width 27 height 27
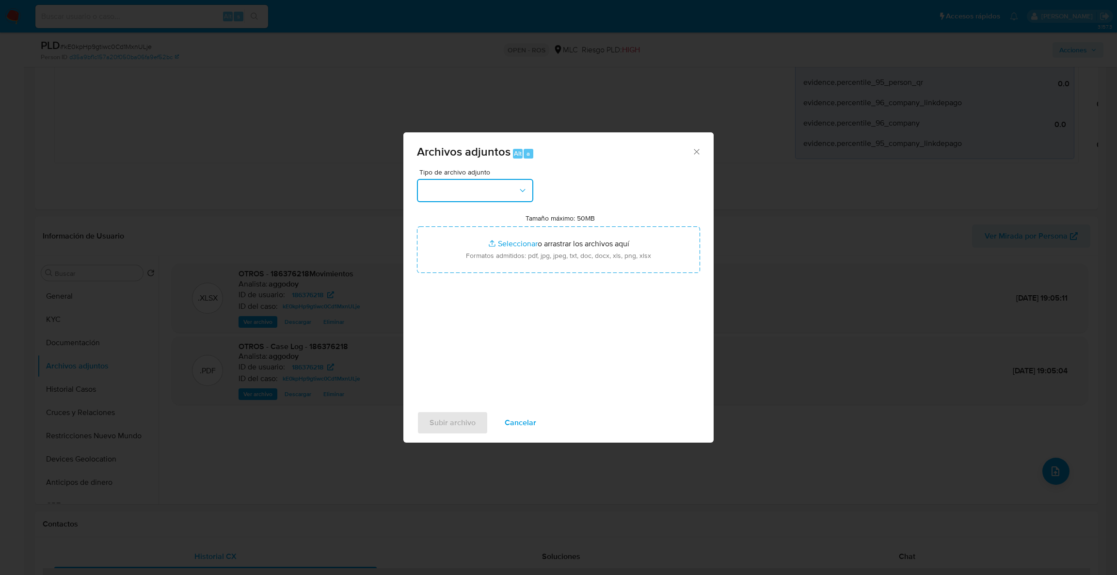
click at [509, 193] on button "button" at bounding box center [475, 190] width 116 height 23
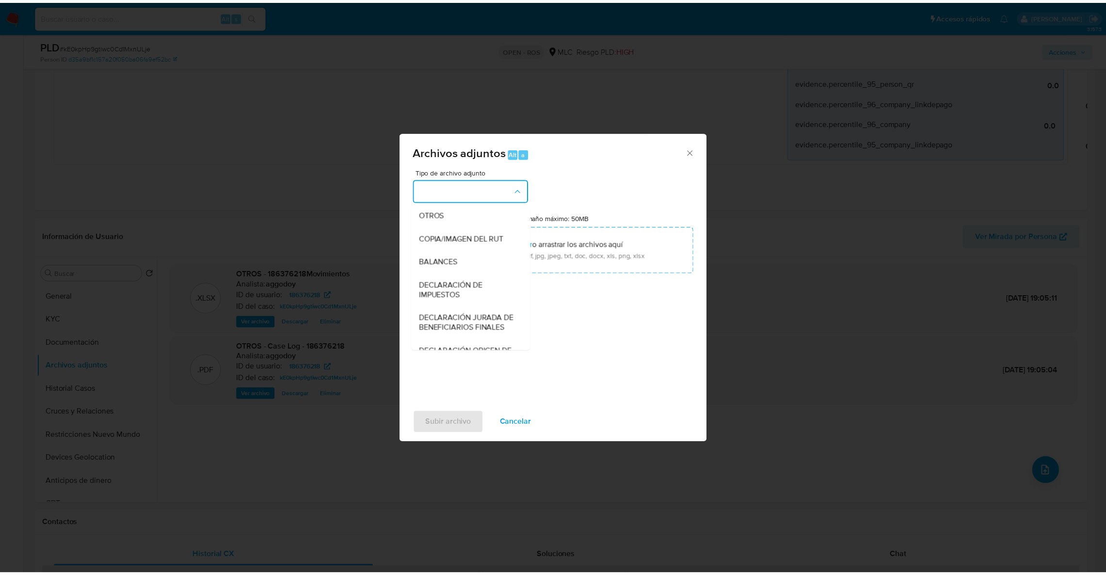
scroll to position [162, 0]
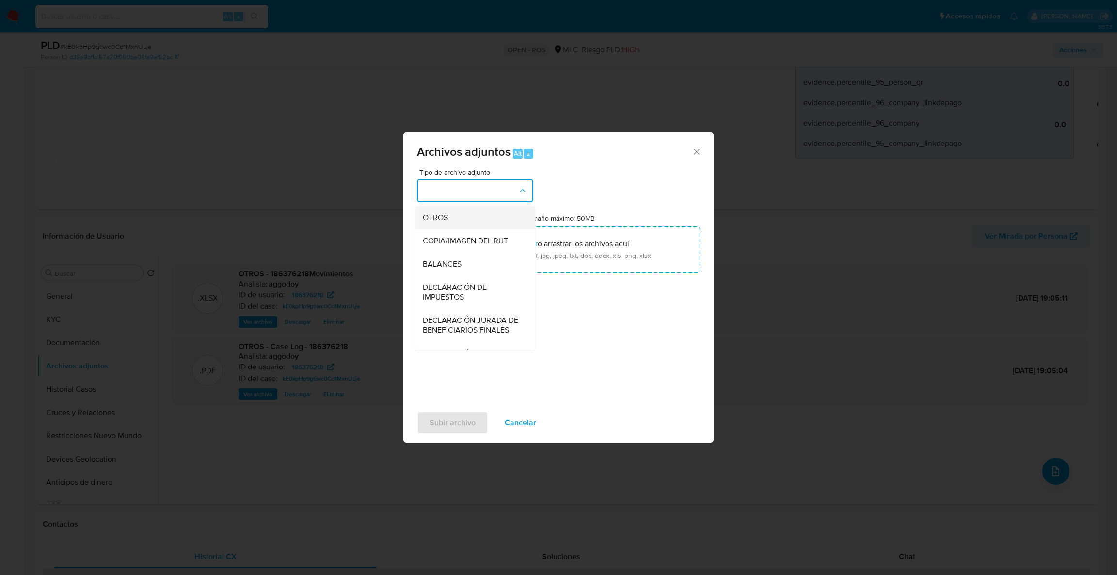
click at [482, 226] on div "OTROS" at bounding box center [472, 217] width 99 height 23
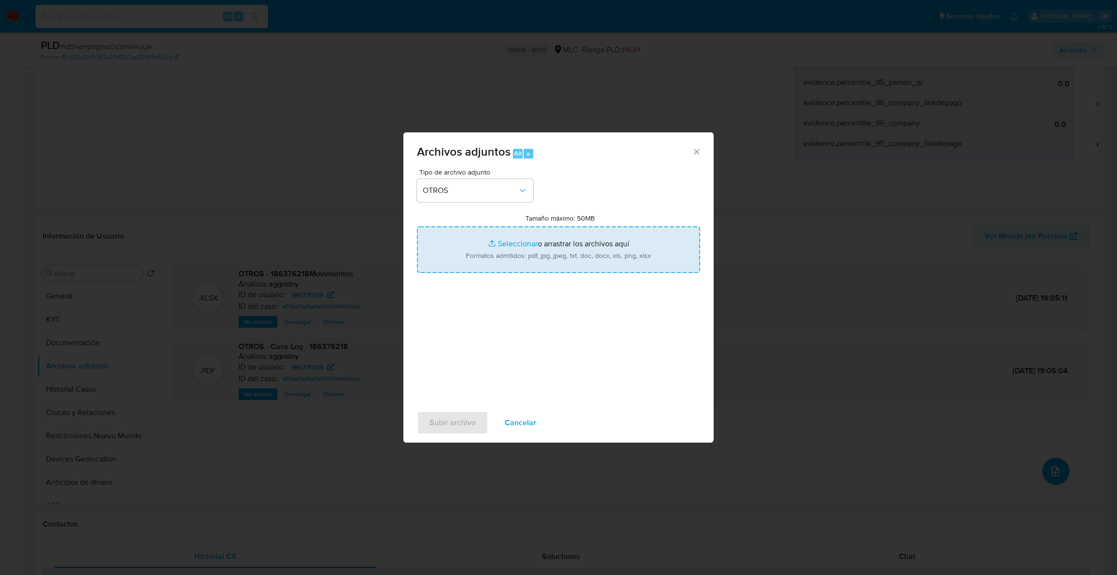
click at [479, 257] on input "Tamaño máximo: 50MB Seleccionar archivos" at bounding box center [558, 249] width 283 height 47
type input "C:\fakepath\UAF #1265.pdf"
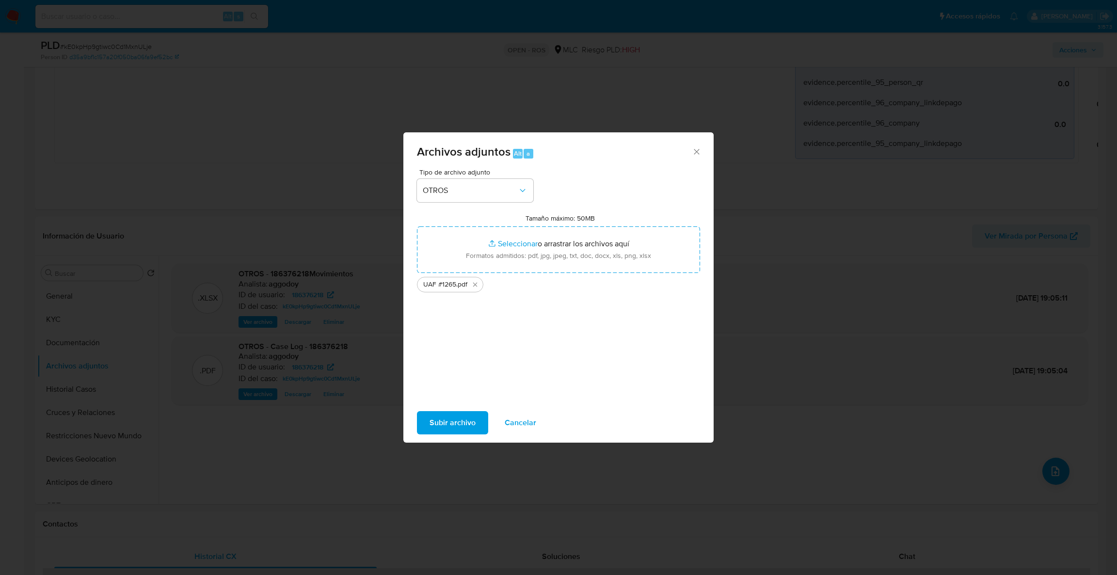
click at [454, 421] on span "Subir archivo" at bounding box center [453, 422] width 46 height 21
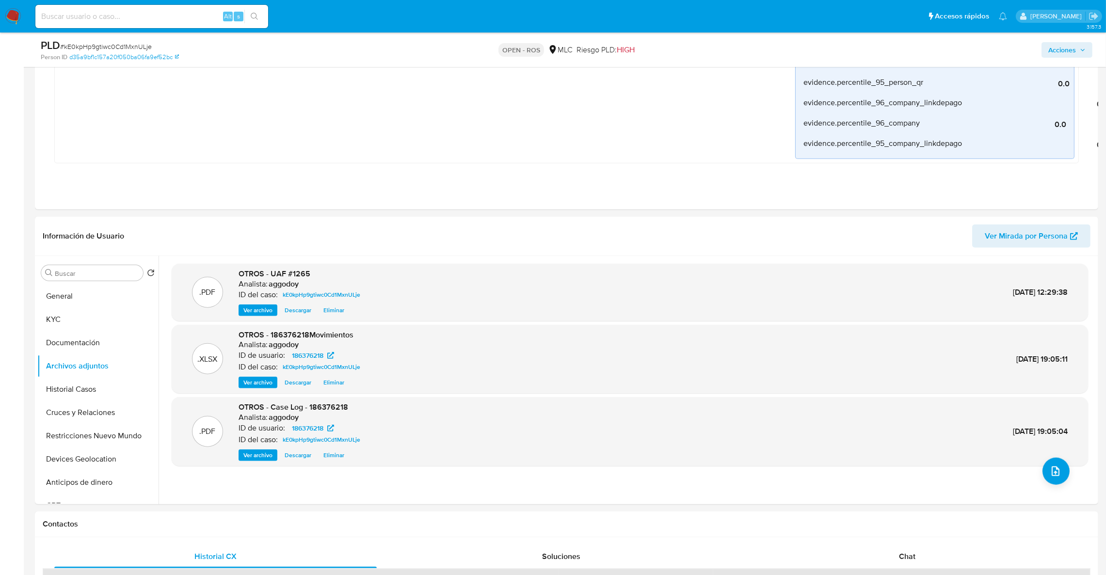
click at [1051, 57] on span "Acciones" at bounding box center [1062, 50] width 28 height 16
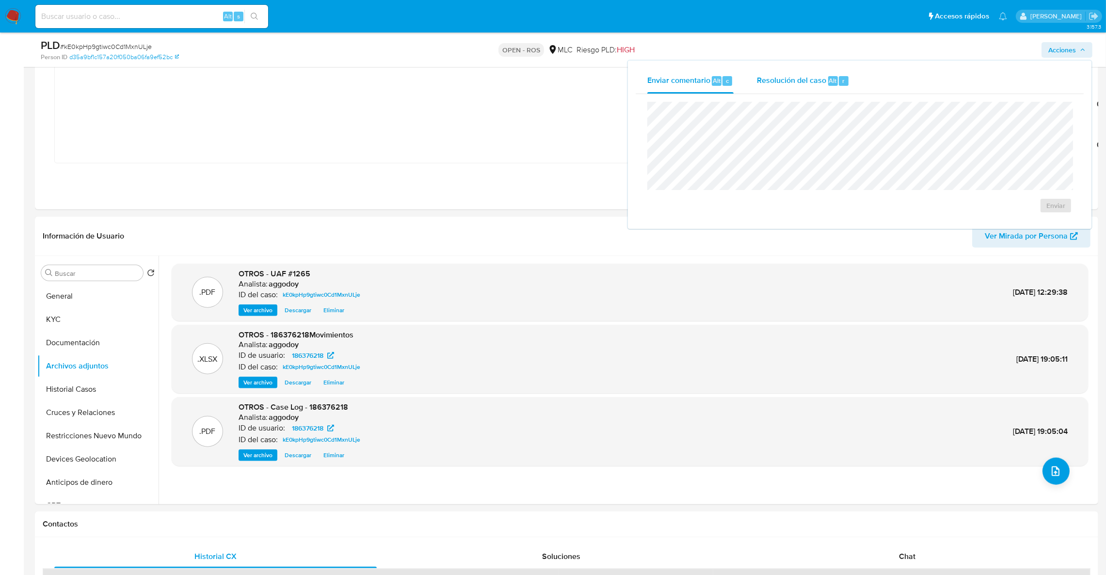
click at [830, 86] on div "Resolución del caso Alt r" at bounding box center [803, 80] width 93 height 25
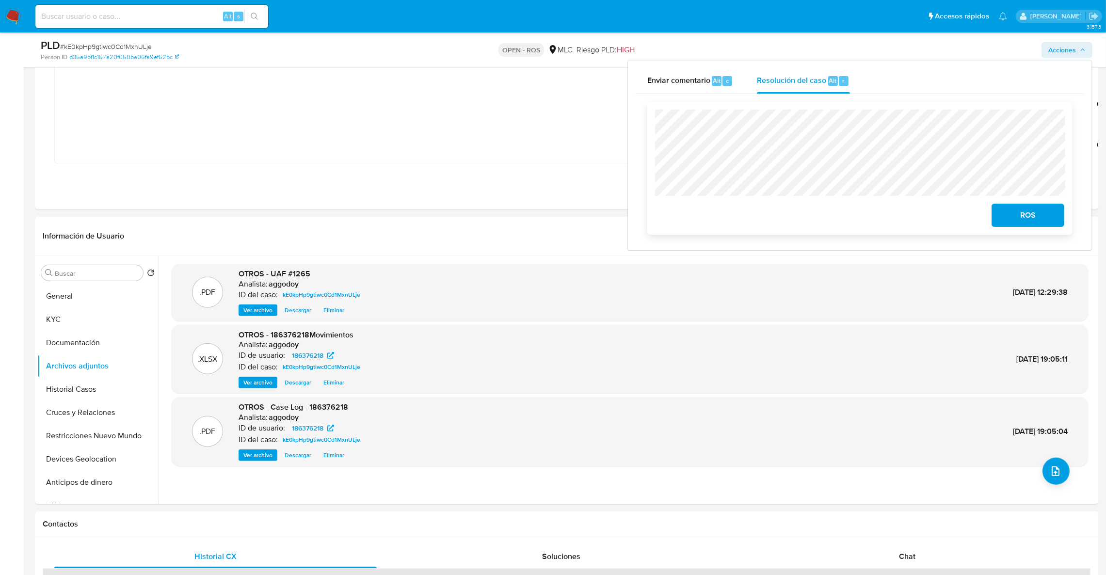
click at [1042, 221] on span "ROS" at bounding box center [1028, 215] width 48 height 21
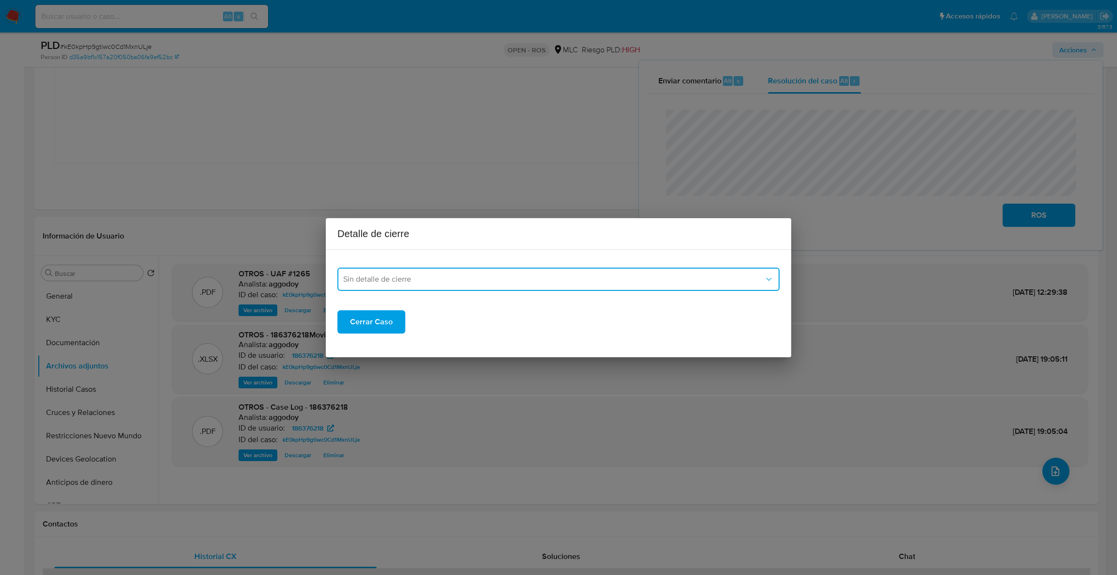
click at [561, 290] on button "Sin detalle de cierre" at bounding box center [558, 279] width 442 height 23
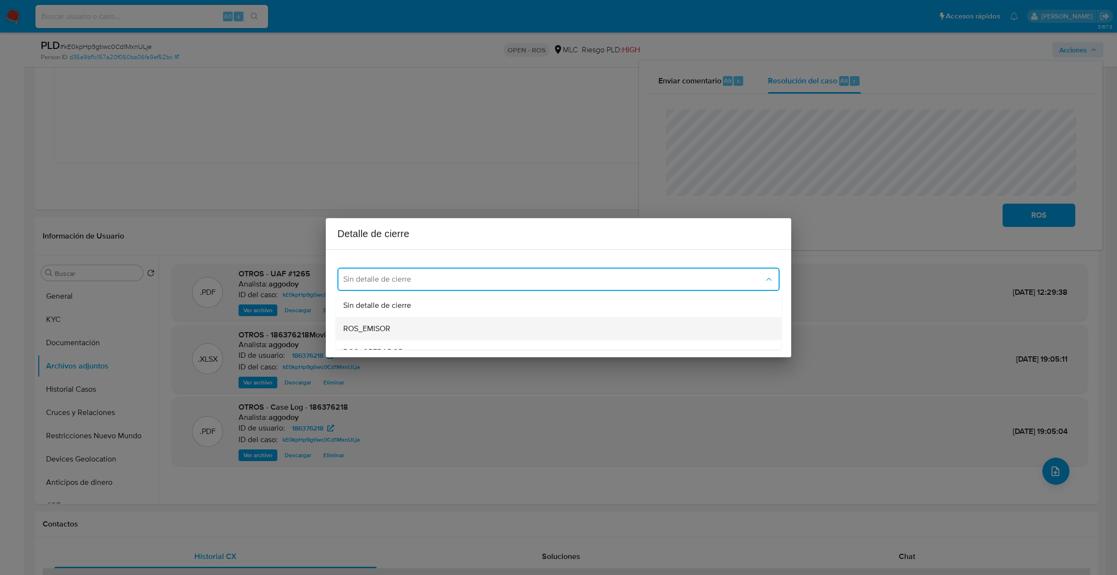
click at [400, 325] on div "ROS_EMISOR" at bounding box center [555, 328] width 425 height 23
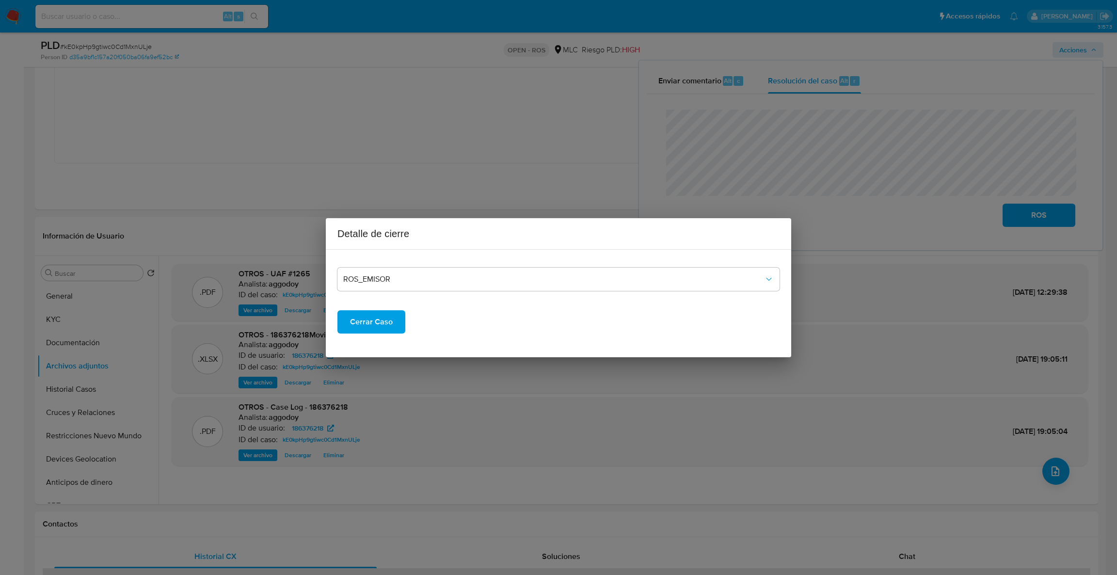
click at [367, 331] on span "Cerrar Caso" at bounding box center [371, 321] width 43 height 21
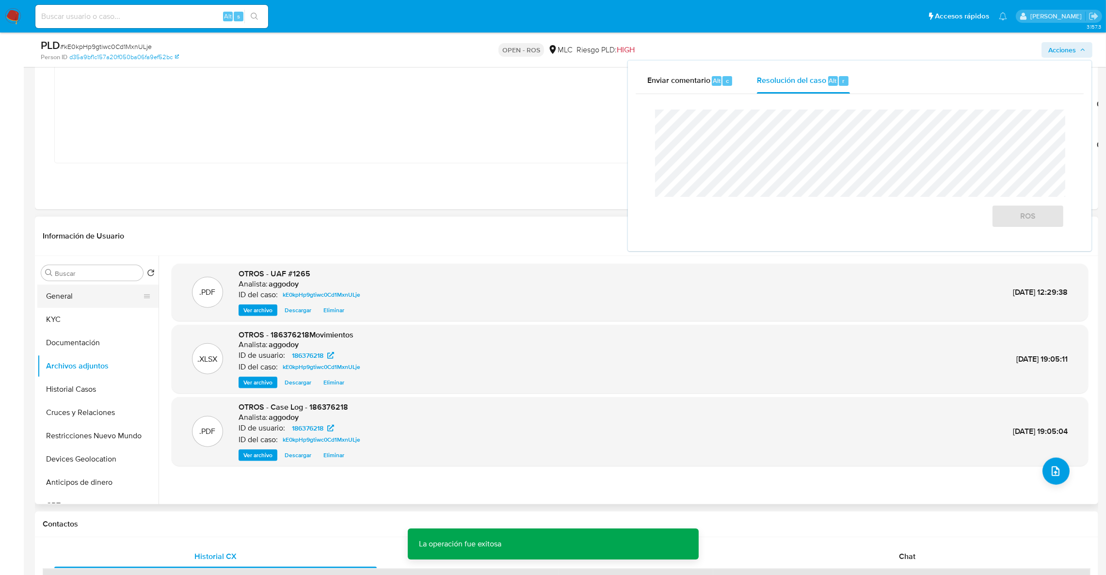
click at [112, 306] on button "General" at bounding box center [93, 296] width 113 height 23
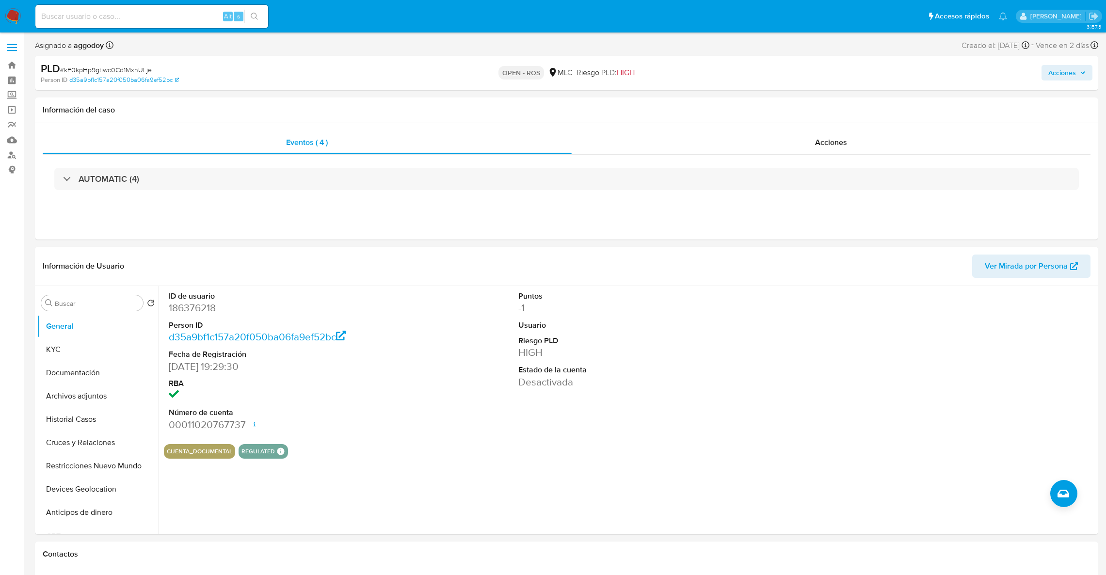
select select "10"
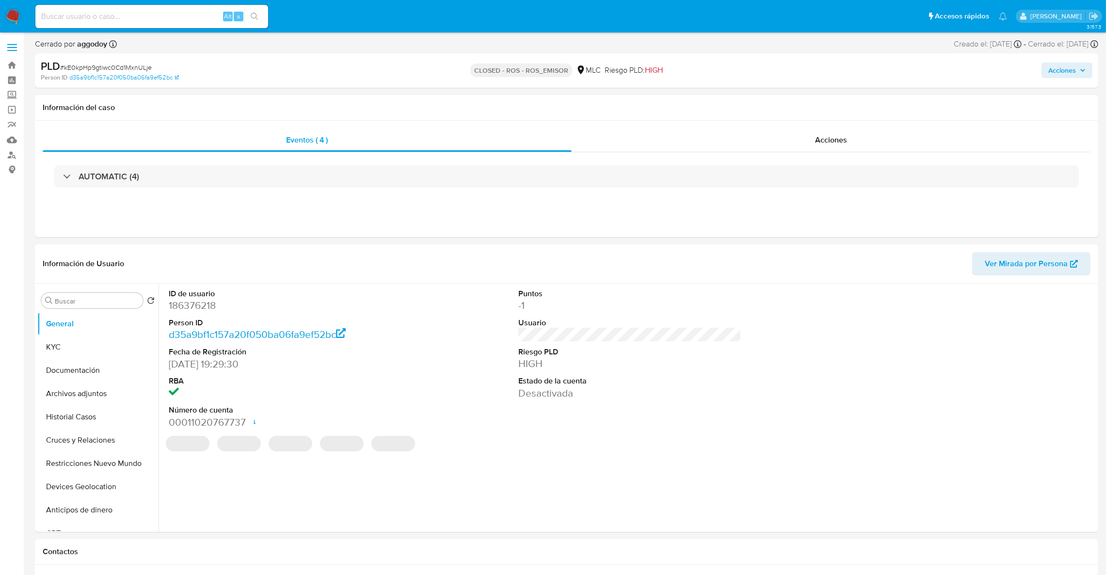
select select "10"
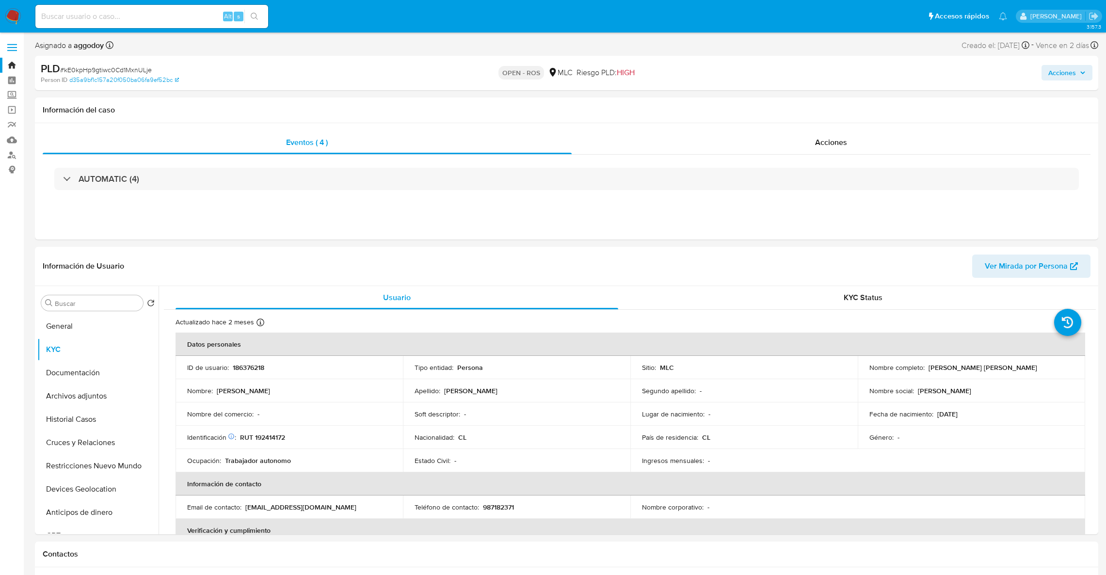
select select "10"
click at [11, 64] on link "Bandeja" at bounding box center [57, 65] width 115 height 15
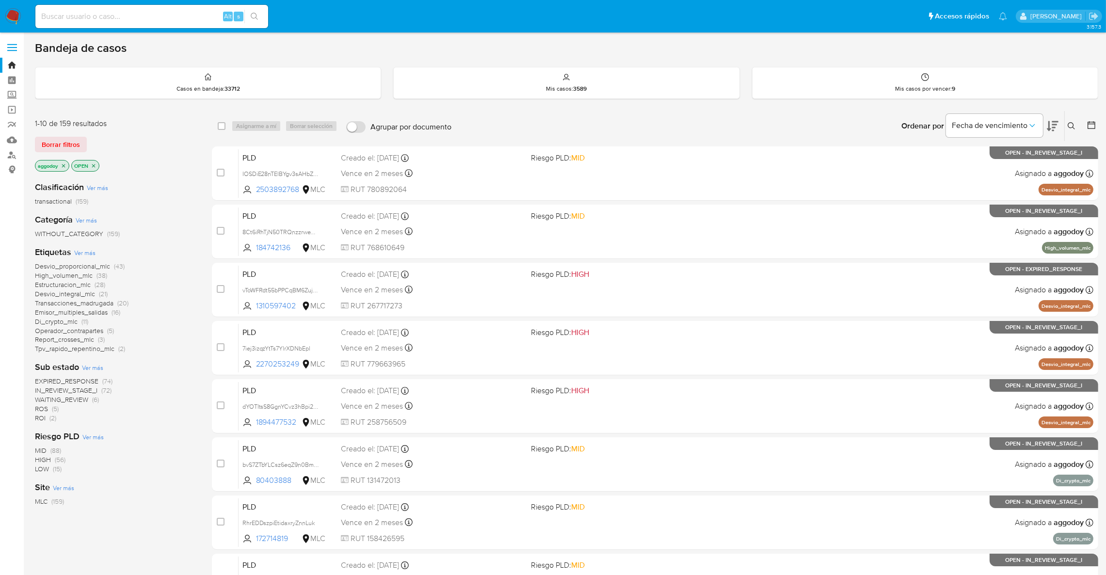
click at [1078, 122] on button at bounding box center [1073, 126] width 16 height 12
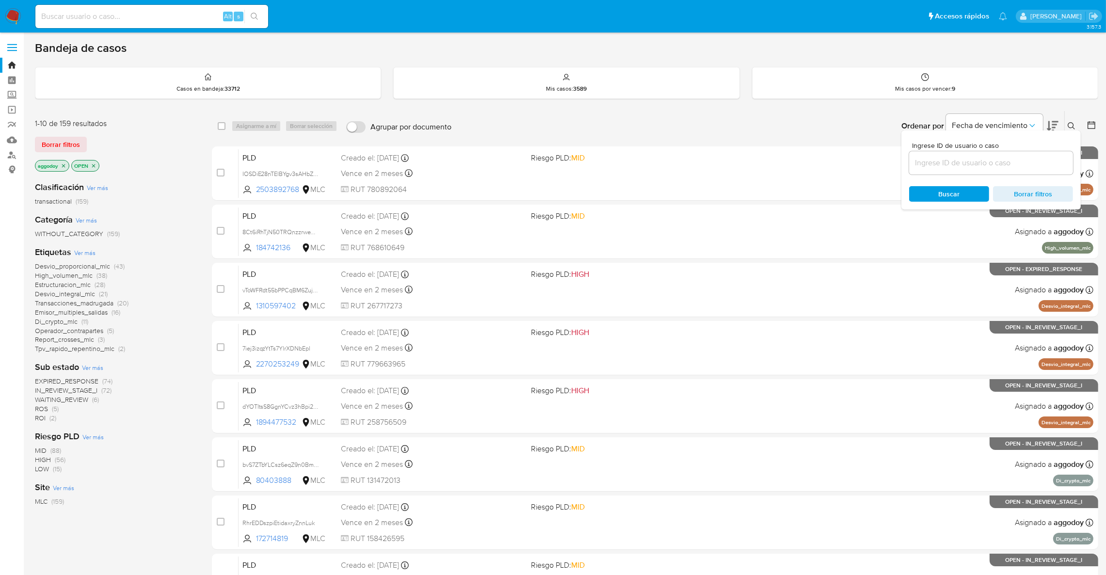
click at [957, 169] on div at bounding box center [991, 162] width 164 height 23
click at [950, 163] on input at bounding box center [991, 163] width 164 height 13
paste input "N4UZiaysrutm7oLm767nBwJ1"
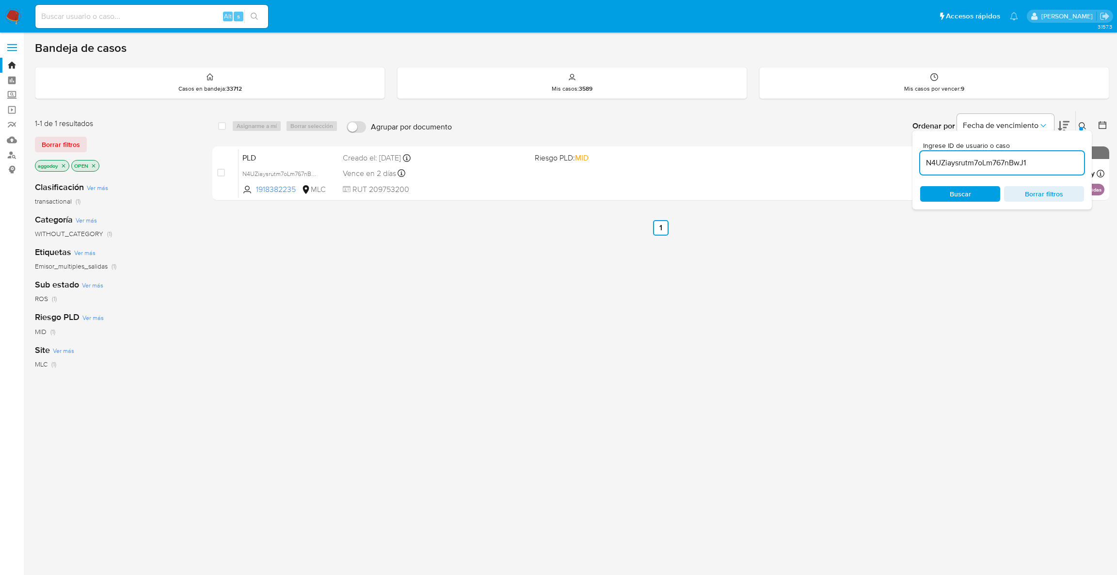
click at [1040, 165] on input "N4UZiaysrutm7oLm767nBwJ1" at bounding box center [1002, 163] width 164 height 13
paste input "kE0kpHp9gtiwc0Cd1MxnULje"
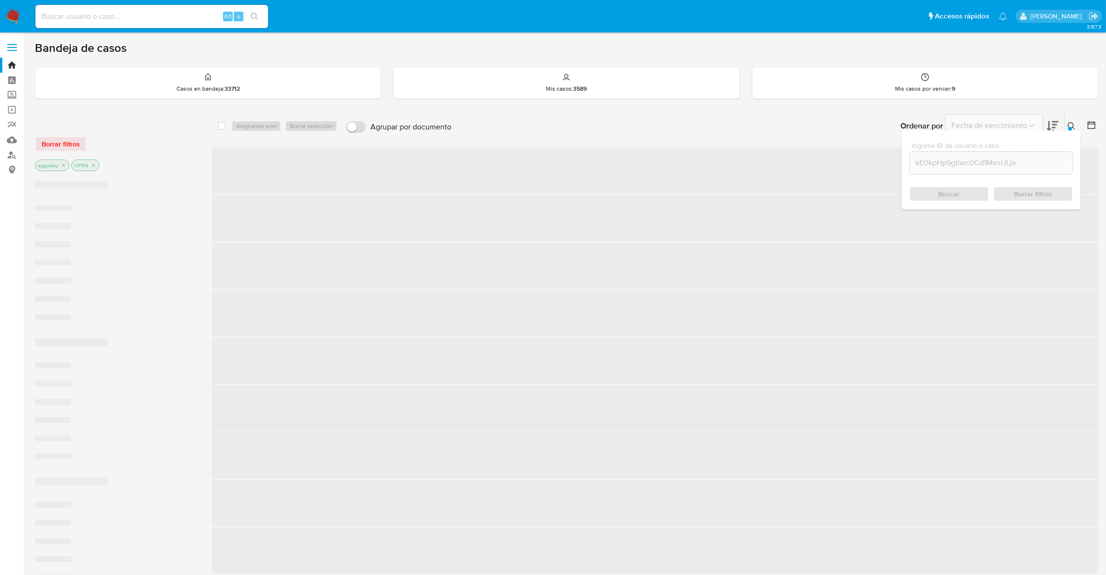
click at [1083, 120] on div at bounding box center [1089, 126] width 17 height 30
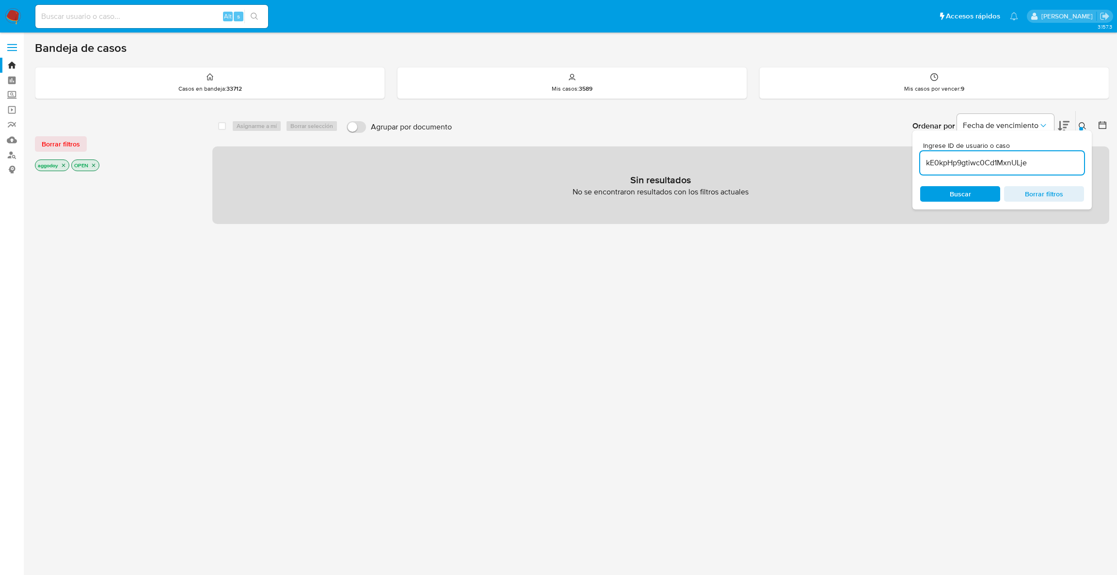
click at [1081, 120] on button at bounding box center [1084, 126] width 16 height 12
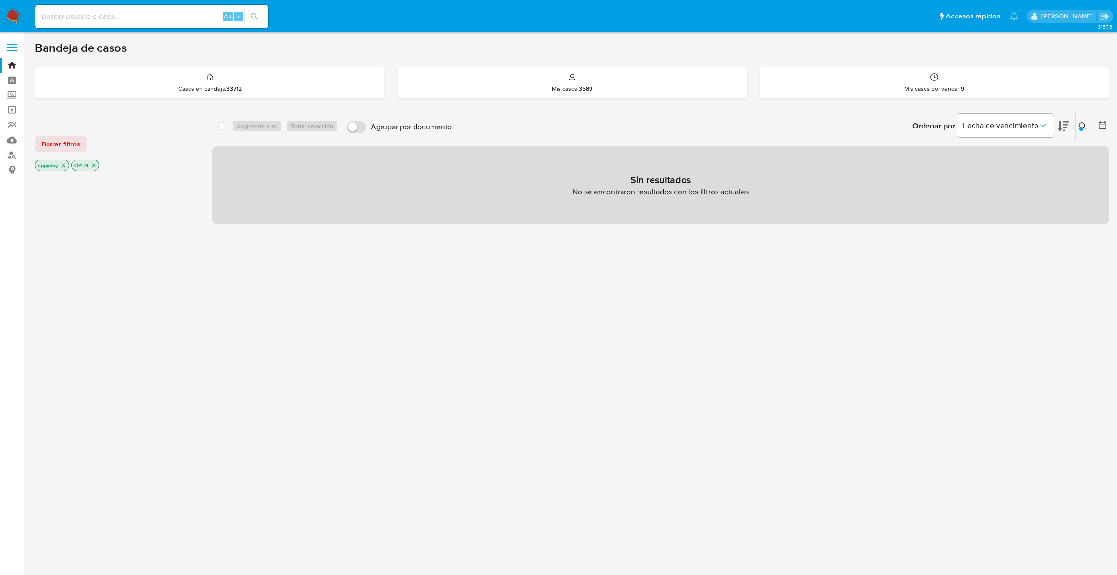
click at [94, 165] on icon "close-filter" at bounding box center [93, 165] width 3 height 3
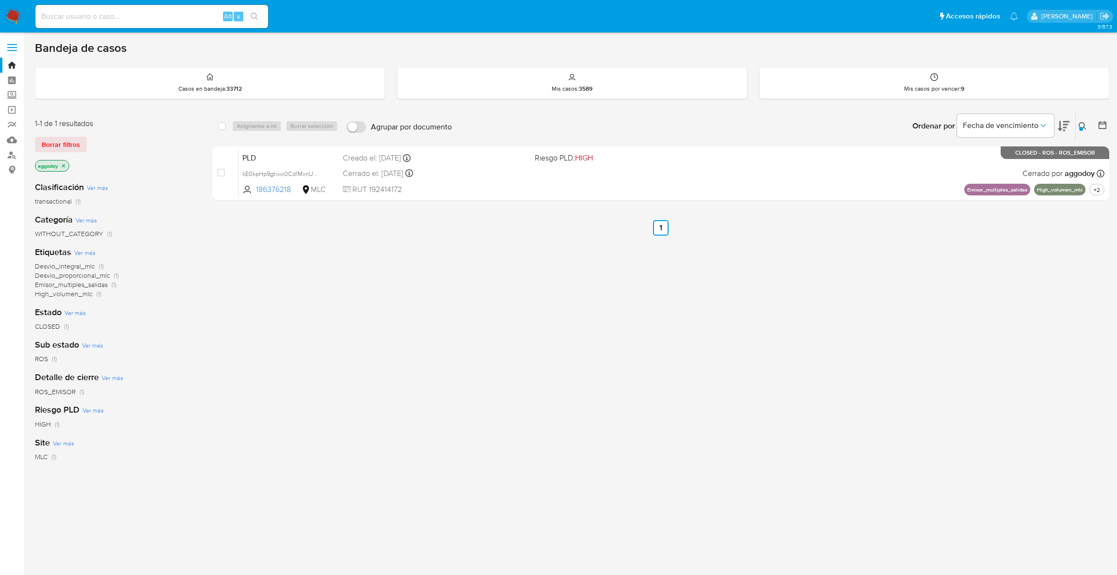
click at [1086, 123] on icon at bounding box center [1083, 126] width 8 height 8
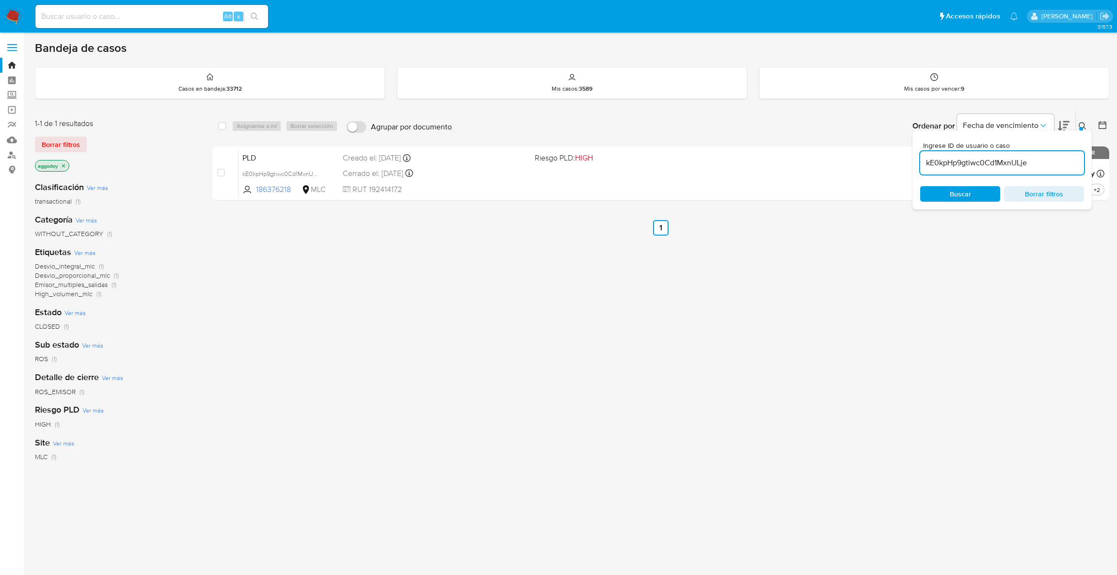
click at [1040, 164] on input "kE0kpHp9gtiwc0Cd1MxnULje" at bounding box center [1002, 163] width 164 height 13
type input "N4UZiaysrutm7oLm767nBwJ1"
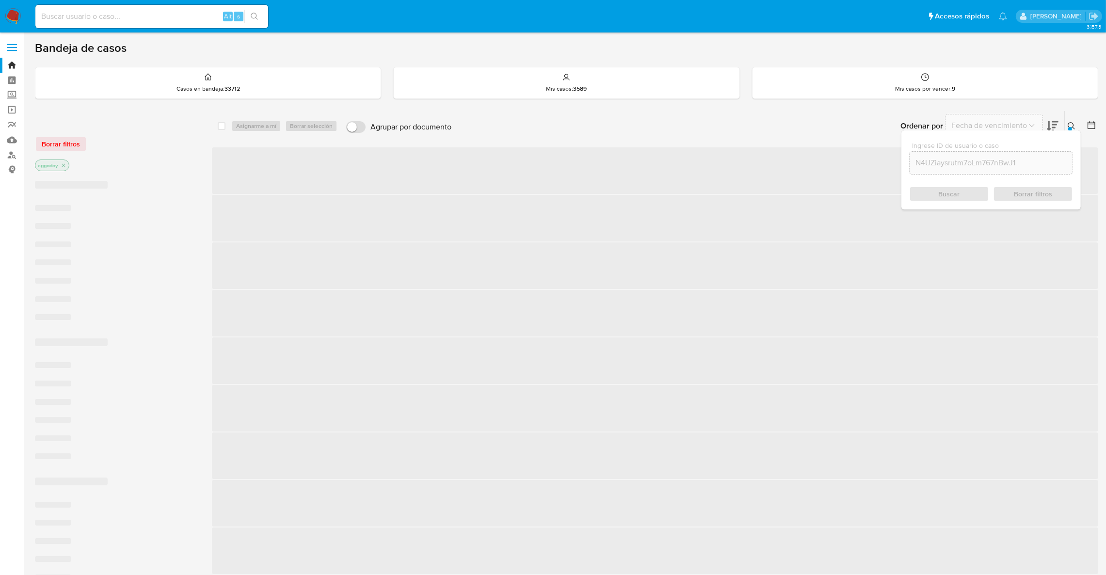
click at [1078, 119] on div "Ingrese ID de usuario o caso N4UZiaysrutm7oLm767nBwJ1 Buscar Borrar filtros" at bounding box center [1072, 126] width 16 height 30
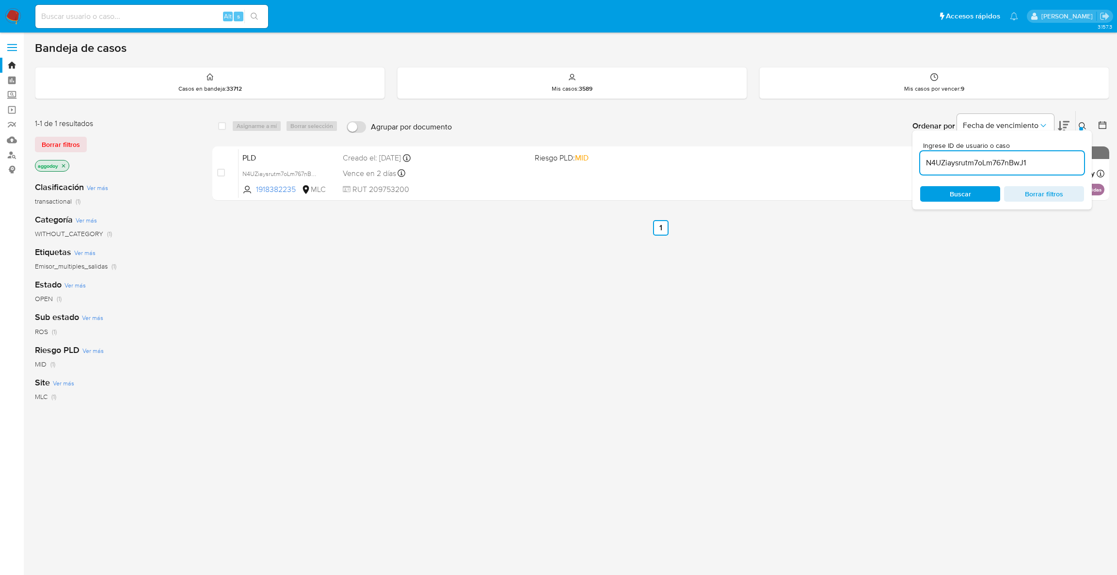
click at [1076, 120] on button at bounding box center [1084, 126] width 16 height 12
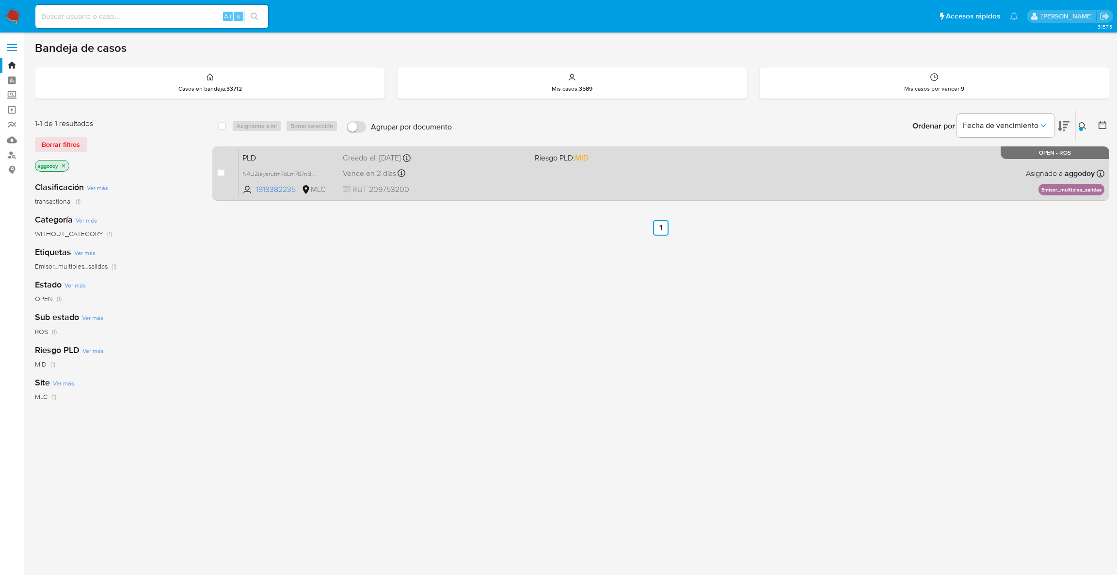
click at [879, 182] on div "PLD N4UZiaysrutm7oLm767nBwJ1 1918382235 MLC Riesgo PLD: MID Creado el: [DATE] C…" at bounding box center [672, 173] width 866 height 49
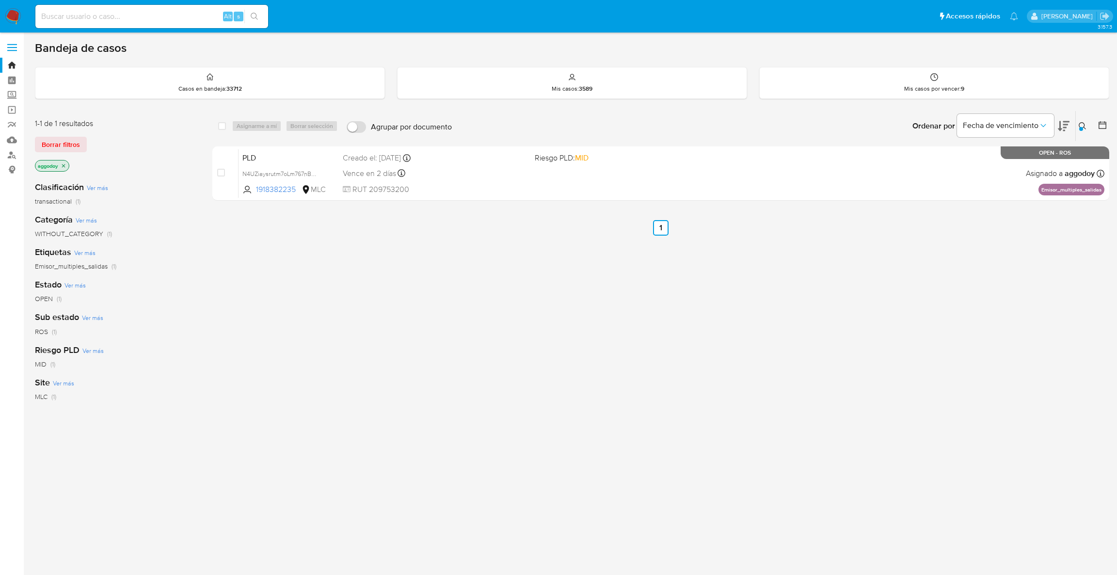
click at [1087, 130] on button at bounding box center [1084, 126] width 16 height 12
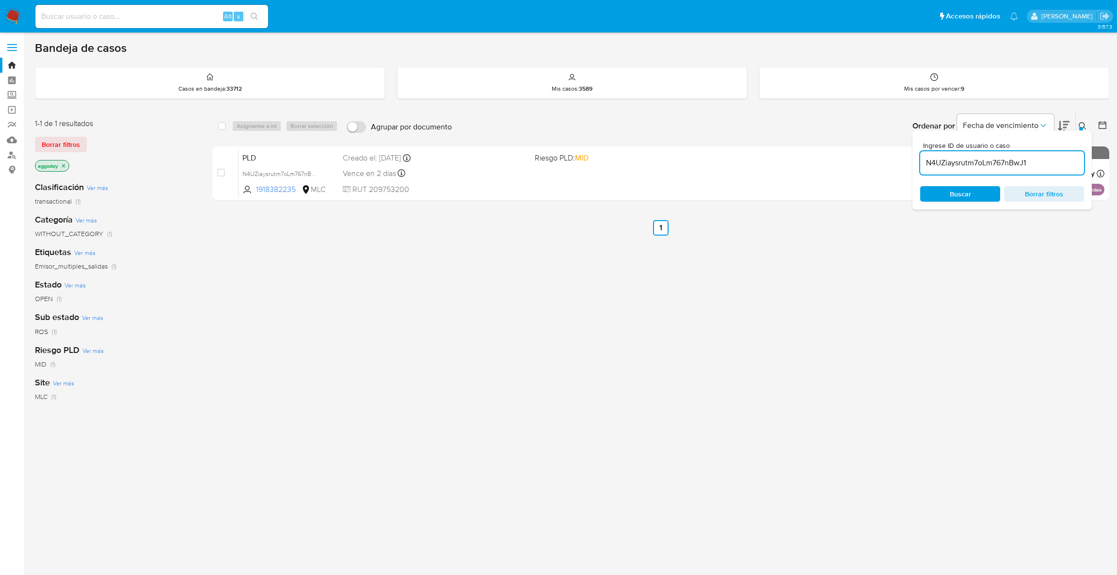
click at [1045, 205] on div "Ingrese ID de usuario o caso N4UZiaysrutm7oLm767nBwJ1 Buscar Borrar filtros" at bounding box center [1002, 169] width 179 height 79
click at [1040, 196] on span "Borrar filtros" at bounding box center [1044, 194] width 66 height 14
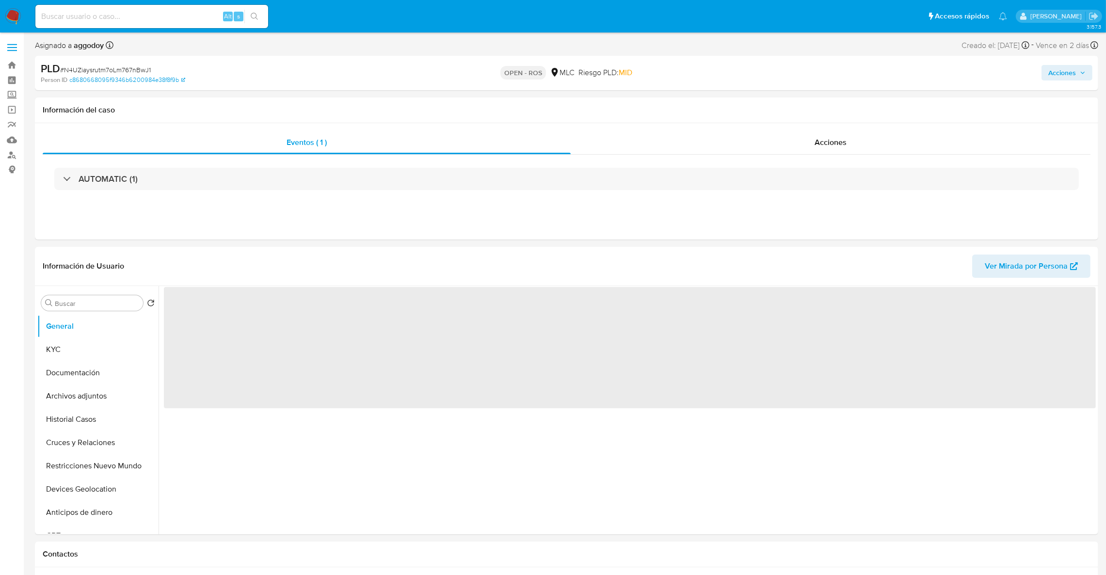
select select "10"
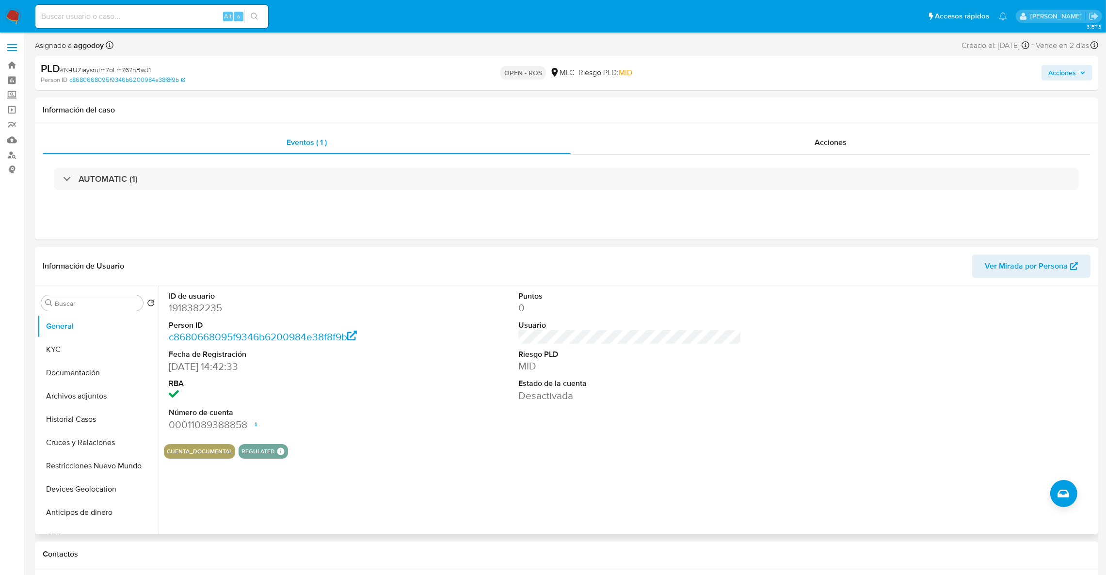
click at [197, 310] on dd "1918382235" at bounding box center [281, 308] width 224 height 14
copy dd "1918382235"
click at [64, 353] on button "KYC" at bounding box center [93, 349] width 113 height 23
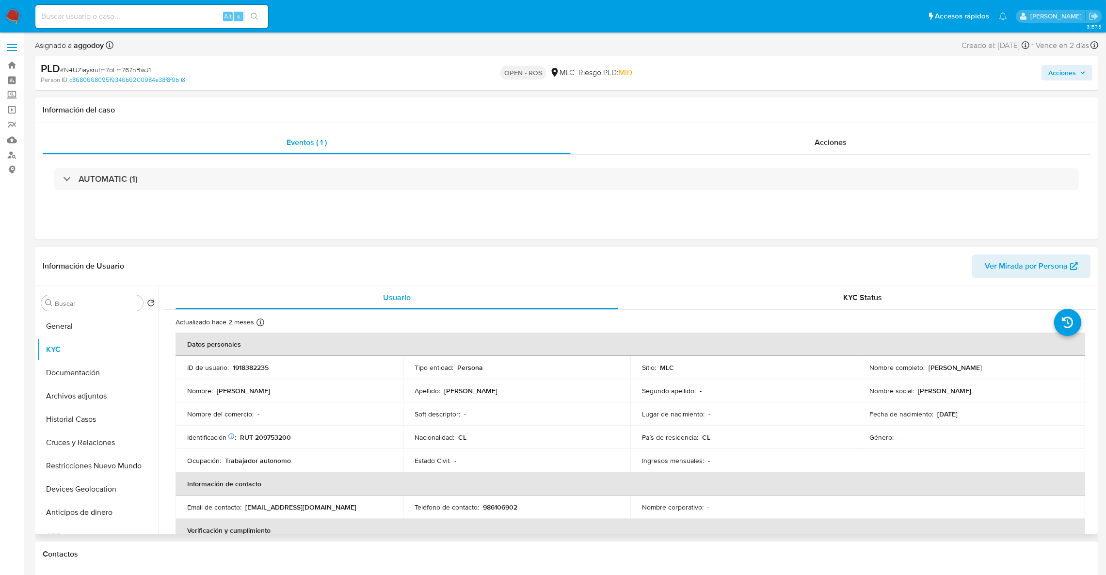
drag, startPoint x: 1018, startPoint y: 371, endPoint x: 925, endPoint y: 365, distance: 93.3
click at [925, 365] on div "Nombre completo : Luis Alberto González Araya" at bounding box center [971, 367] width 204 height 9
copy p "Luis Alberto González Araya"
click at [269, 439] on p "RUT 209753200" at bounding box center [265, 437] width 51 height 9
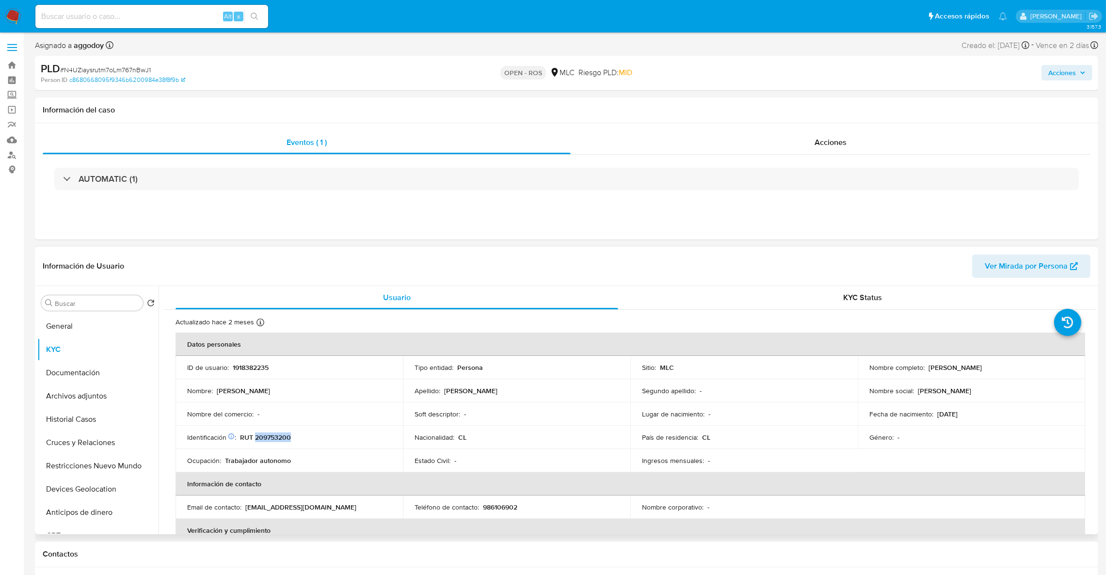
copy p "209753200"
click at [246, 370] on p "1918382235" at bounding box center [251, 367] width 36 height 9
copy p "1918382235"
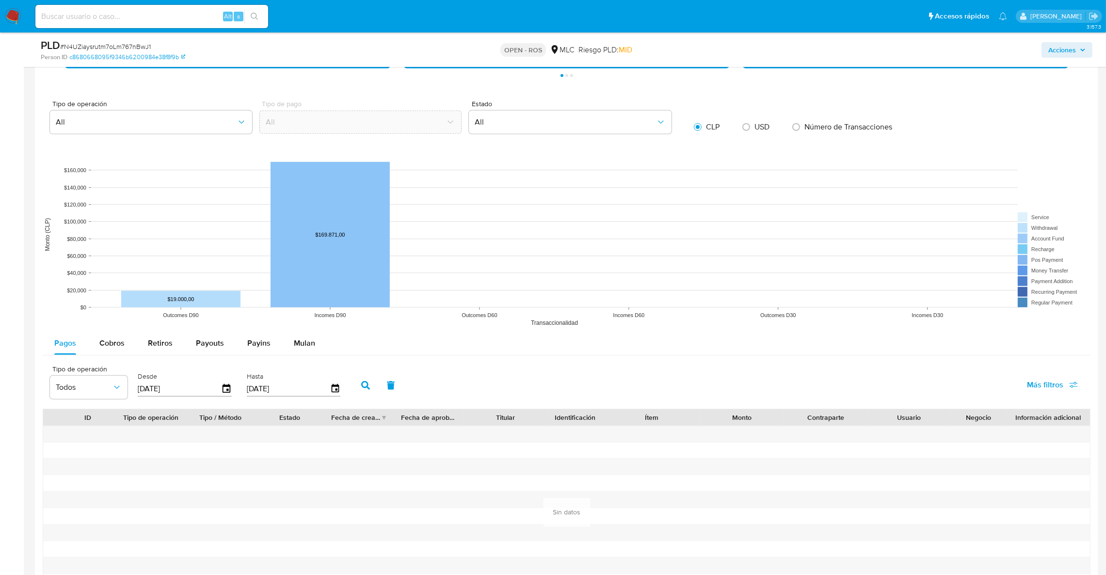
scroll to position [805, 0]
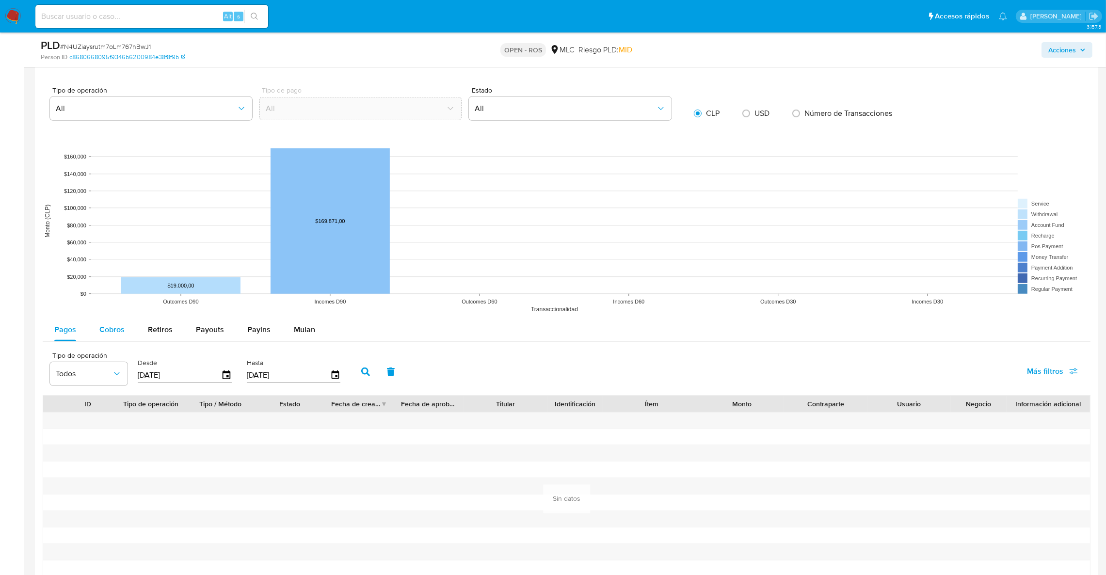
click at [100, 332] on span "Cobros" at bounding box center [111, 329] width 25 height 11
select select "10"
click at [226, 375] on icon "button" at bounding box center [226, 375] width 17 height 17
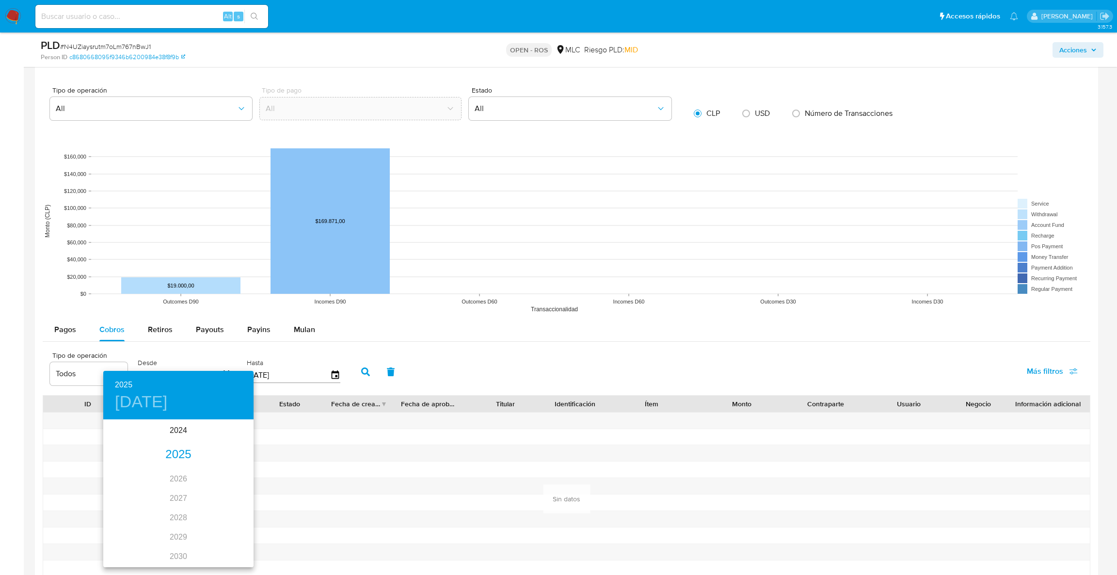
click at [177, 447] on div "2025" at bounding box center [178, 454] width 150 height 19
click at [187, 355] on div at bounding box center [558, 287] width 1117 height 575
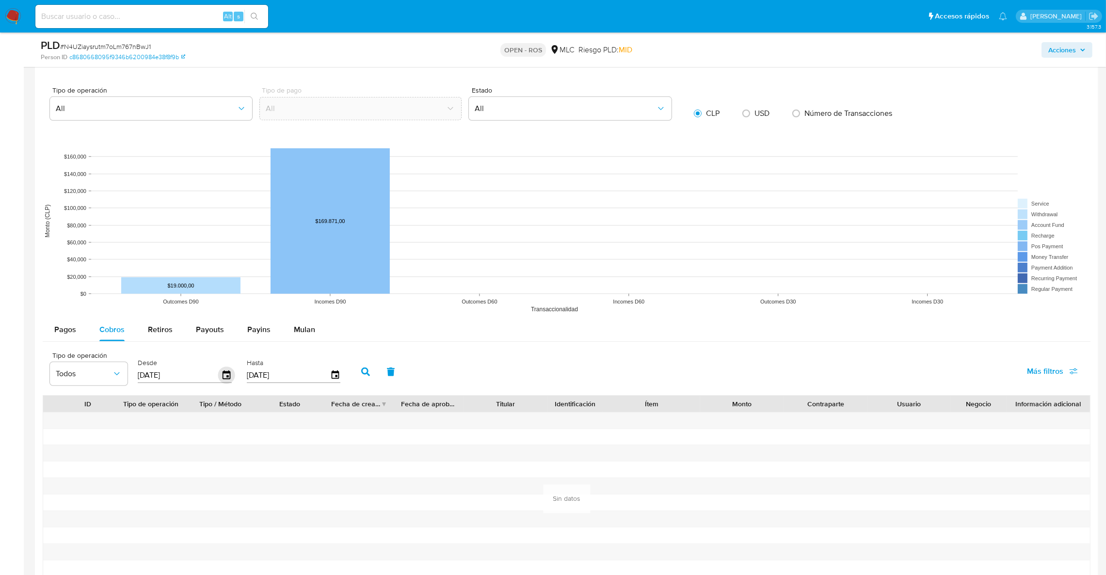
click at [226, 379] on icon "button" at bounding box center [227, 374] width 8 height 9
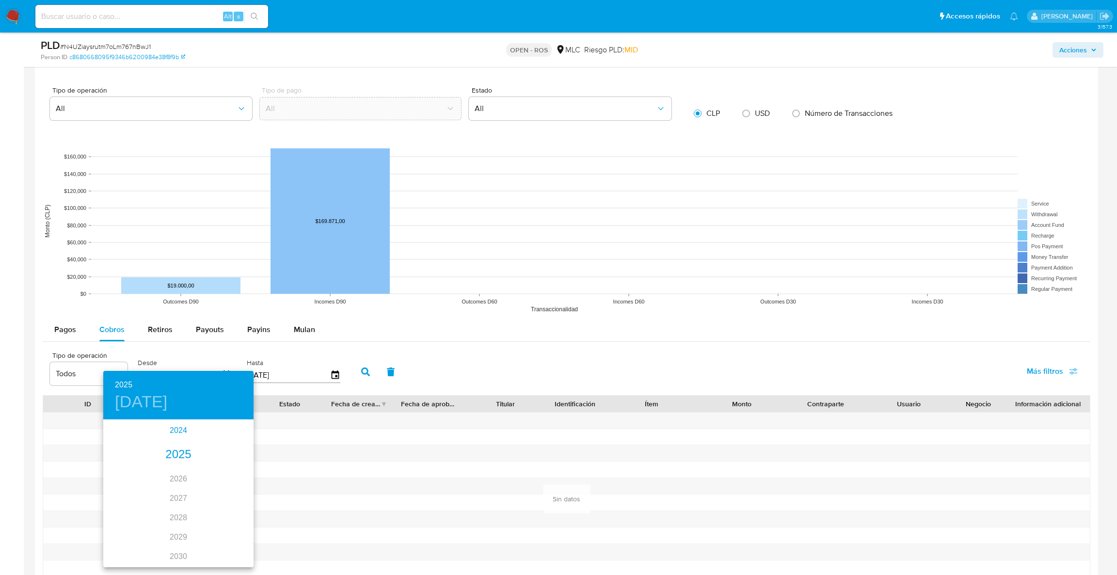
click at [160, 434] on div "2024" at bounding box center [178, 430] width 150 height 19
click at [240, 513] on div "sep." at bounding box center [229, 512] width 50 height 36
click at [173, 507] on span "12" at bounding box center [178, 506] width 17 height 10
type input "12/09/2024"
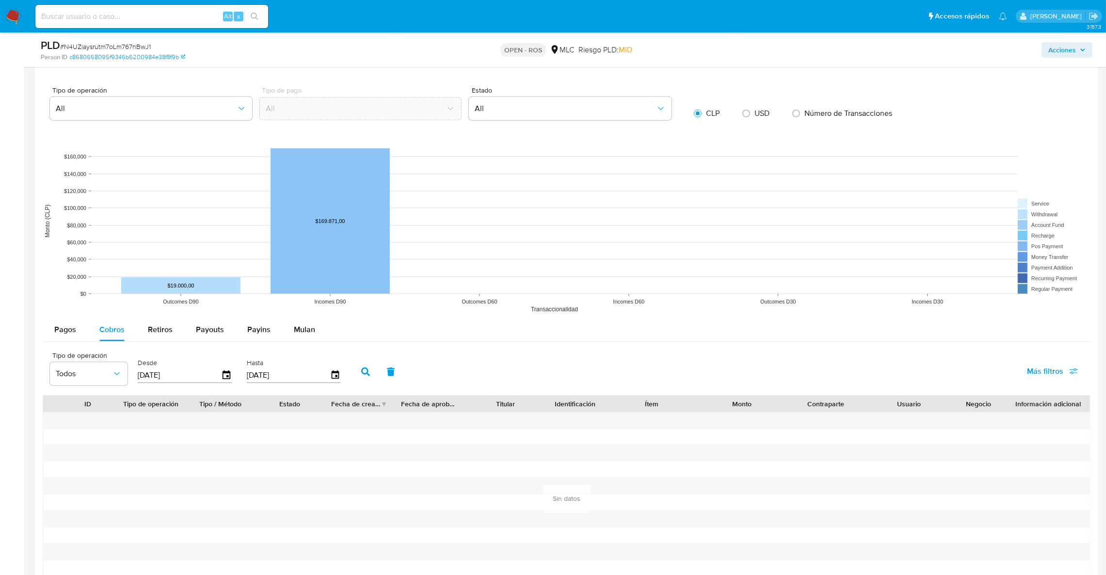
click at [356, 378] on button "button" at bounding box center [365, 371] width 25 height 23
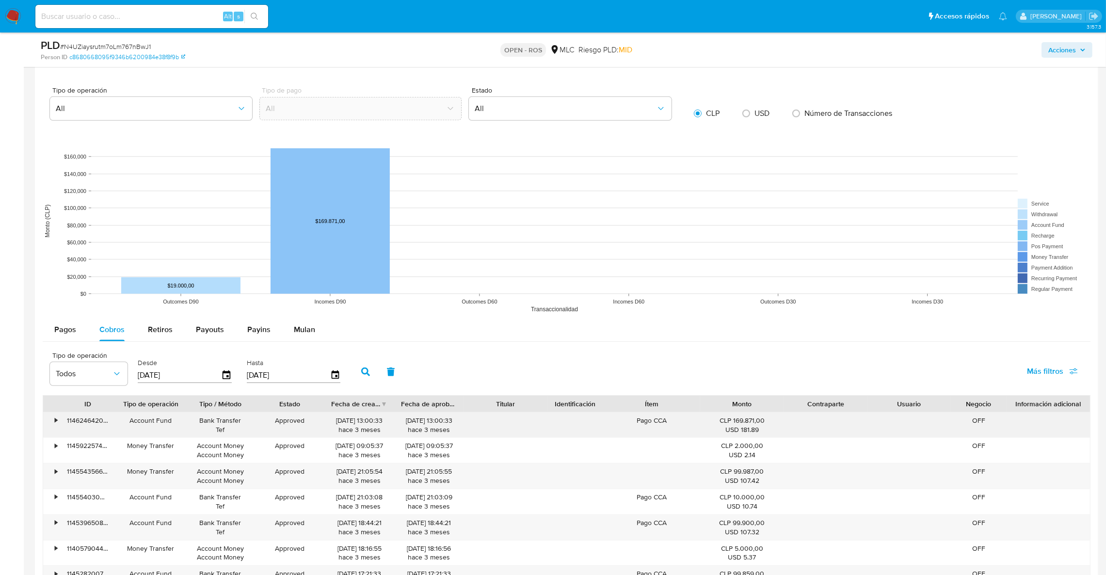
click at [386, 414] on div "10/06/2025 13:00:33 hace 3 meses" at bounding box center [359, 425] width 70 height 25
click at [381, 406] on div "Fecha de creación" at bounding box center [359, 404] width 70 height 16
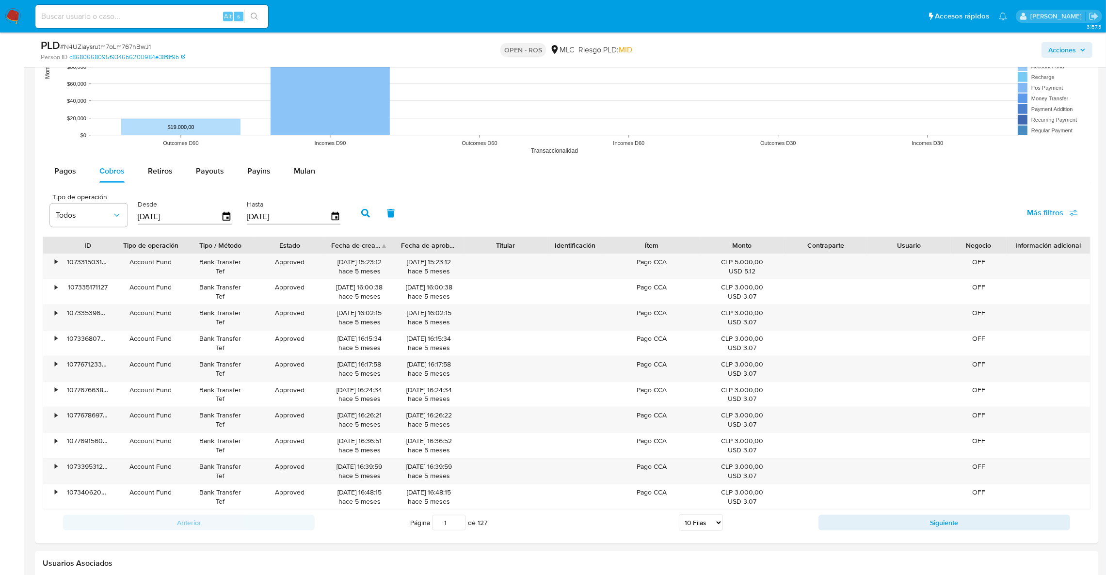
scroll to position [875, 0]
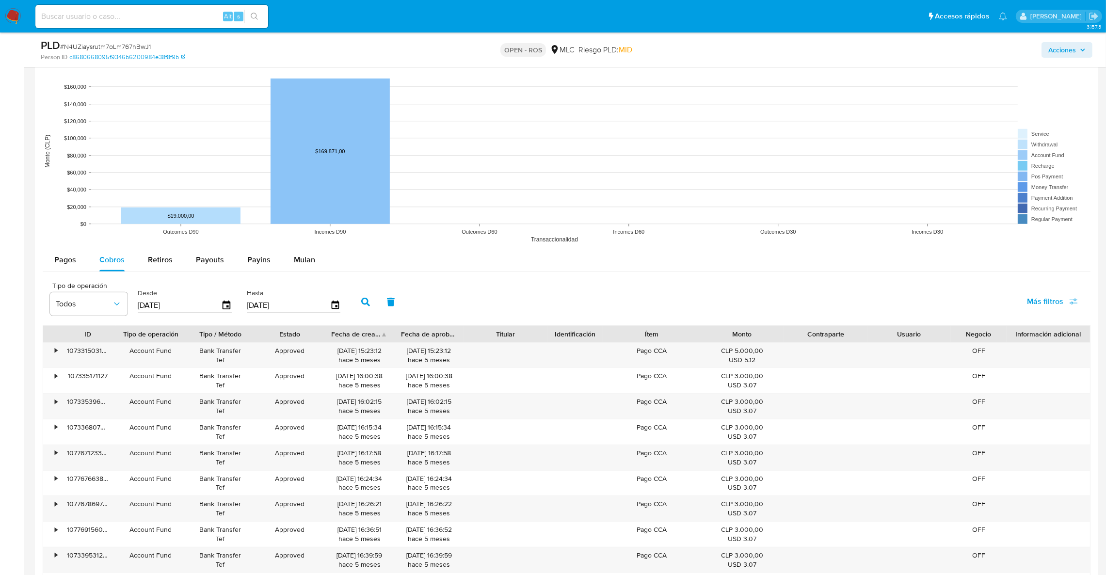
click at [387, 339] on div at bounding box center [393, 334] width 17 height 16
click at [381, 336] on div "Fecha de creación" at bounding box center [359, 334] width 70 height 16
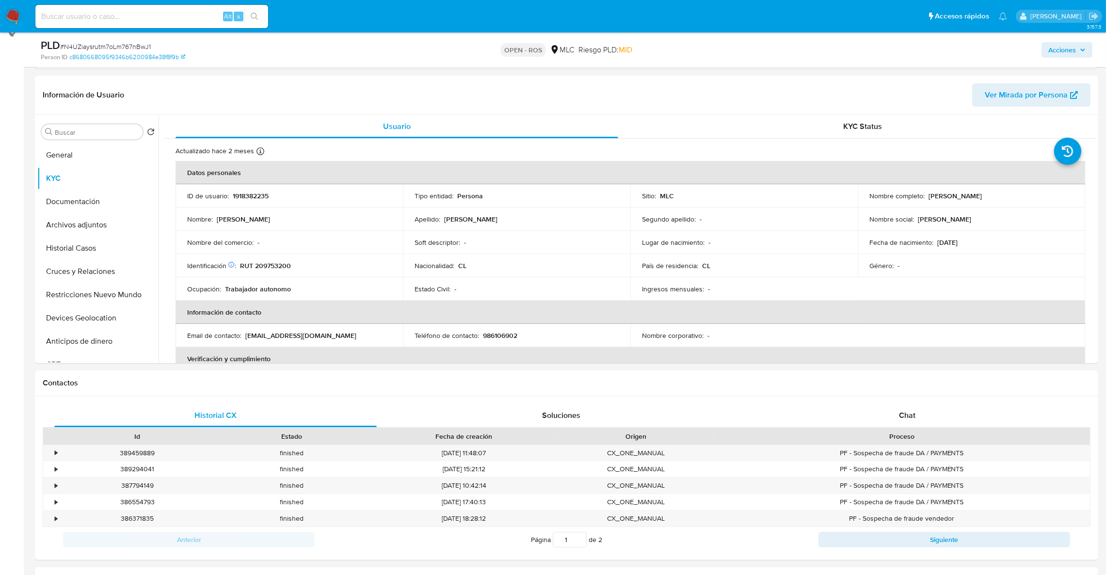
scroll to position [128, 0]
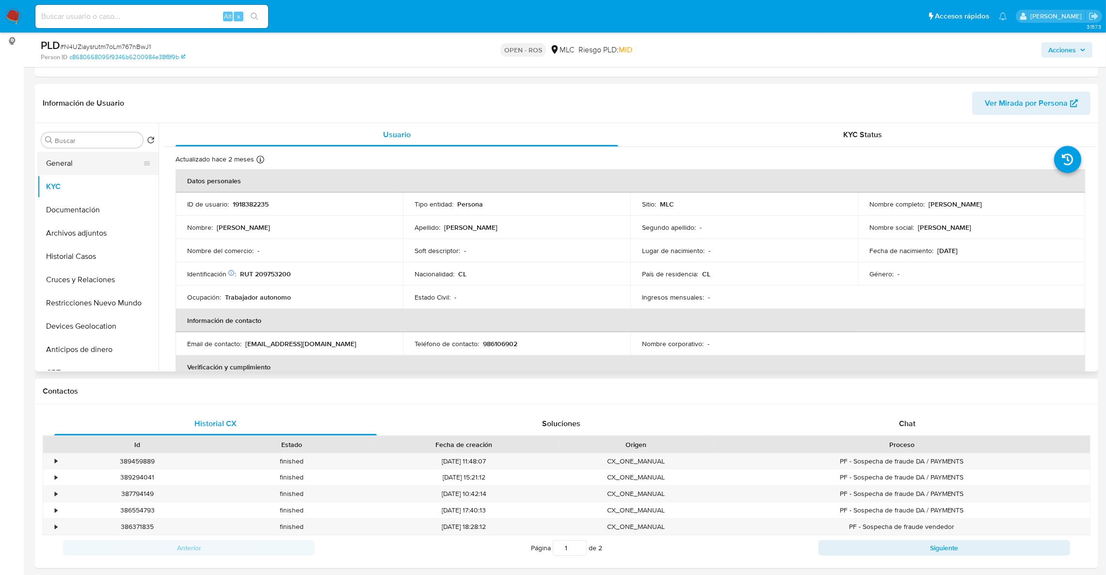
click at [83, 164] on button "General" at bounding box center [93, 163] width 113 height 23
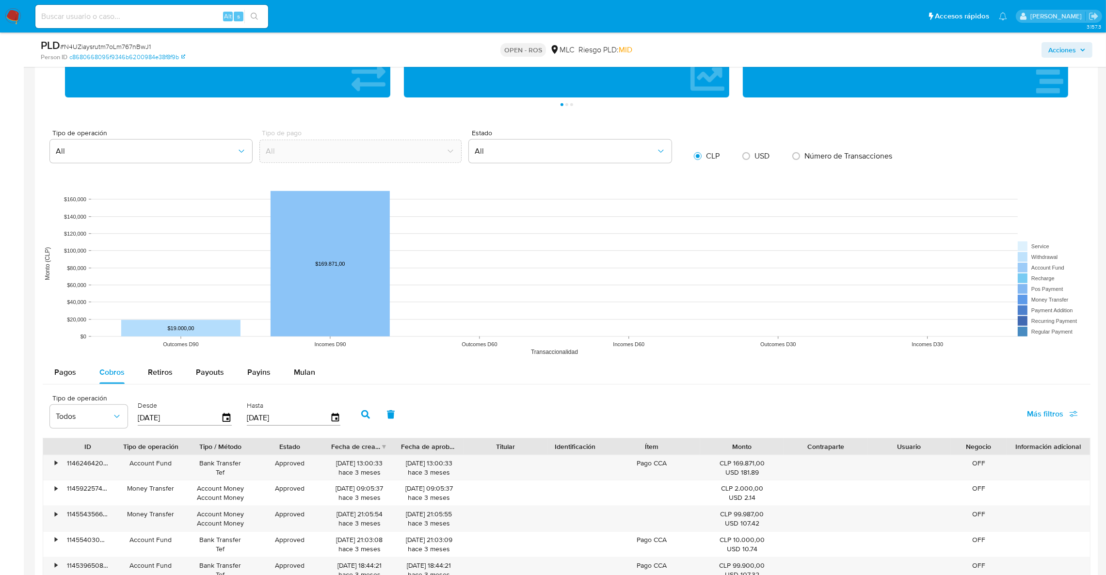
scroll to position [781, 0]
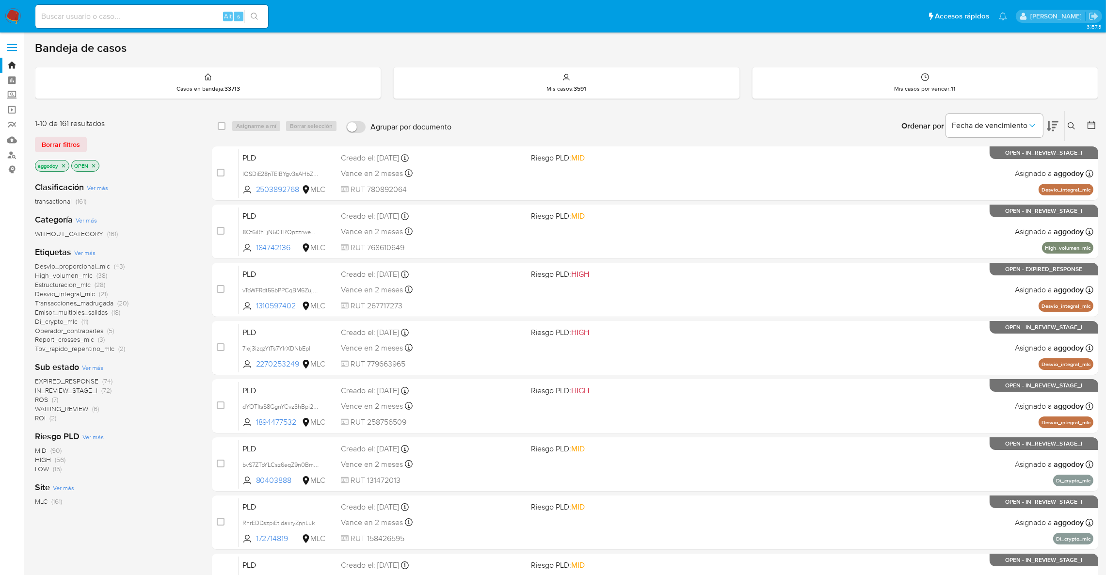
click at [52, 400] on span "(7)" at bounding box center [55, 400] width 6 height 10
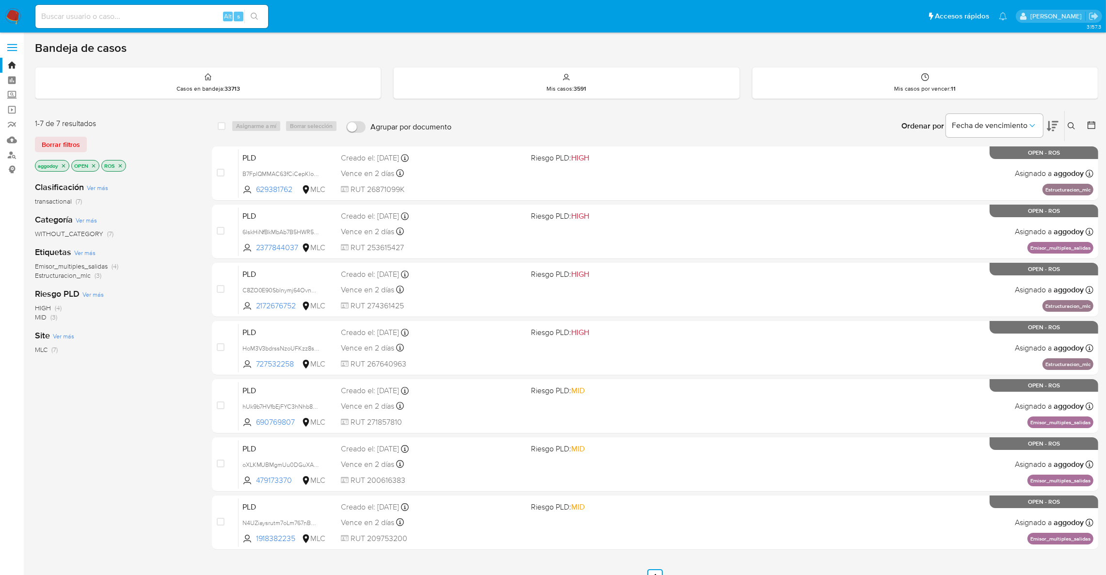
click at [121, 166] on icon "close-filter" at bounding box center [120, 166] width 6 height 6
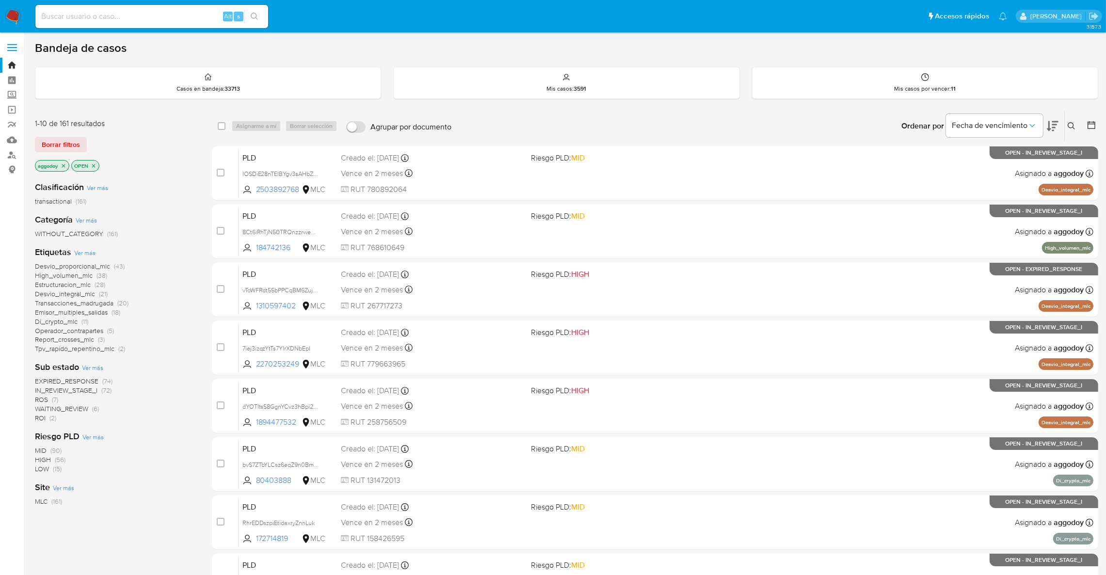
click at [46, 417] on span "ROI (2)" at bounding box center [45, 418] width 21 height 9
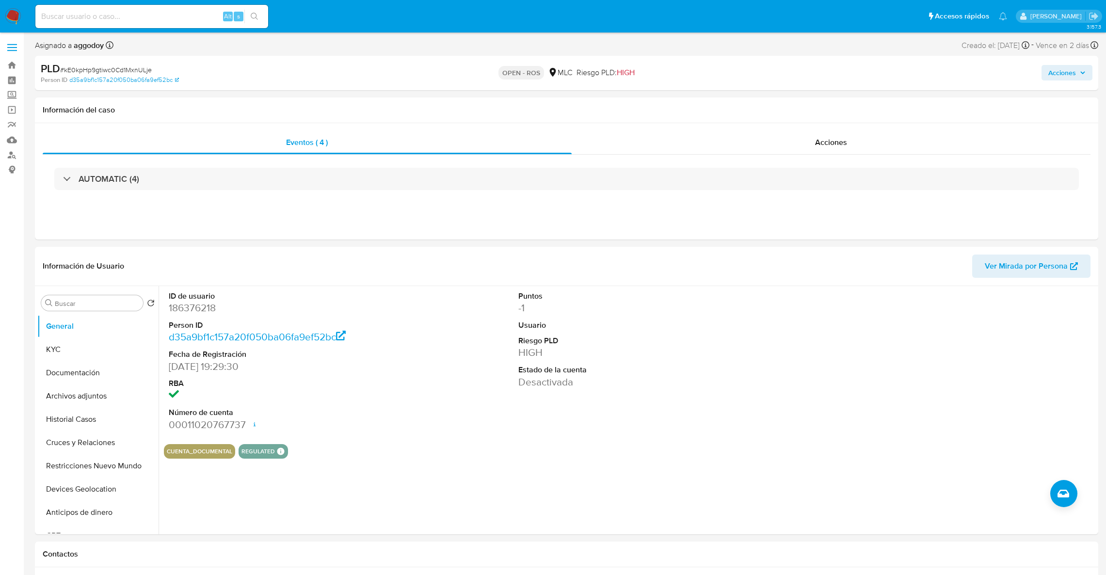
select select "10"
